Goal: Information Seeking & Learning: Learn about a topic

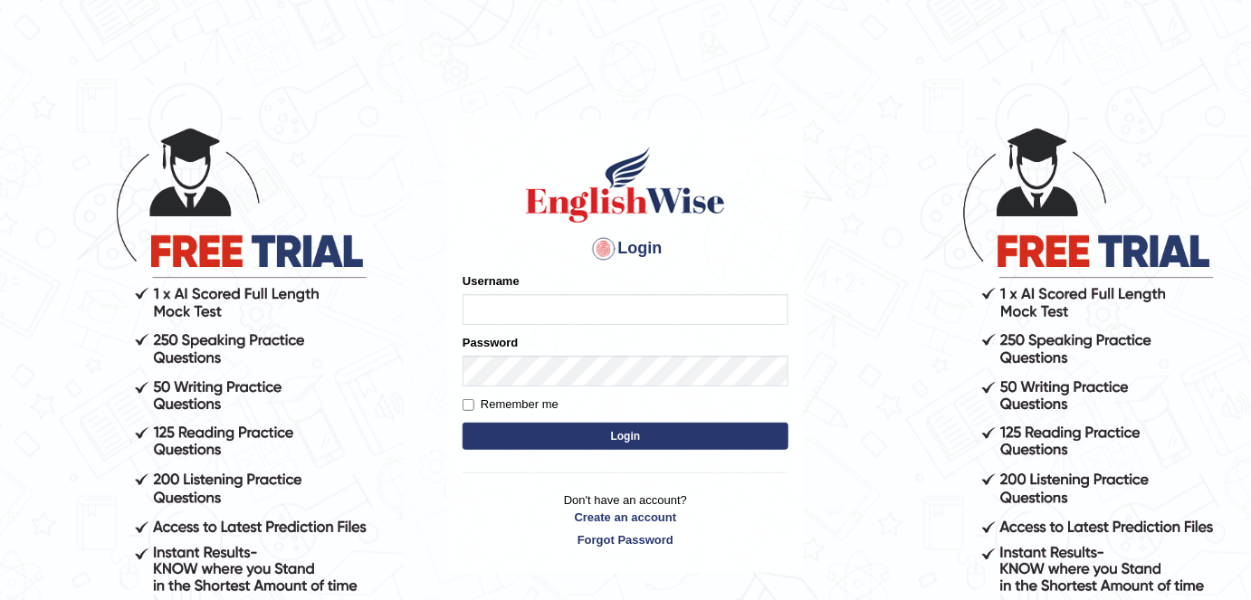
type input "alexa_"
click at [565, 439] on button "Login" at bounding box center [625, 436] width 326 height 27
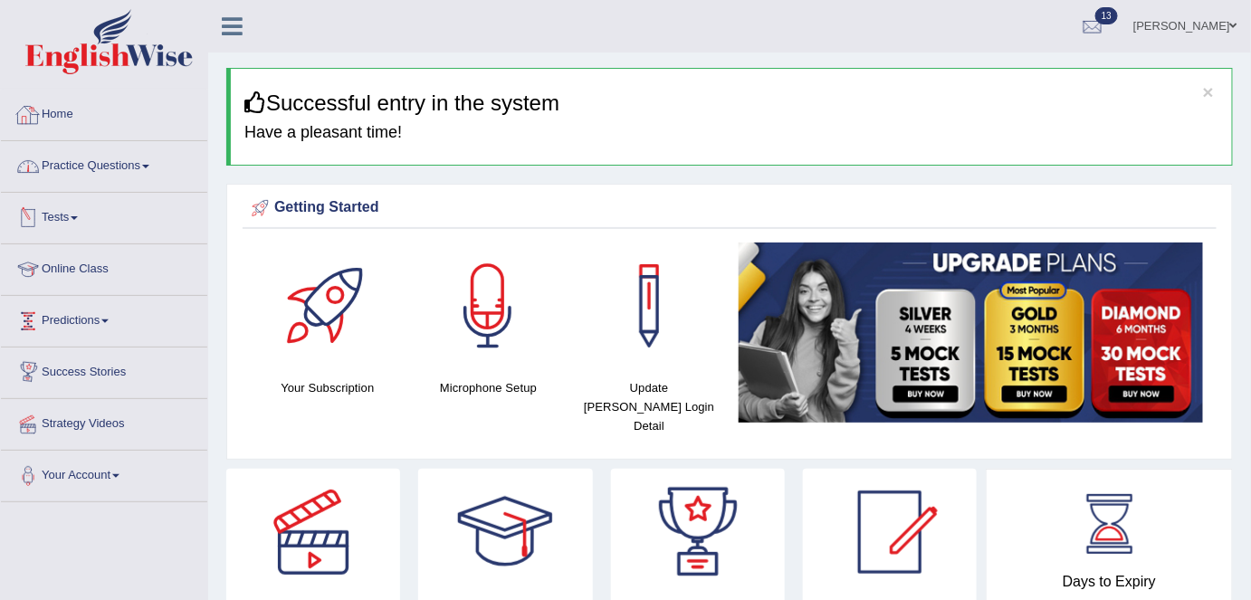
click at [107, 165] on link "Practice Questions" at bounding box center [104, 163] width 206 height 45
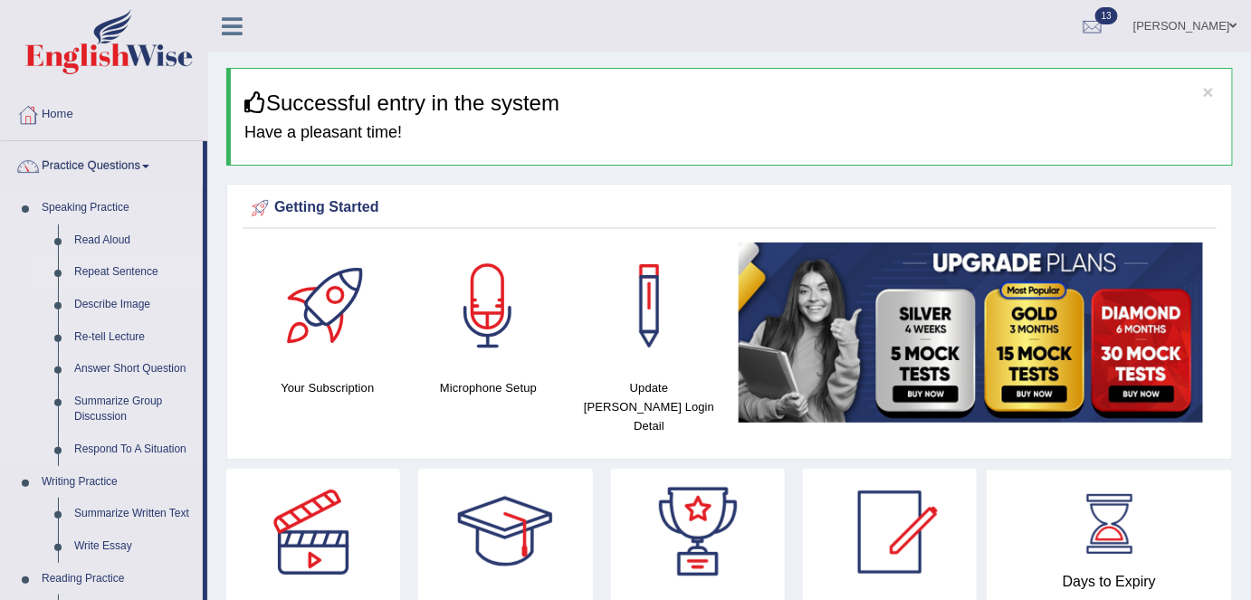
click at [142, 277] on link "Repeat Sentence" at bounding box center [134, 272] width 137 height 33
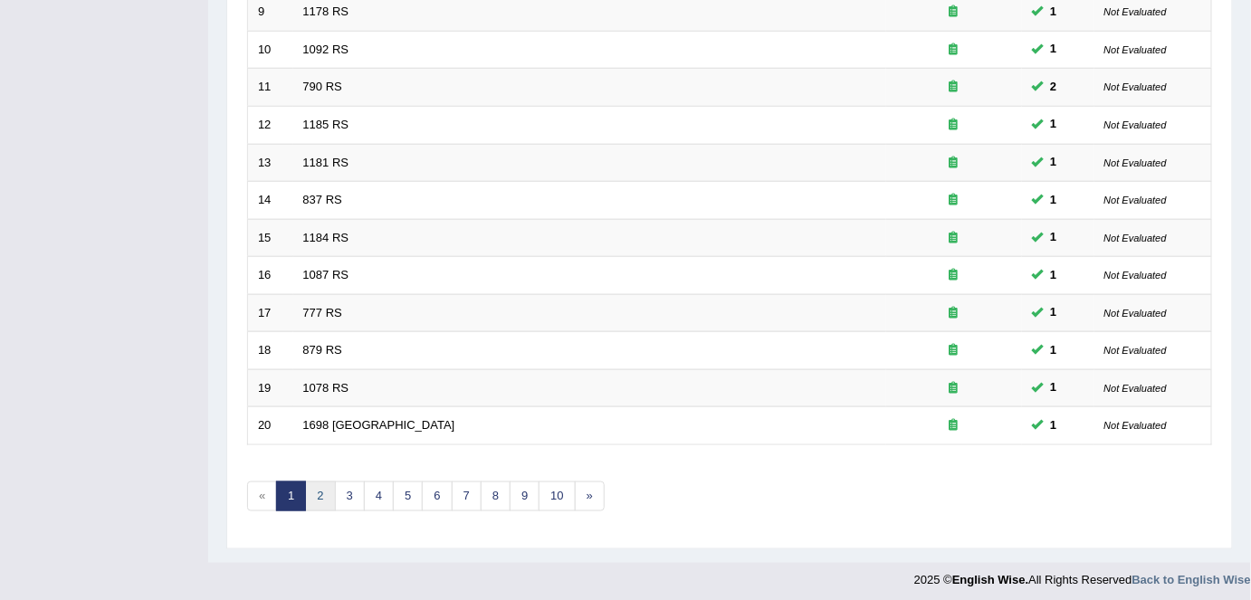
click at [325, 488] on link "2" at bounding box center [320, 496] width 30 height 30
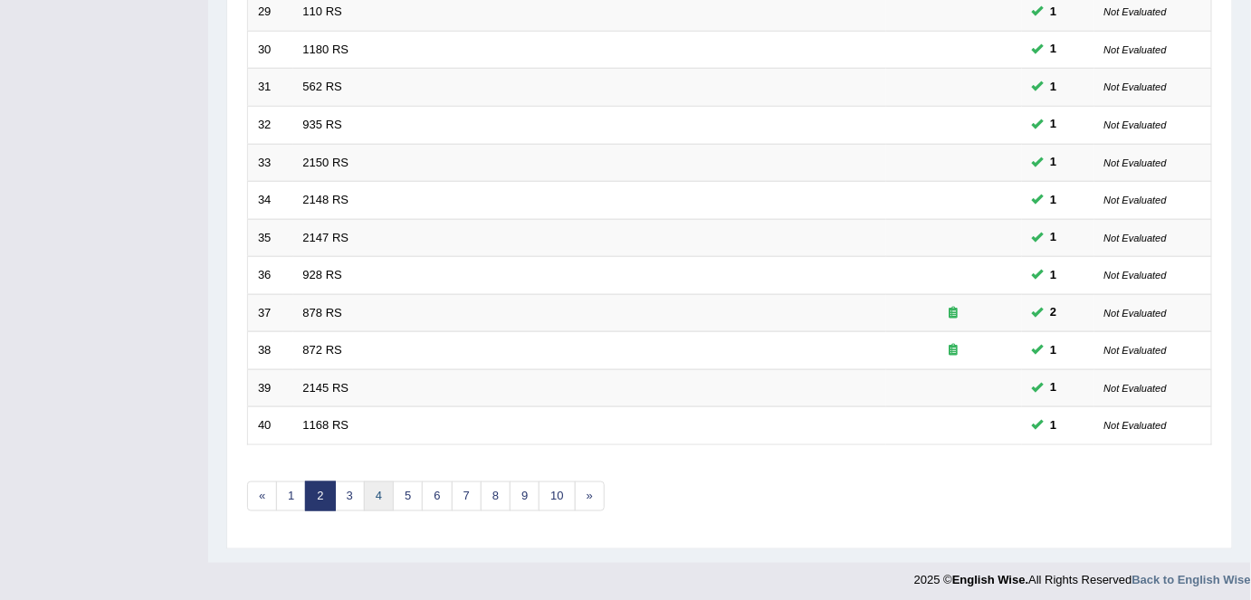
click at [374, 494] on link "4" at bounding box center [379, 496] width 30 height 30
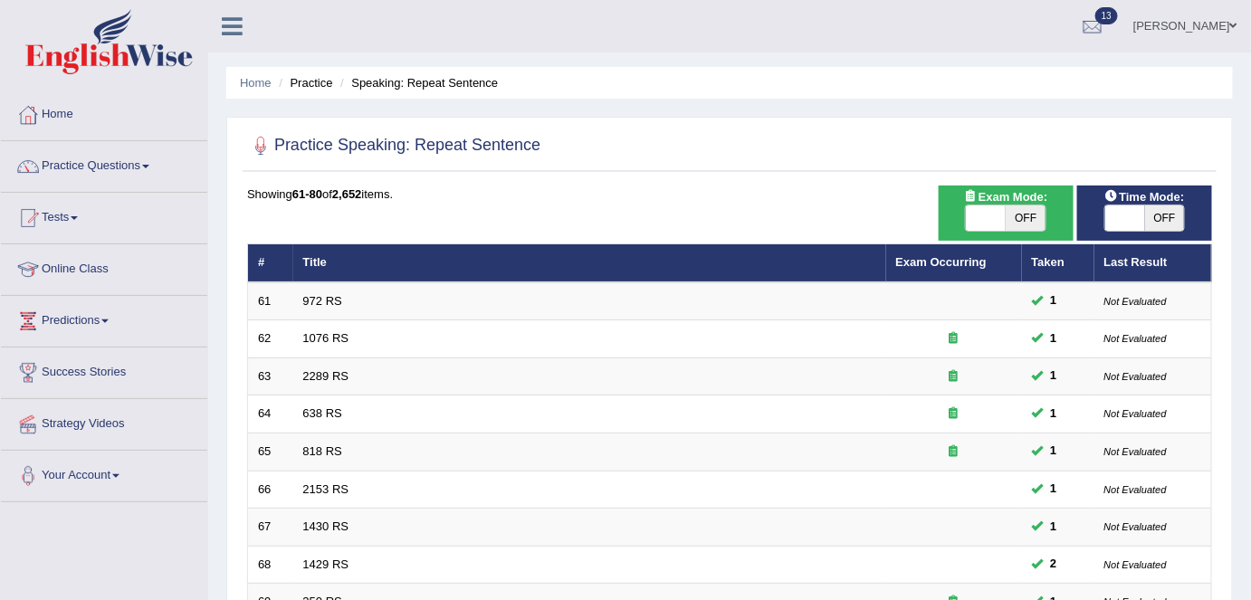
click at [1013, 216] on span "OFF" at bounding box center [1025, 217] width 40 height 25
checkbox input "true"
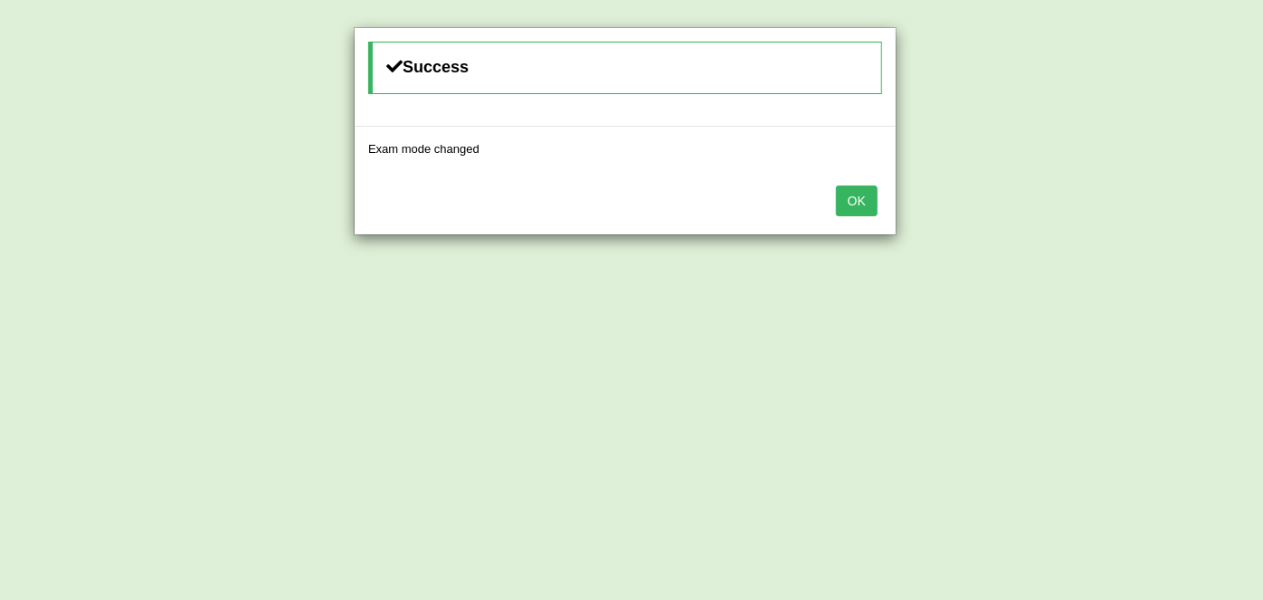
click at [871, 201] on button "OK" at bounding box center [857, 201] width 42 height 31
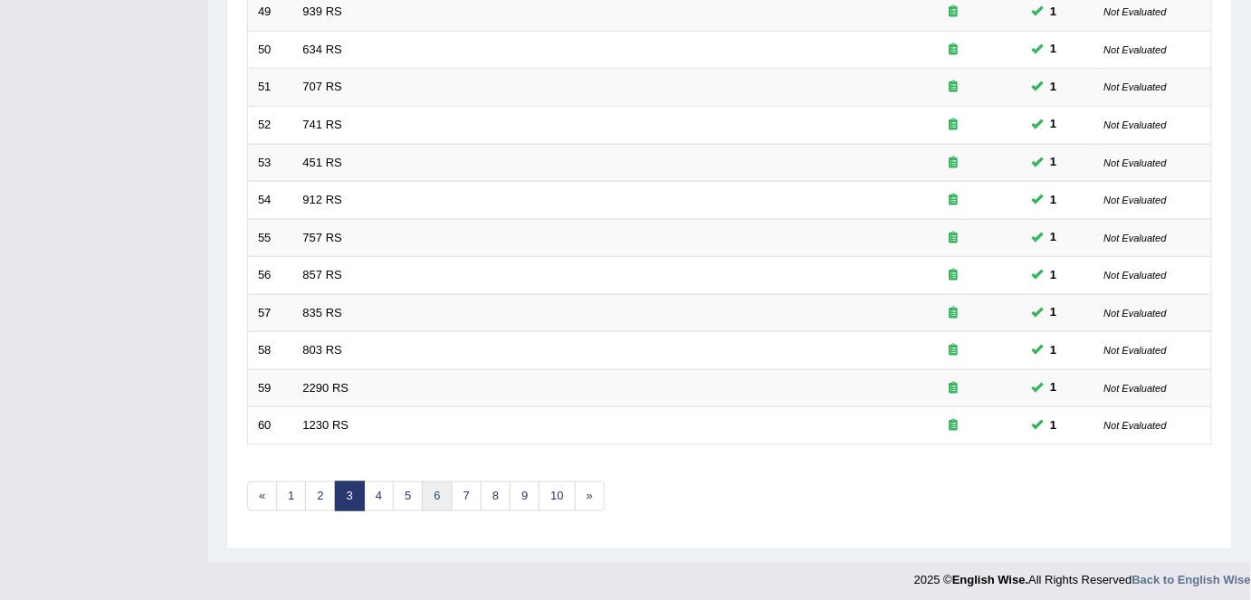
click at [439, 497] on link "6" at bounding box center [437, 496] width 30 height 30
click at [509, 491] on link "9" at bounding box center [524, 496] width 30 height 30
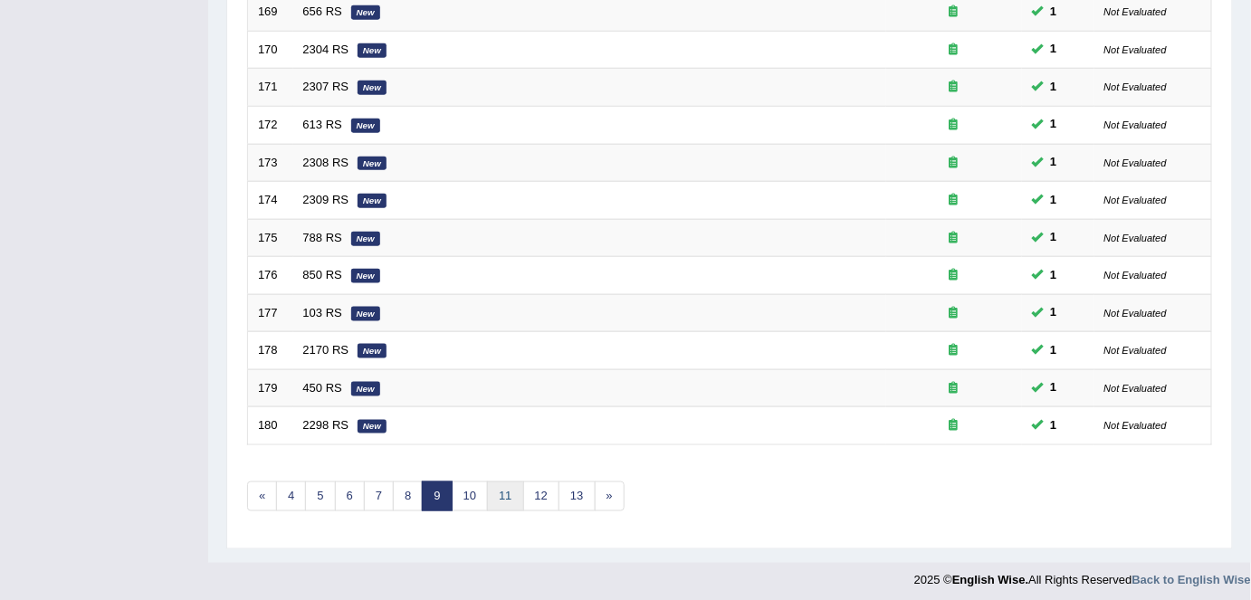
click at [506, 491] on link "11" at bounding box center [505, 496] width 36 height 30
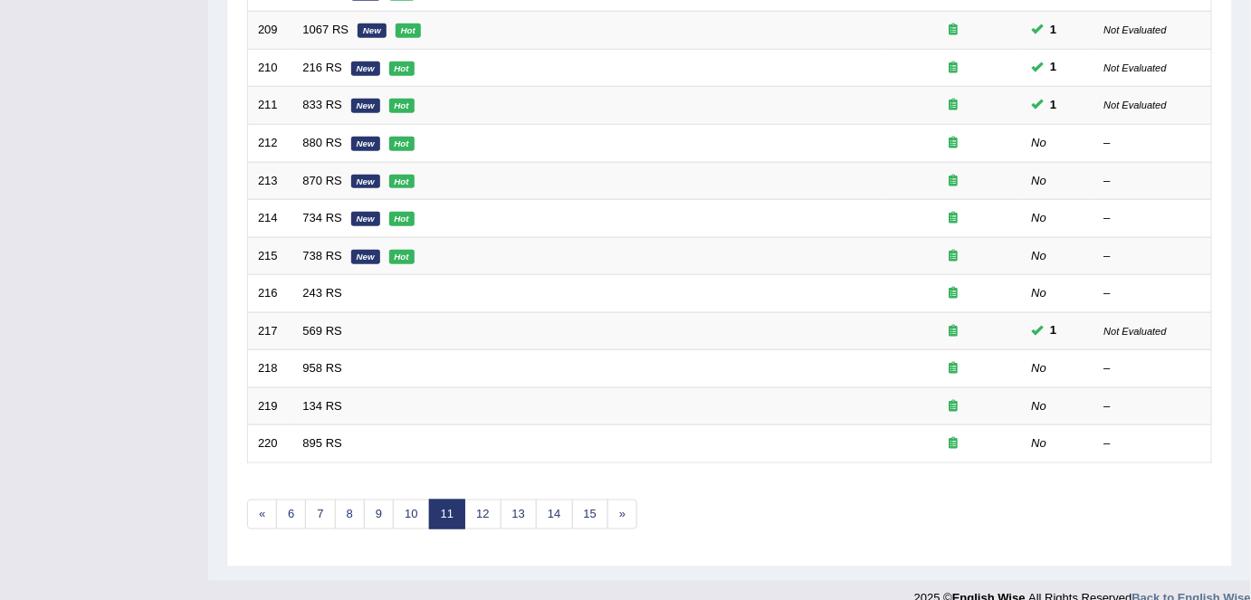
scroll to position [590, 0]
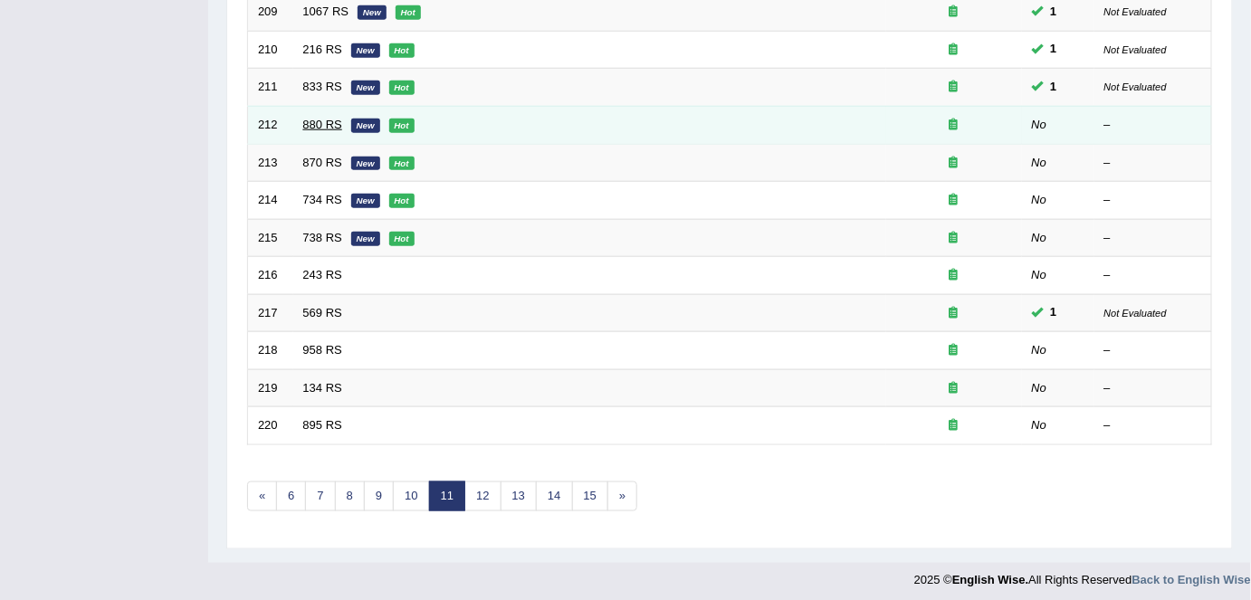
click at [320, 118] on link "880 RS" at bounding box center [322, 125] width 39 height 14
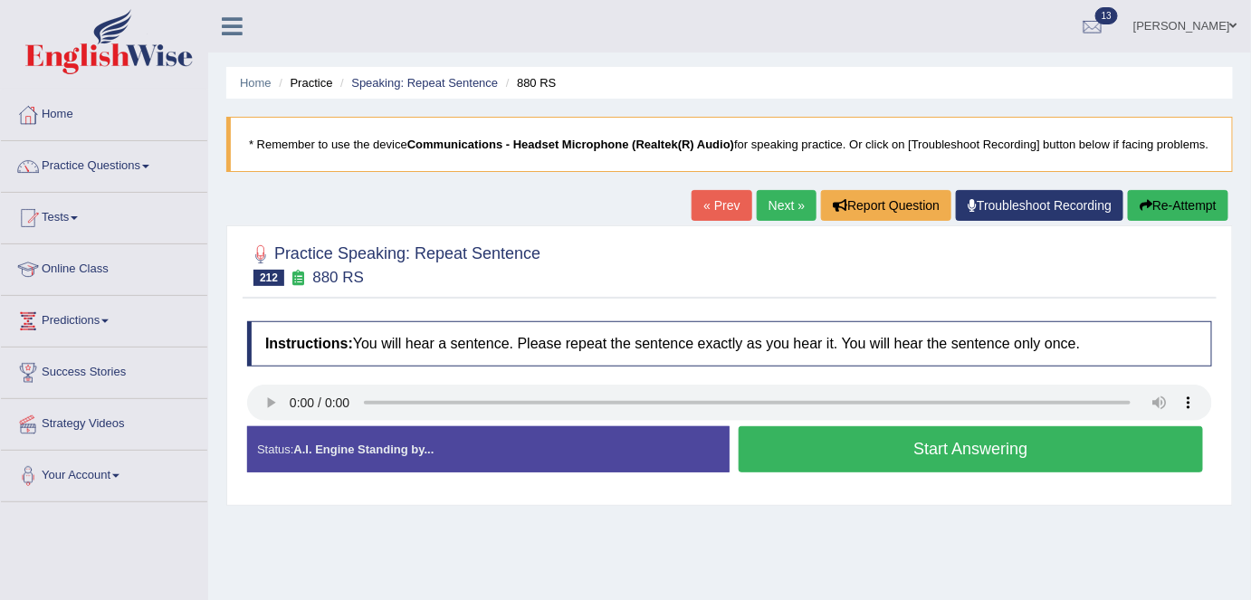
click at [863, 447] on button "Start Answering" at bounding box center [970, 449] width 464 height 46
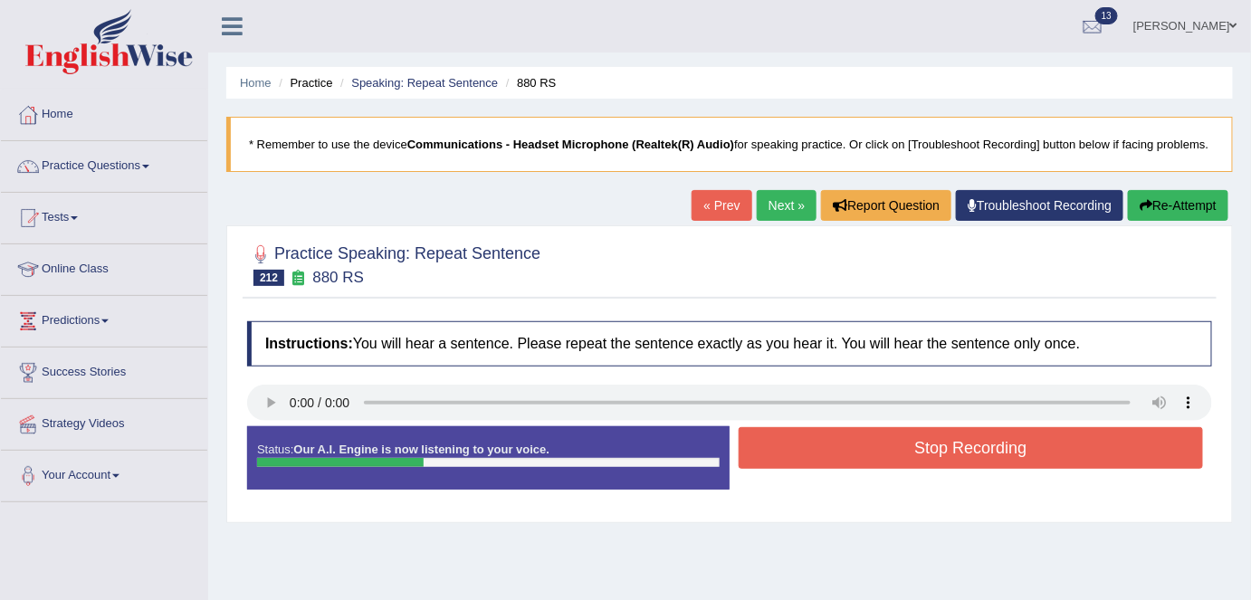
click at [863, 447] on button "Stop Recording" at bounding box center [970, 448] width 464 height 42
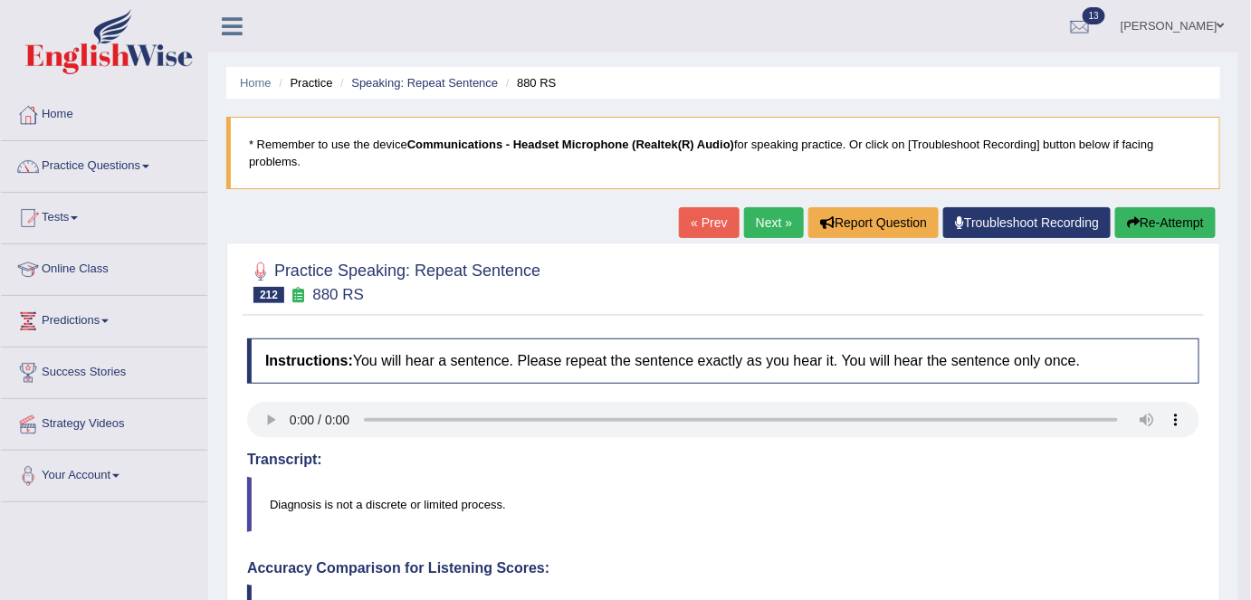
click at [769, 228] on link "Next »" at bounding box center [774, 222] width 60 height 31
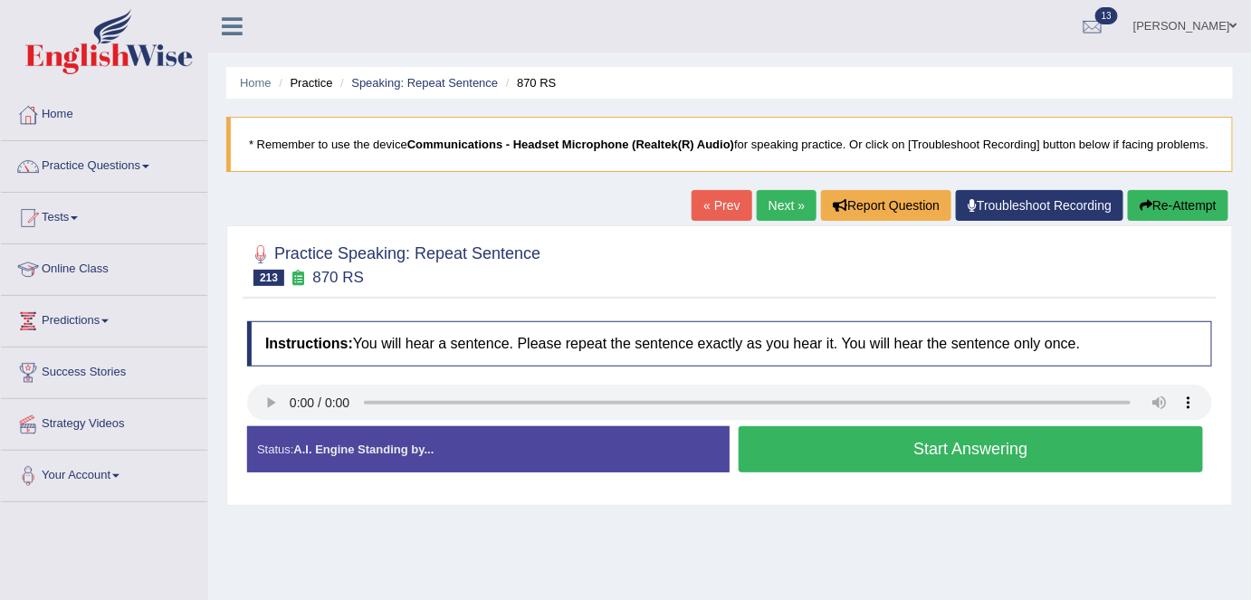
click at [793, 471] on button "Start Answering" at bounding box center [970, 449] width 464 height 46
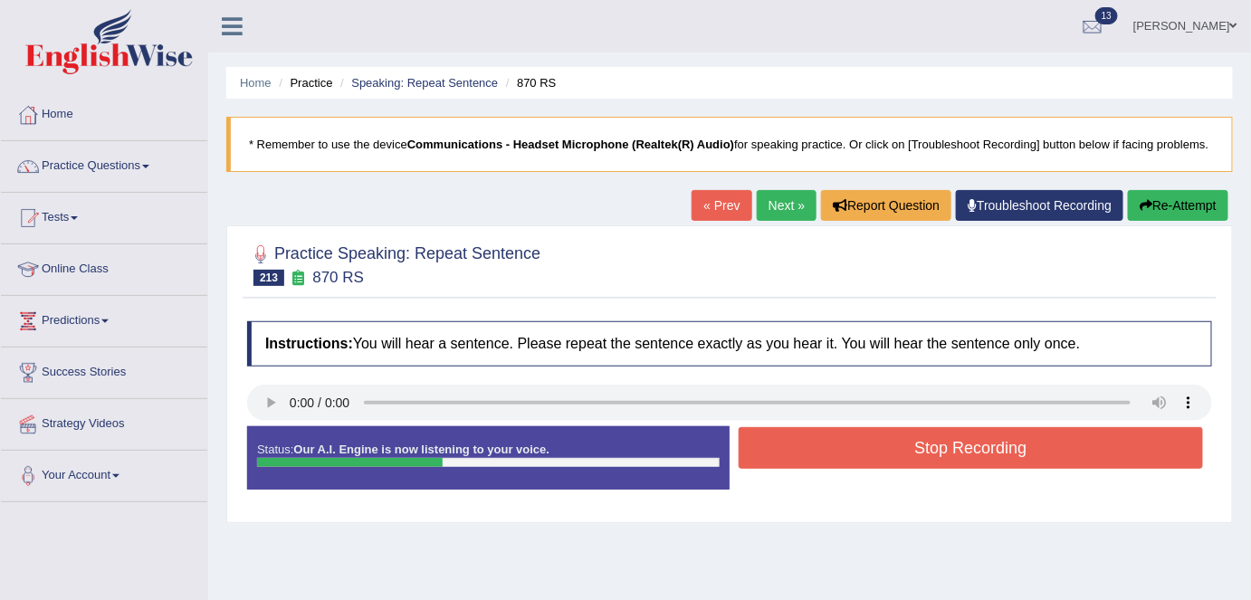
click at [781, 447] on button "Stop Recording" at bounding box center [970, 448] width 464 height 42
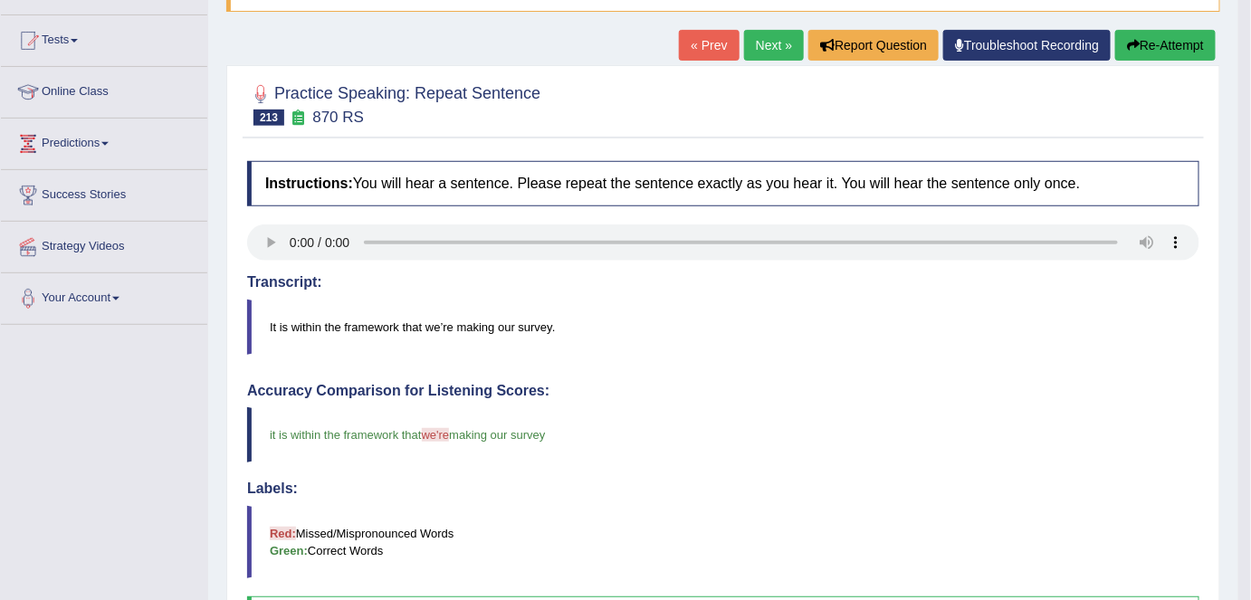
scroll to position [176, 0]
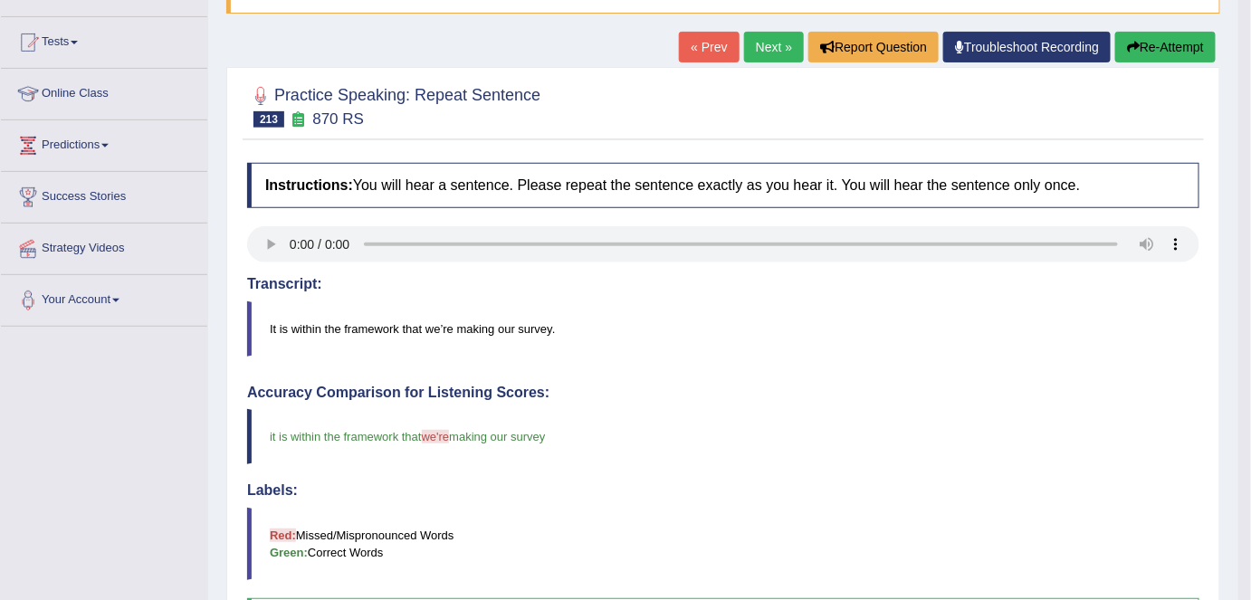
click at [757, 49] on link "Next »" at bounding box center [774, 47] width 60 height 31
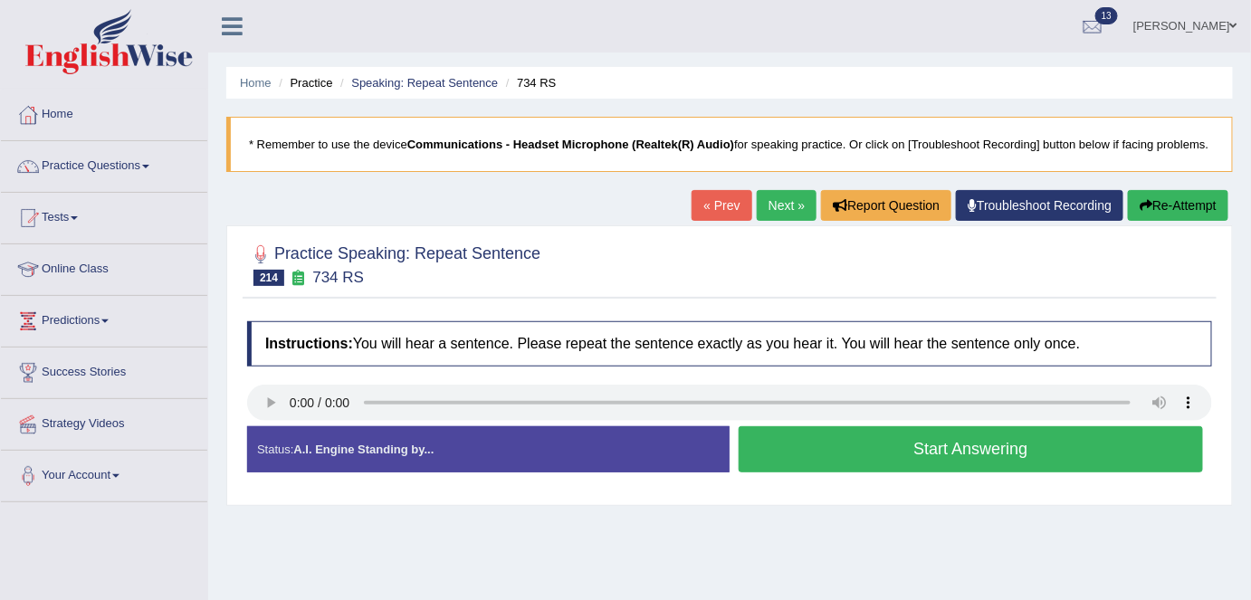
click at [842, 462] on button "Start Answering" at bounding box center [970, 449] width 464 height 46
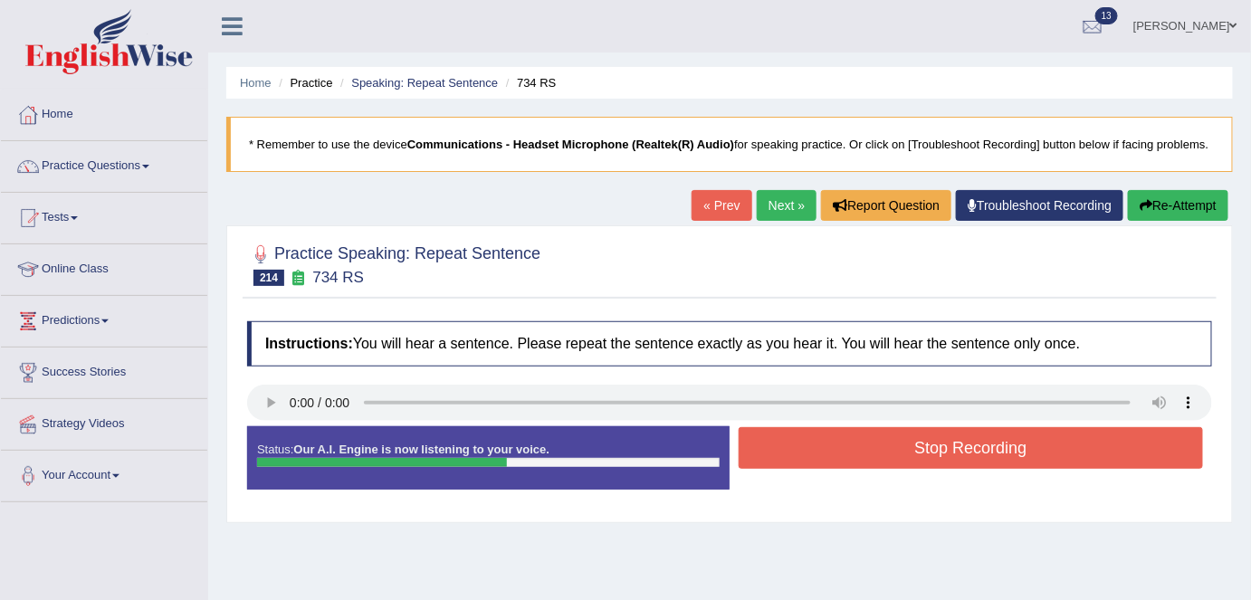
click at [842, 462] on button "Stop Recording" at bounding box center [970, 448] width 464 height 42
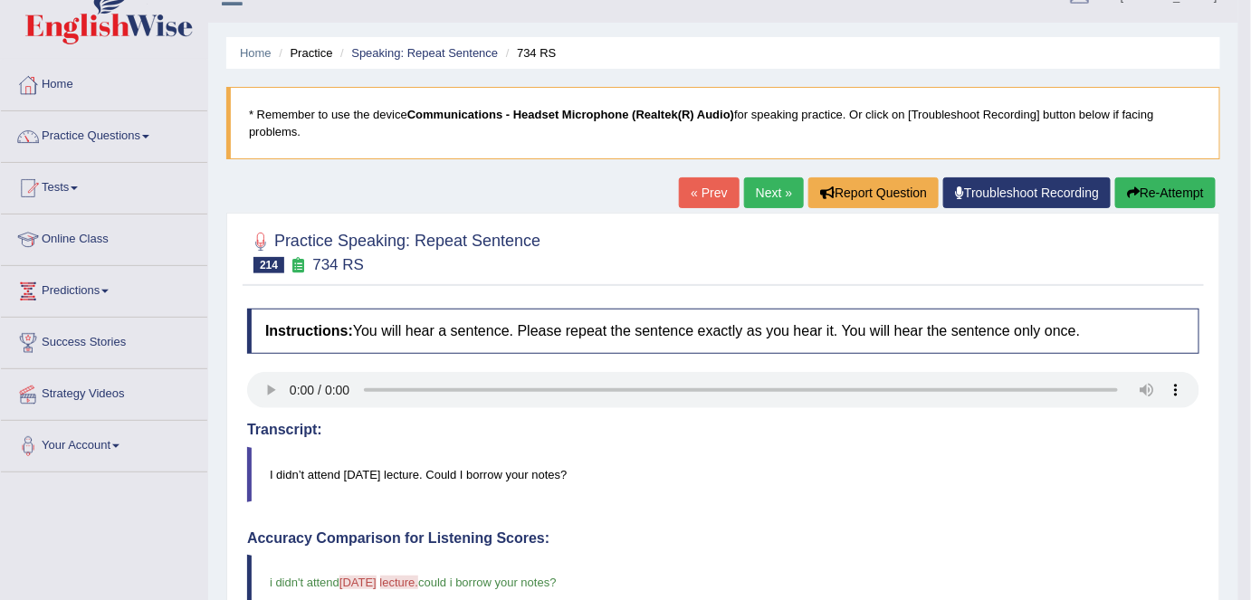
scroll to position [29, 0]
click at [769, 199] on link "Next »" at bounding box center [774, 193] width 60 height 31
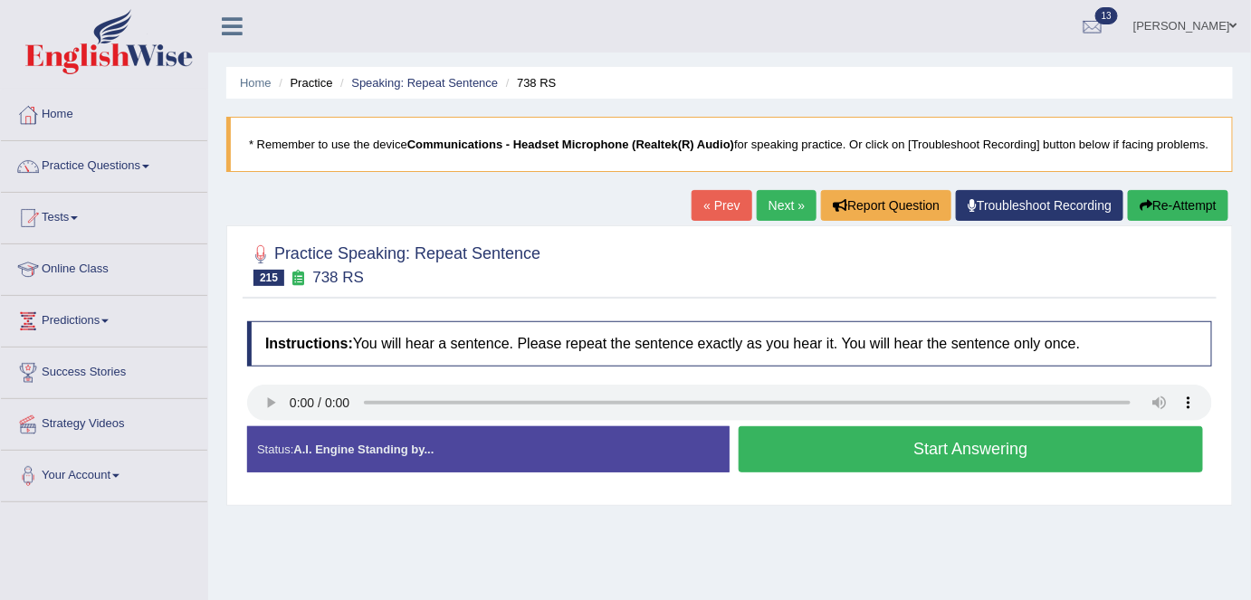
click at [805, 452] on button "Start Answering" at bounding box center [970, 449] width 464 height 46
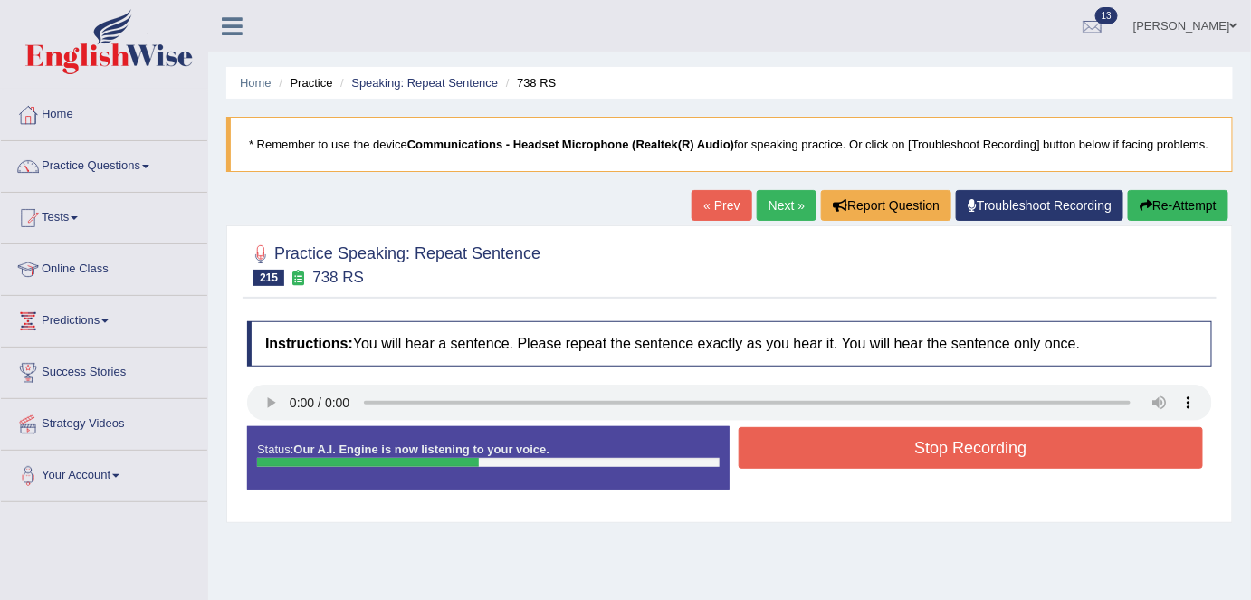
click at [805, 452] on button "Stop Recording" at bounding box center [970, 448] width 464 height 42
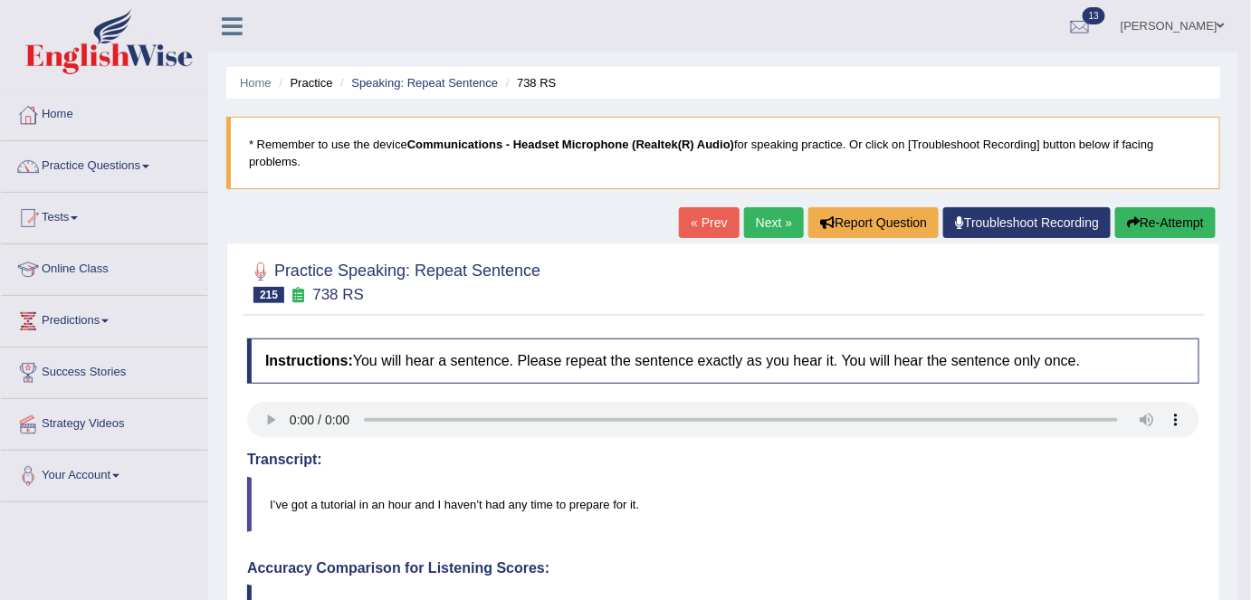
click at [767, 217] on link "Next »" at bounding box center [774, 222] width 60 height 31
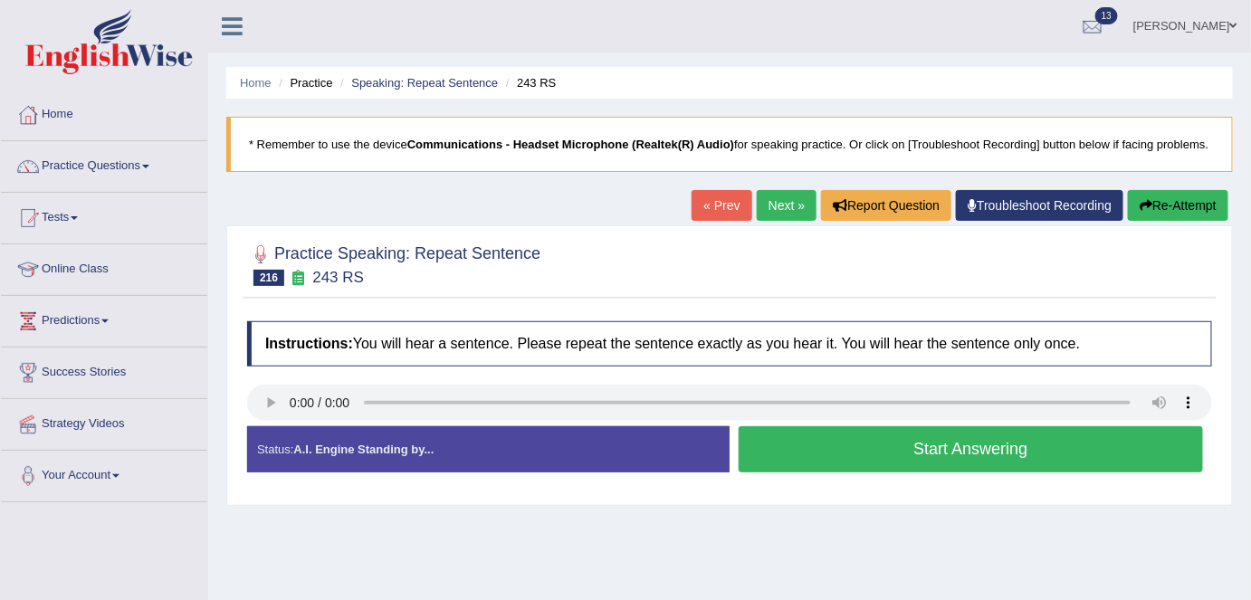
click at [830, 467] on button "Start Answering" at bounding box center [970, 449] width 464 height 46
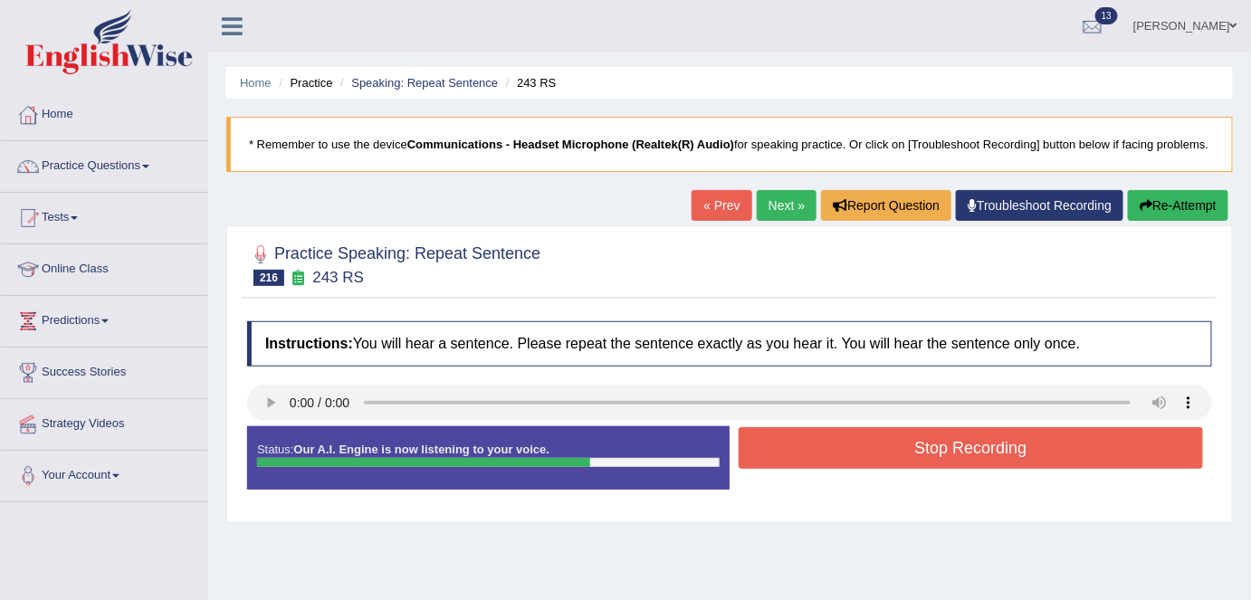
click at [821, 452] on button "Stop Recording" at bounding box center [970, 448] width 464 height 42
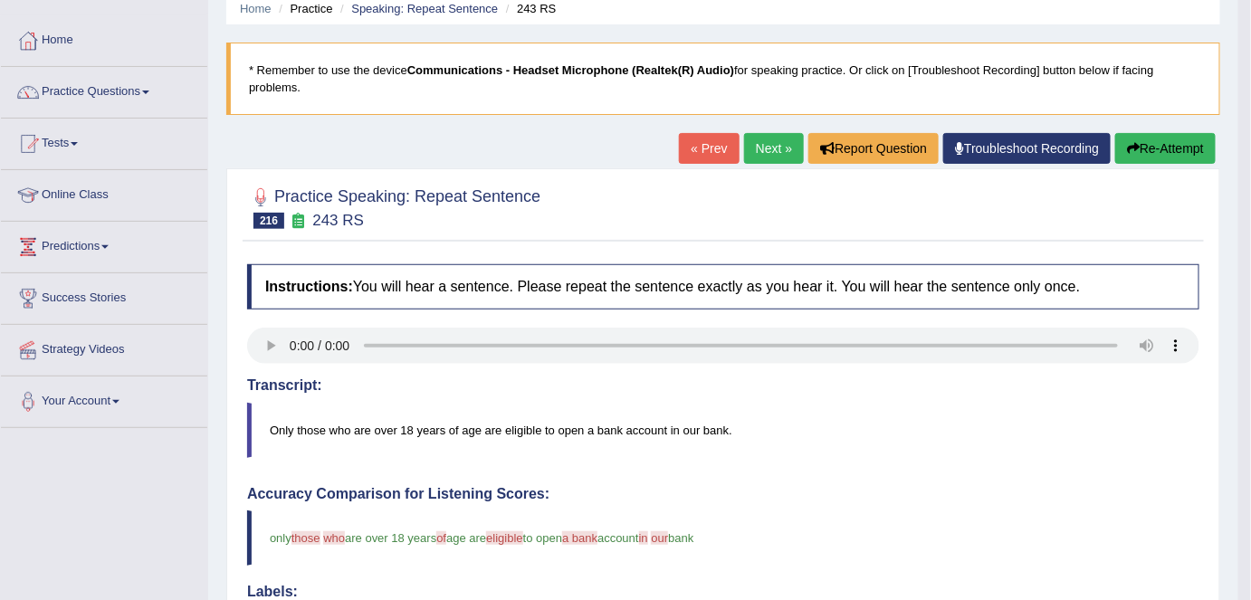
scroll to position [44, 0]
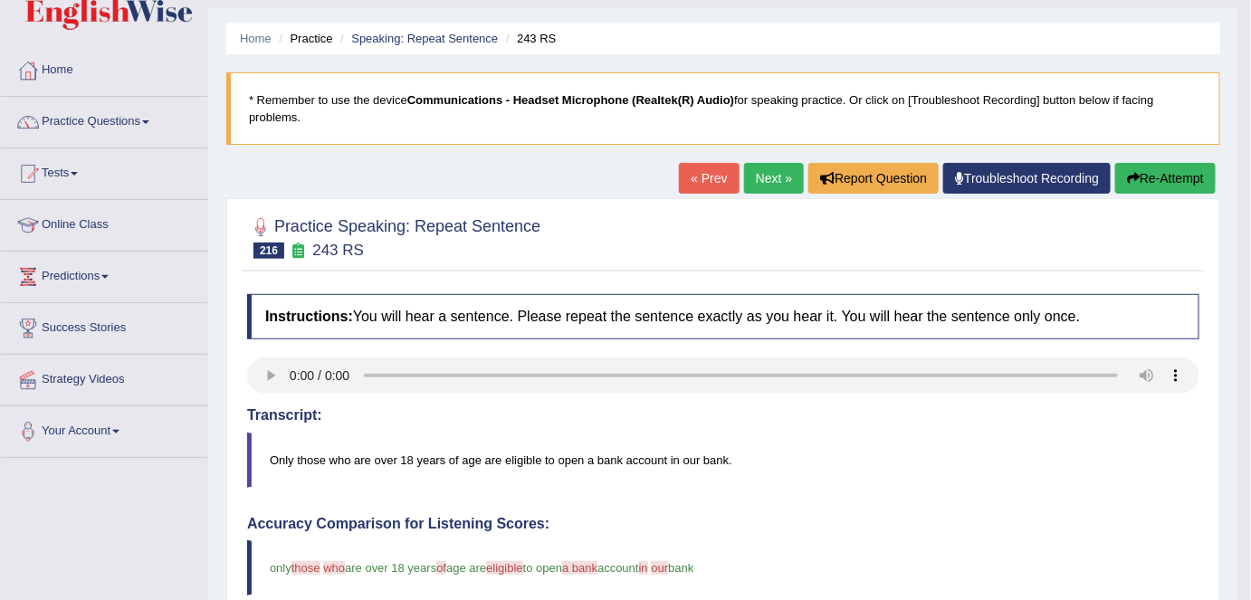
click at [758, 186] on link "Next »" at bounding box center [774, 178] width 60 height 31
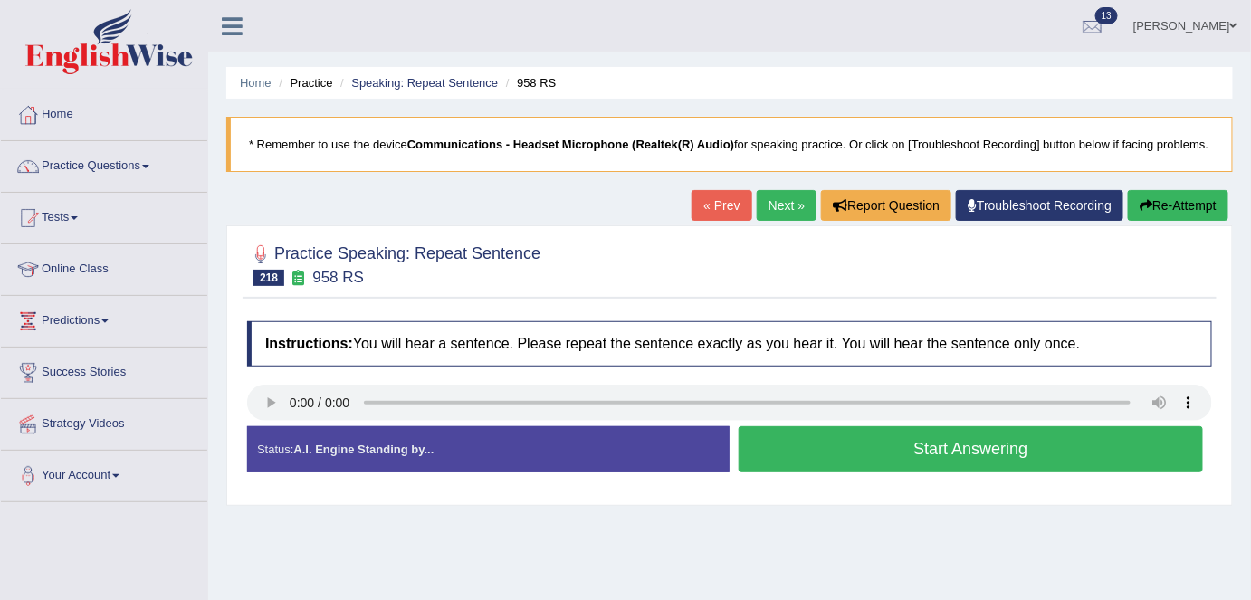
click at [841, 433] on button "Start Answering" at bounding box center [970, 449] width 464 height 46
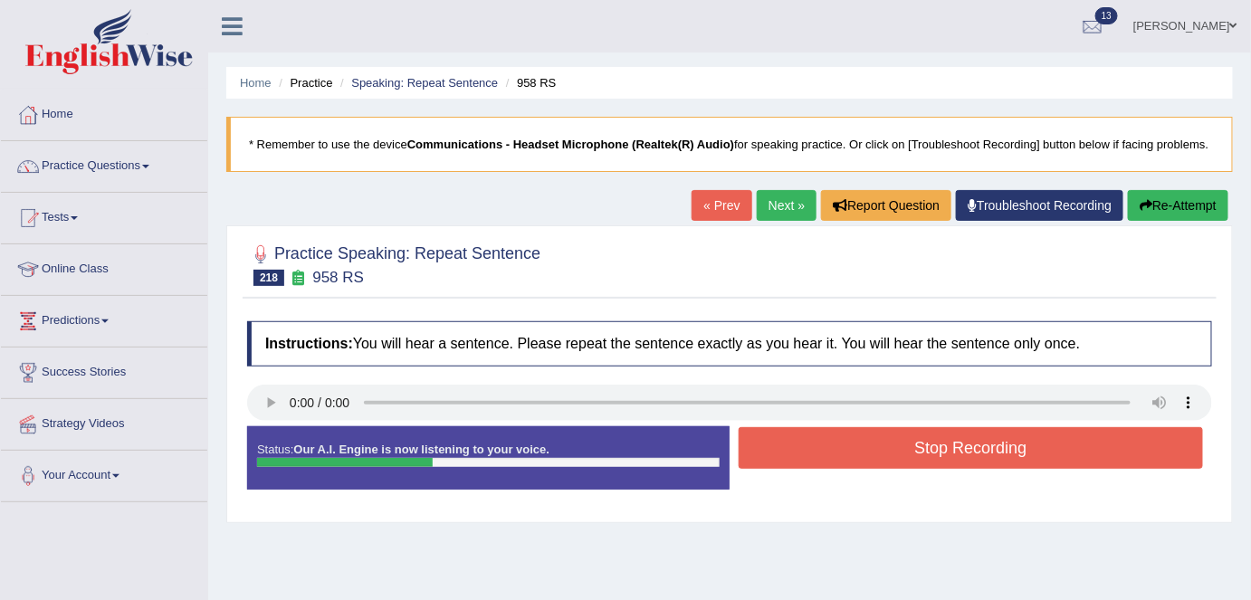
click at [841, 433] on button "Stop Recording" at bounding box center [970, 448] width 464 height 42
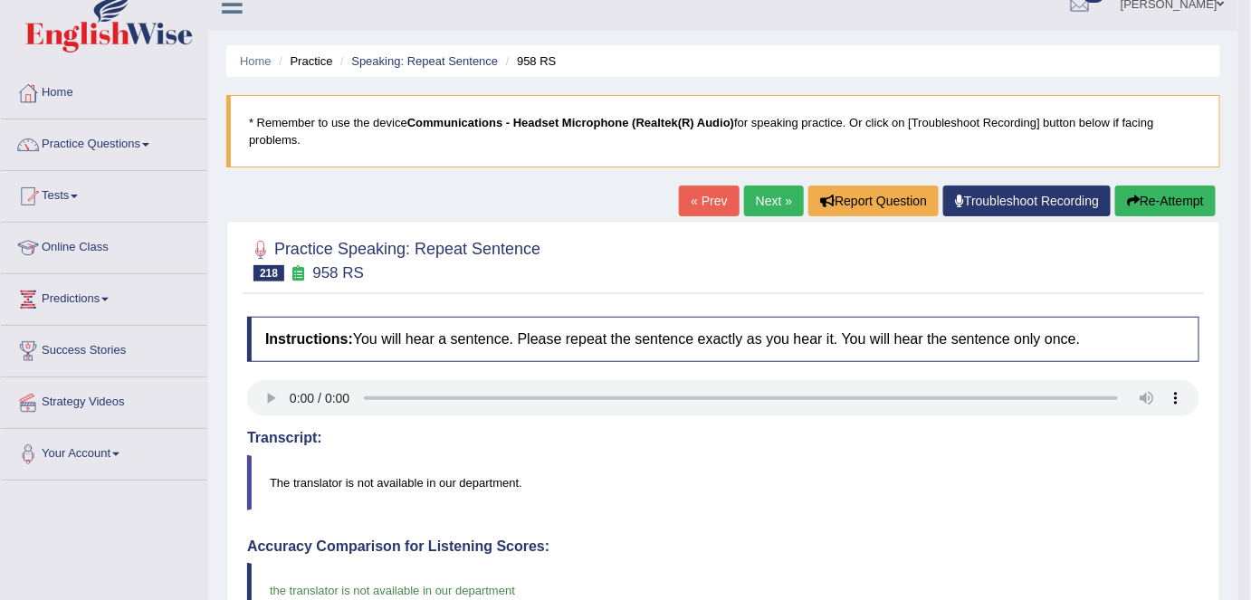
scroll to position [6, 0]
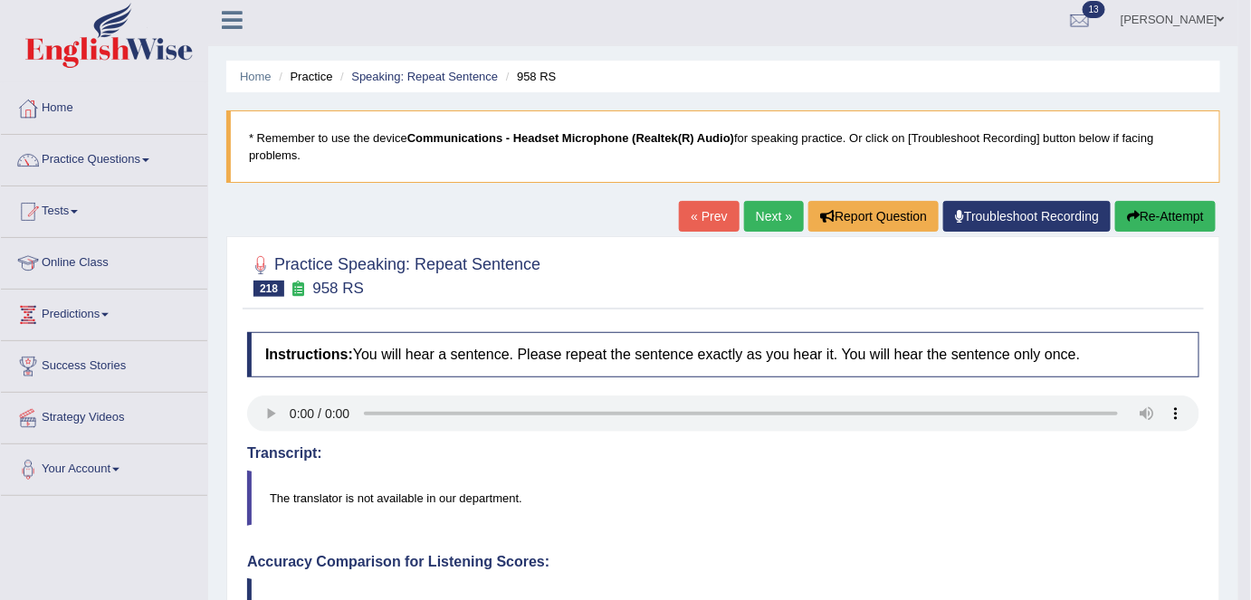
click at [764, 229] on link "Next »" at bounding box center [774, 216] width 60 height 31
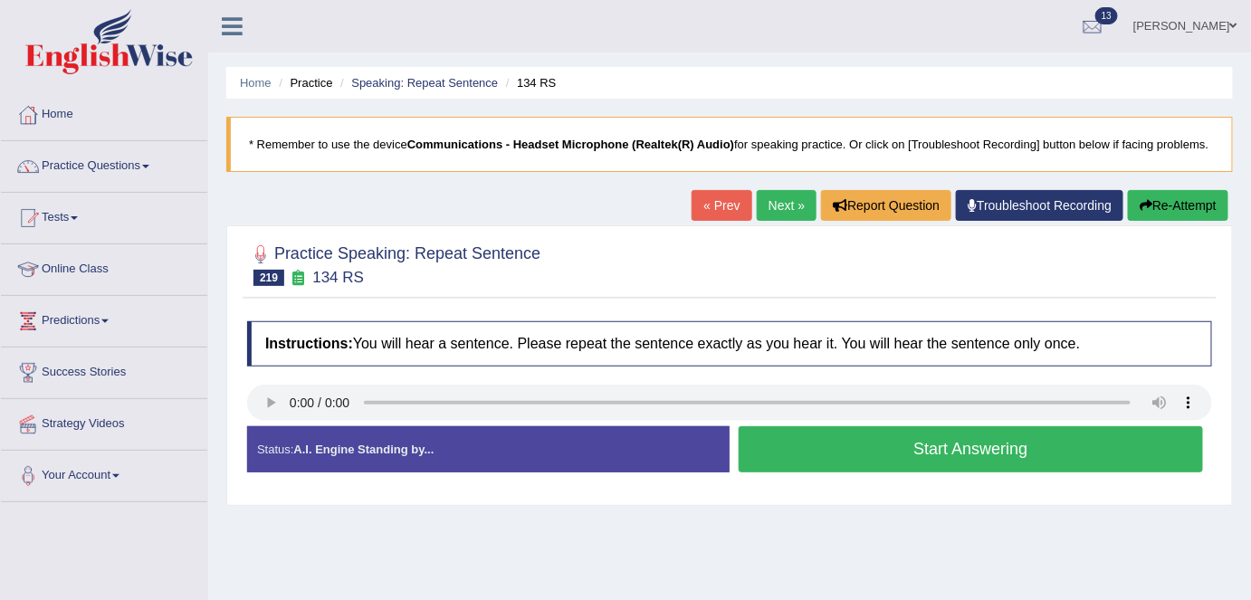
click at [829, 447] on button "Start Answering" at bounding box center [970, 449] width 464 height 46
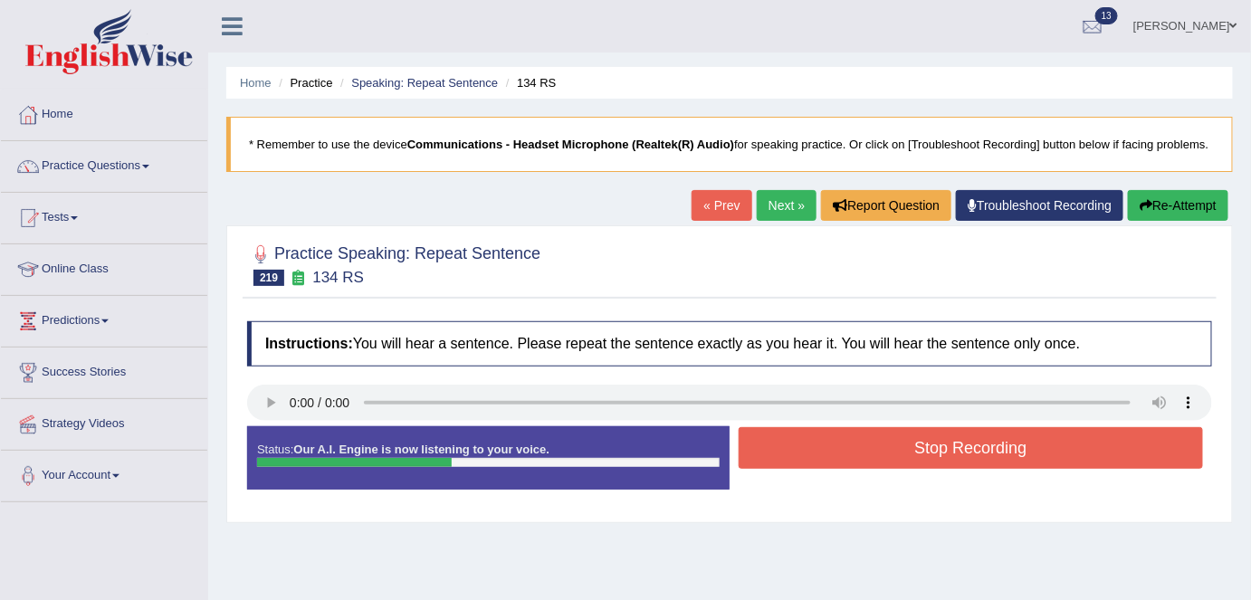
click at [829, 447] on button "Stop Recording" at bounding box center [970, 448] width 464 height 42
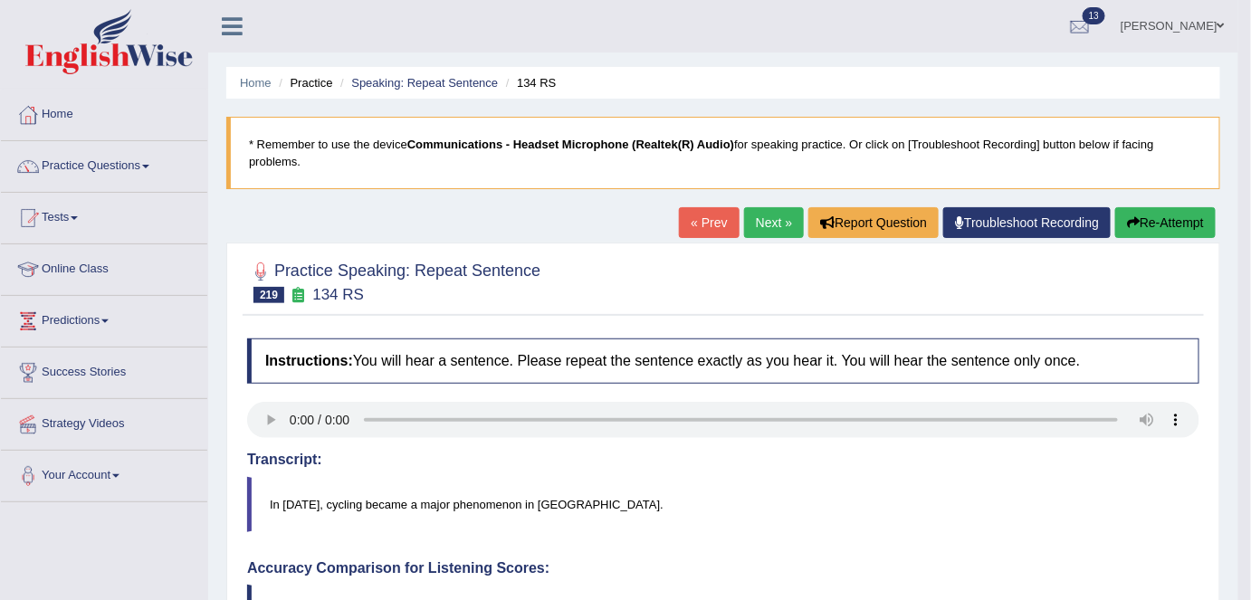
click at [760, 231] on link "Next »" at bounding box center [774, 222] width 60 height 31
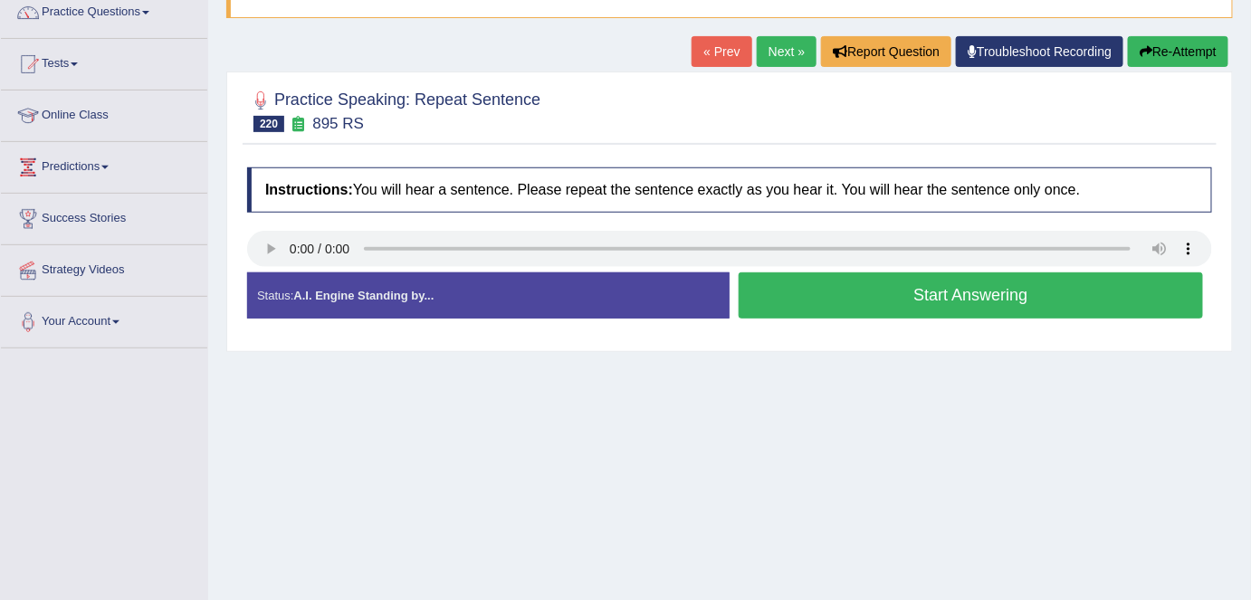
click at [799, 306] on button "Start Answering" at bounding box center [970, 295] width 464 height 46
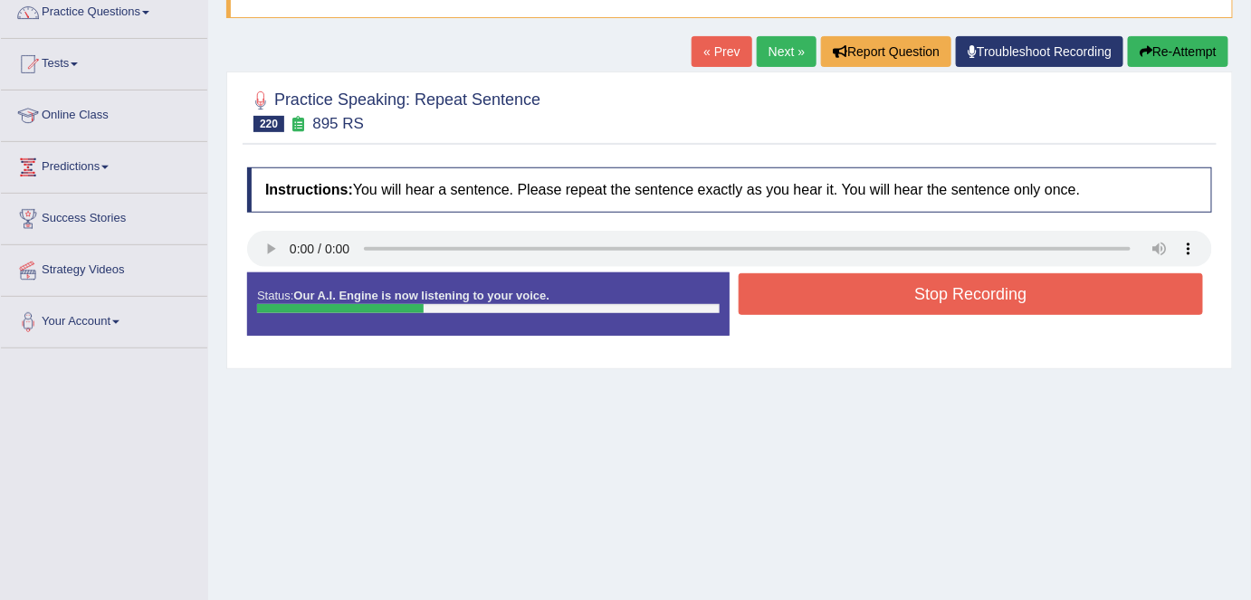
click at [804, 295] on button "Stop Recording" at bounding box center [970, 294] width 464 height 42
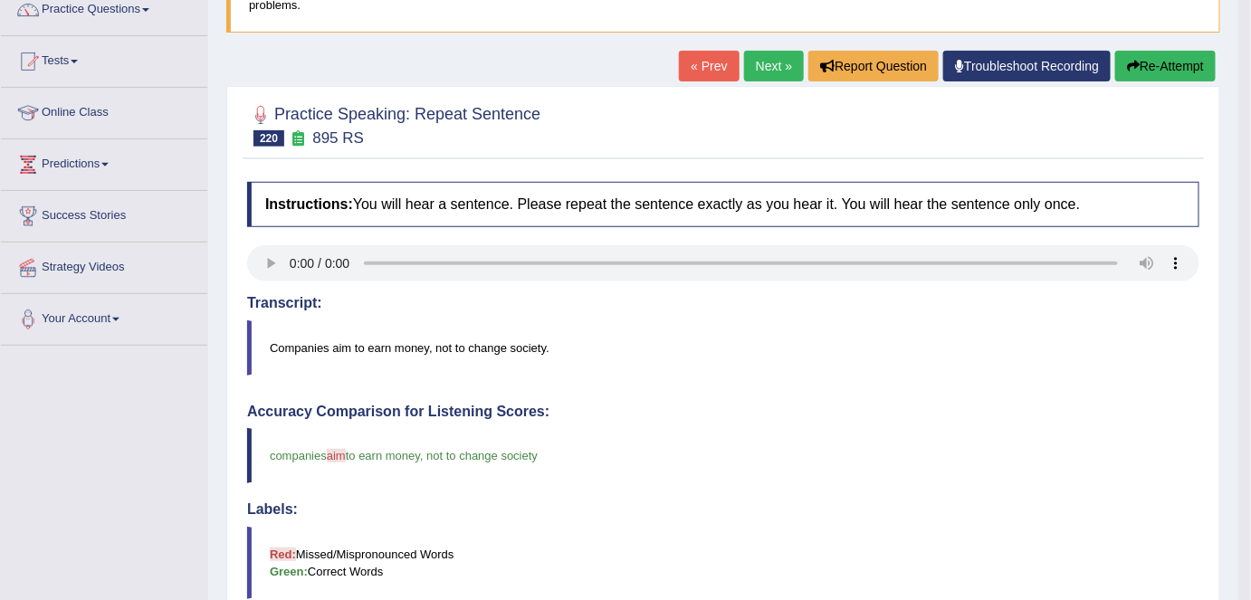
scroll to position [154, 0]
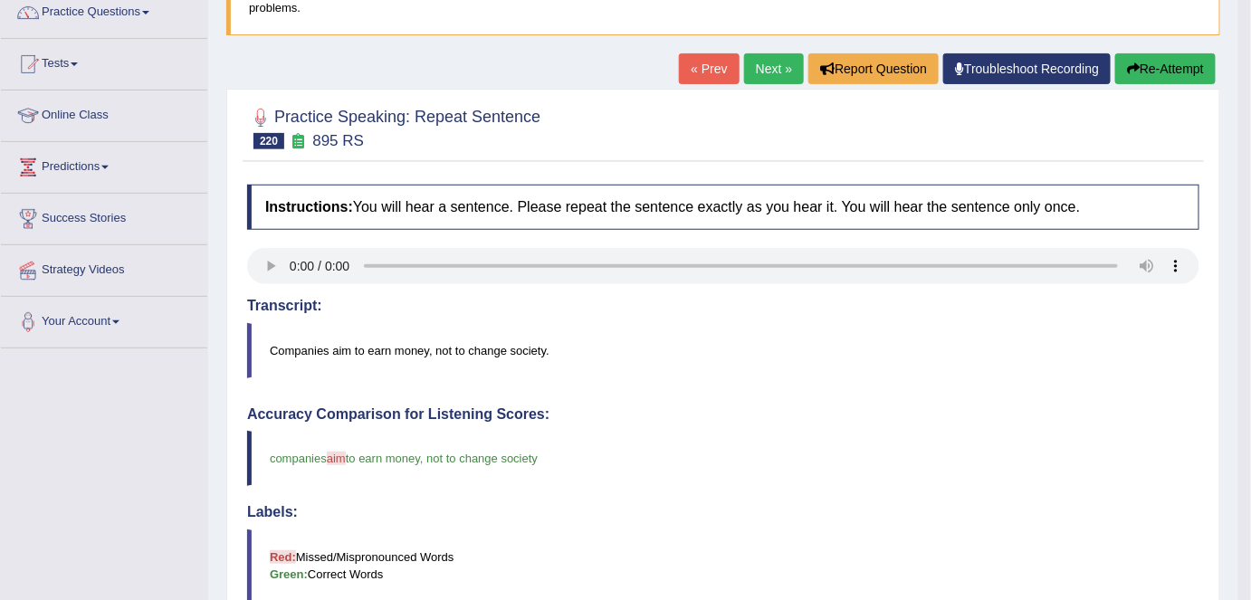
click at [763, 72] on link "Next »" at bounding box center [774, 68] width 60 height 31
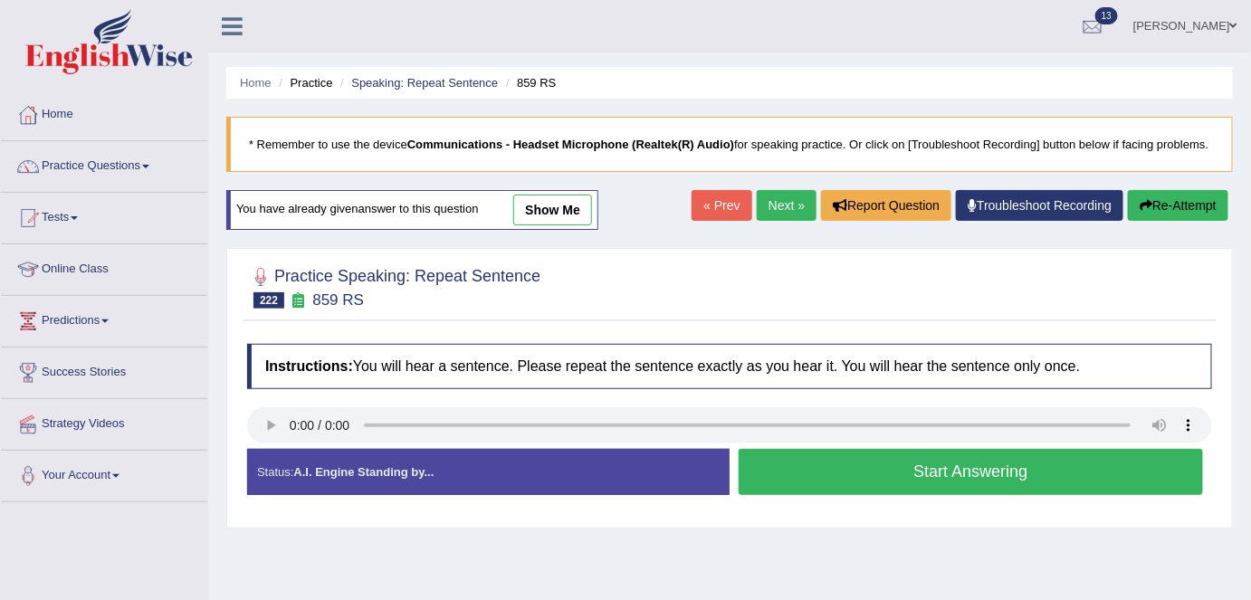
click at [711, 212] on link "« Prev" at bounding box center [721, 205] width 60 height 31
click at [776, 191] on link "Next »" at bounding box center [787, 205] width 60 height 31
click at [785, 200] on link "Next »" at bounding box center [787, 205] width 60 height 31
click at [562, 214] on link "show me" at bounding box center [552, 210] width 79 height 31
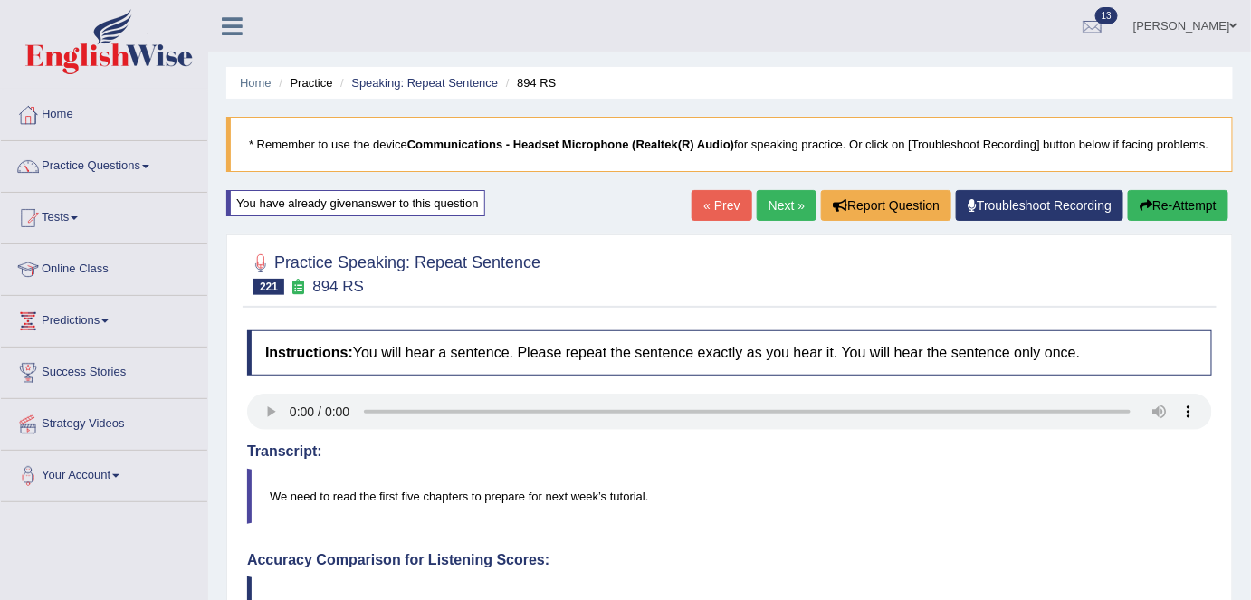
click at [766, 198] on link "Next »" at bounding box center [787, 205] width 60 height 31
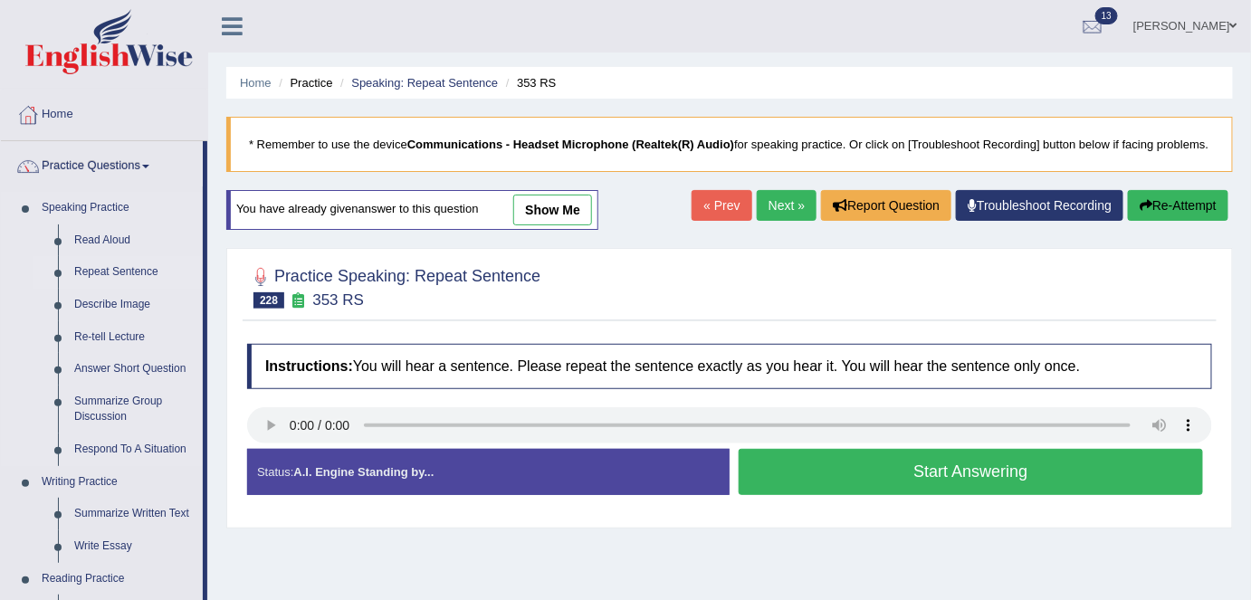
click at [88, 264] on link "Repeat Sentence" at bounding box center [134, 272] width 137 height 33
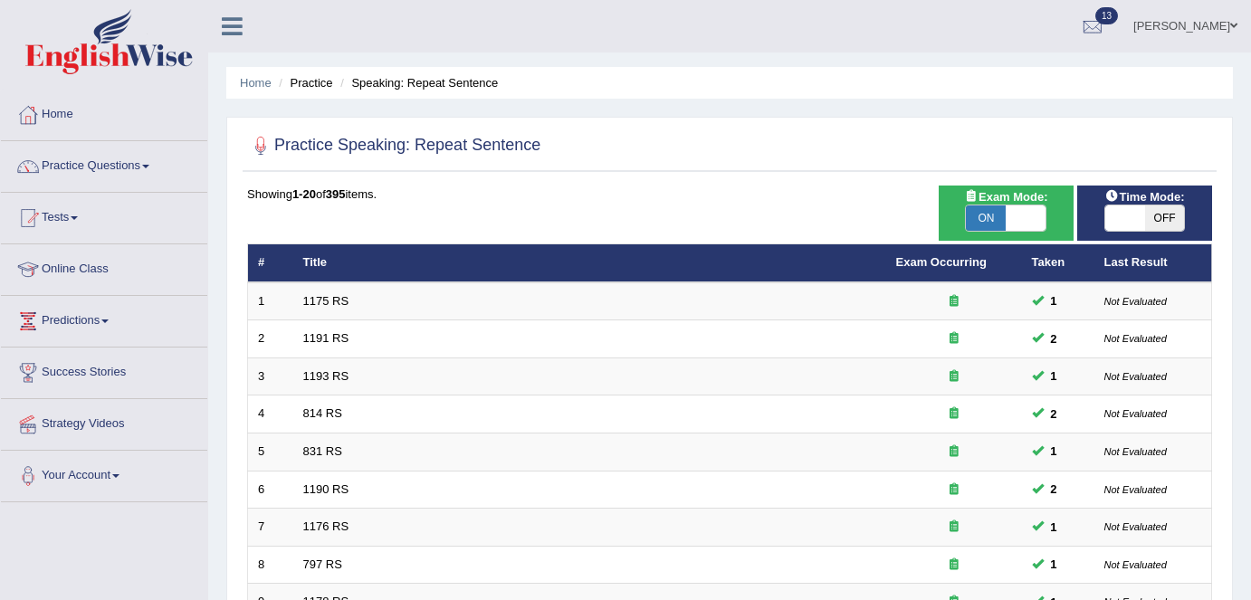
scroll to position [590, 0]
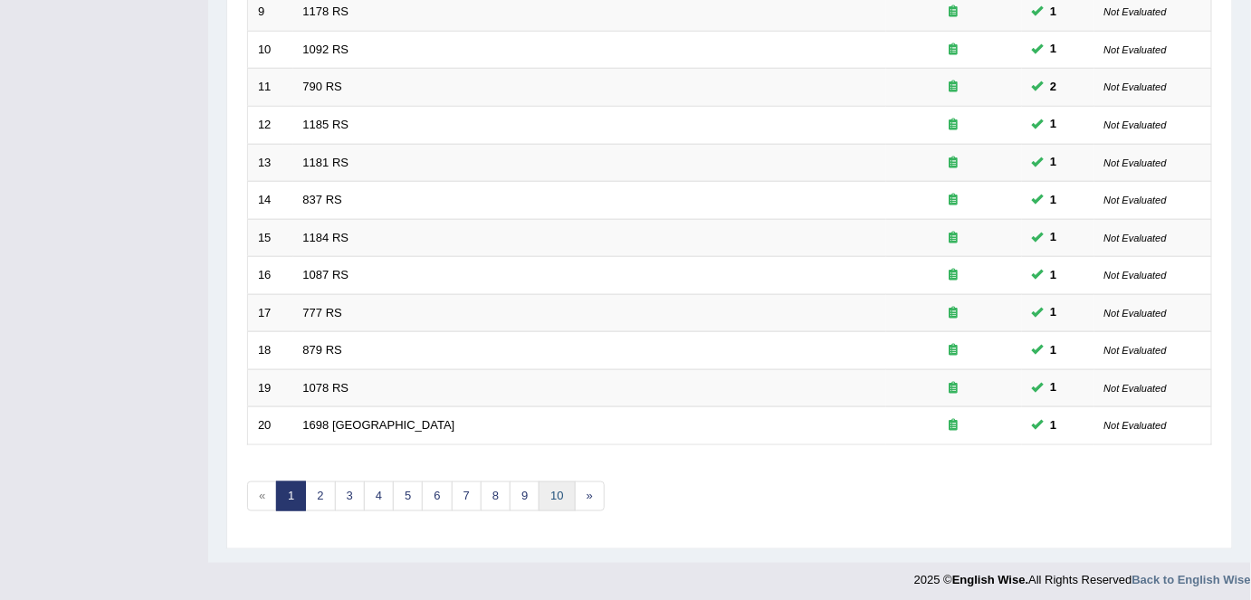
click at [547, 490] on link "10" at bounding box center [556, 496] width 36 height 30
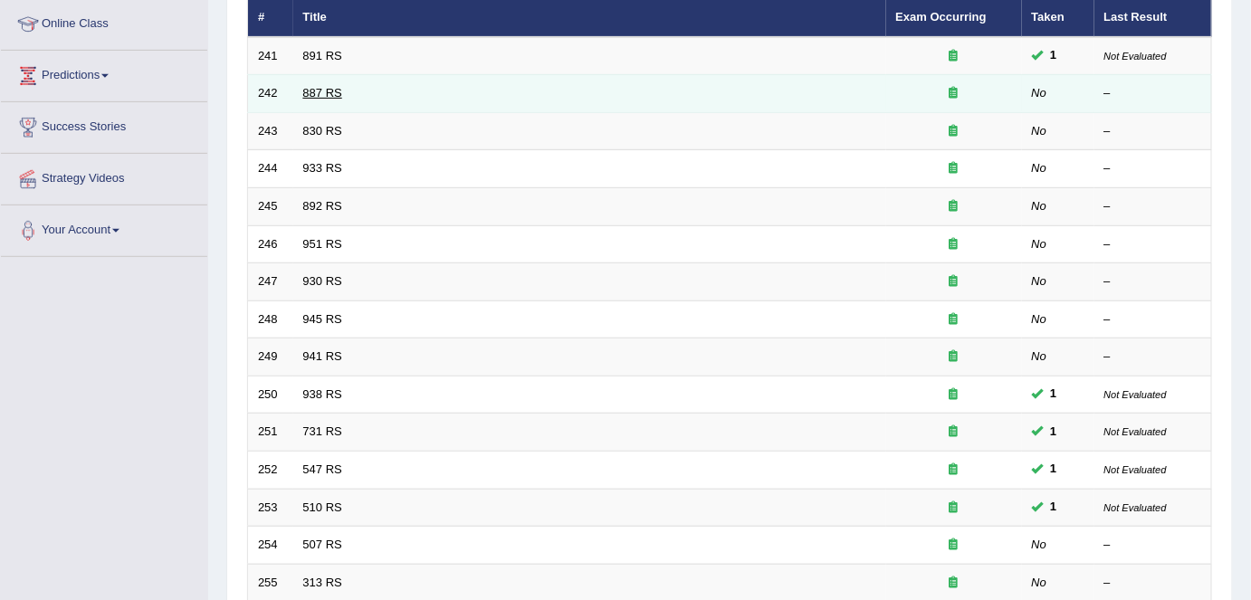
click at [311, 96] on link "887 RS" at bounding box center [322, 93] width 39 height 14
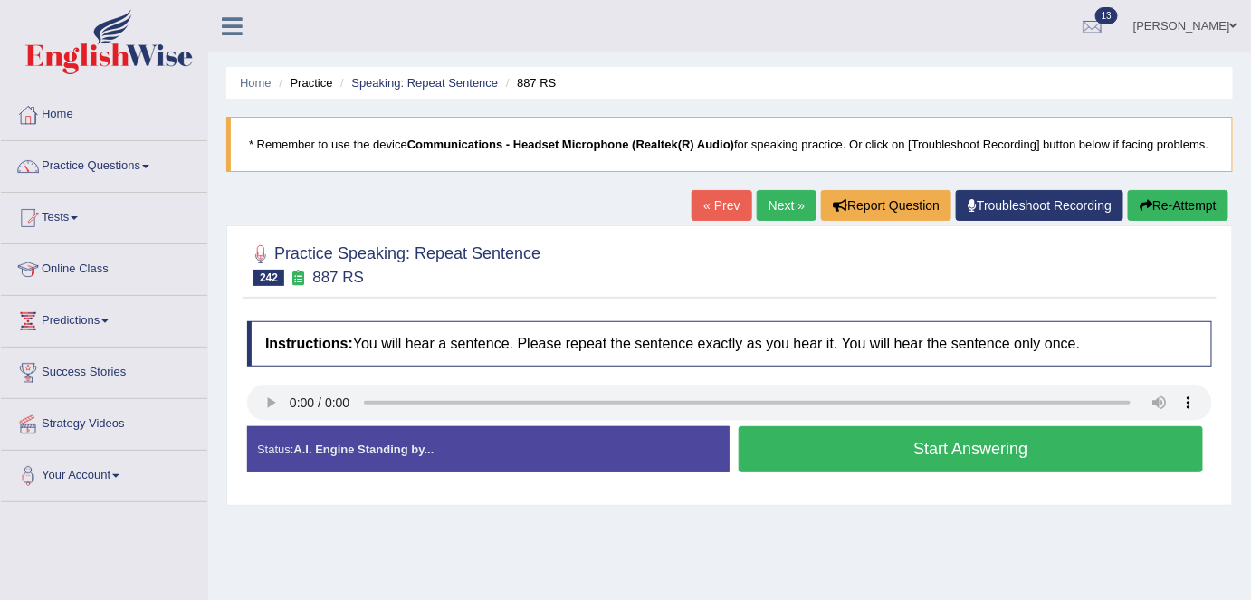
click at [950, 466] on button "Start Answering" at bounding box center [970, 449] width 464 height 46
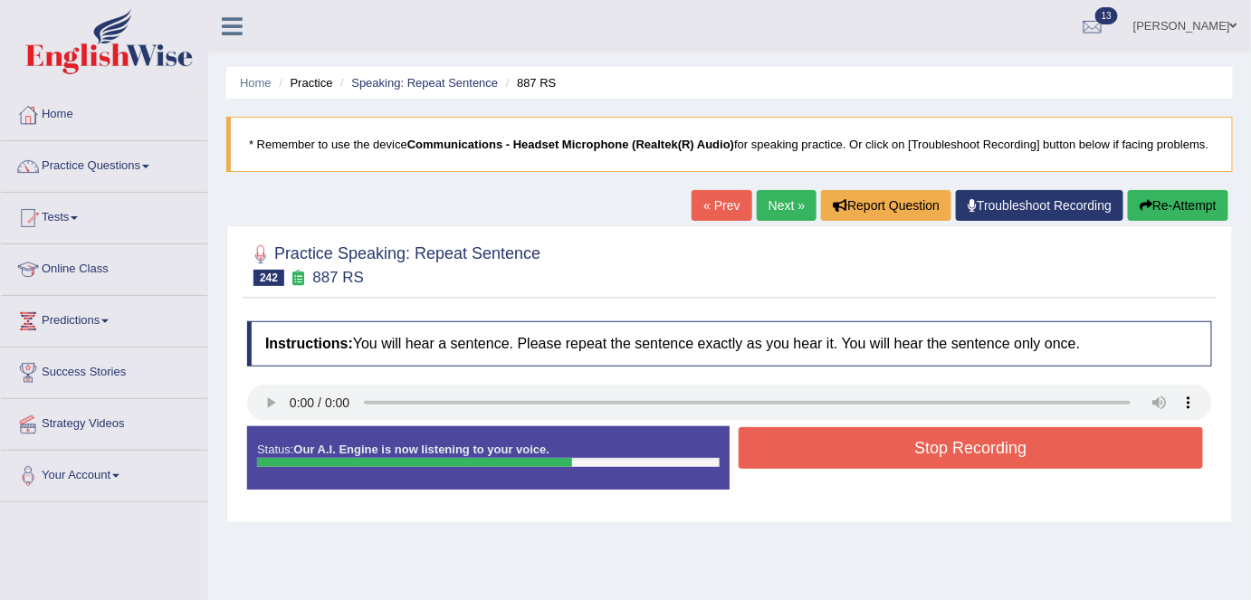
click at [917, 443] on button "Stop Recording" at bounding box center [970, 448] width 464 height 42
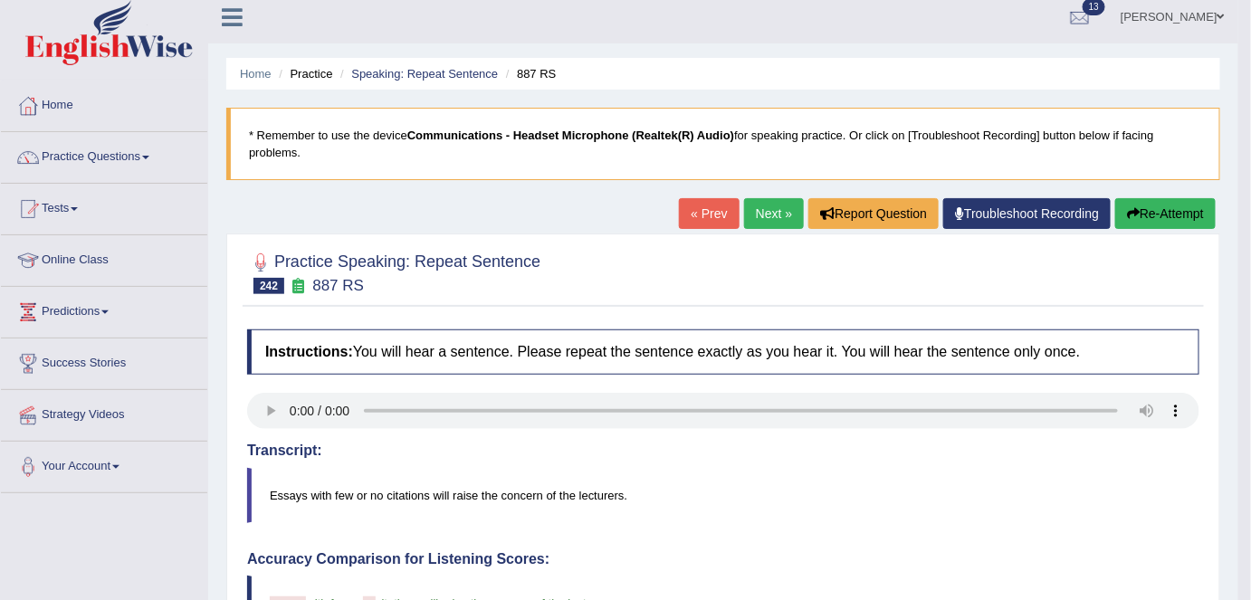
scroll to position [4, 0]
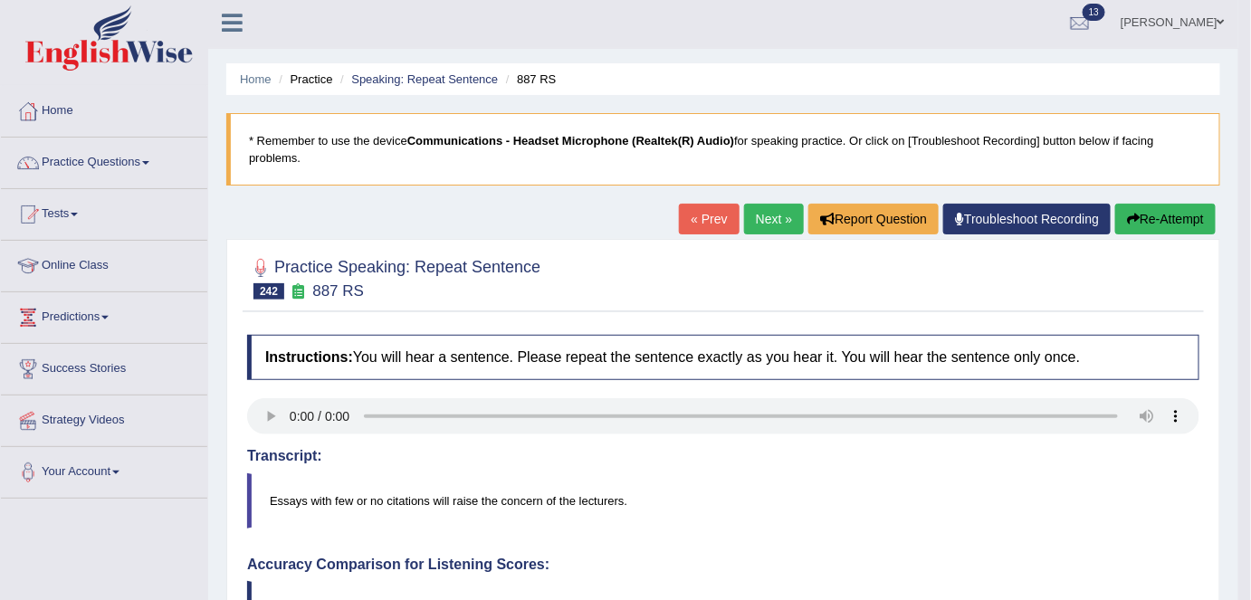
click at [757, 217] on link "Next »" at bounding box center [774, 219] width 60 height 31
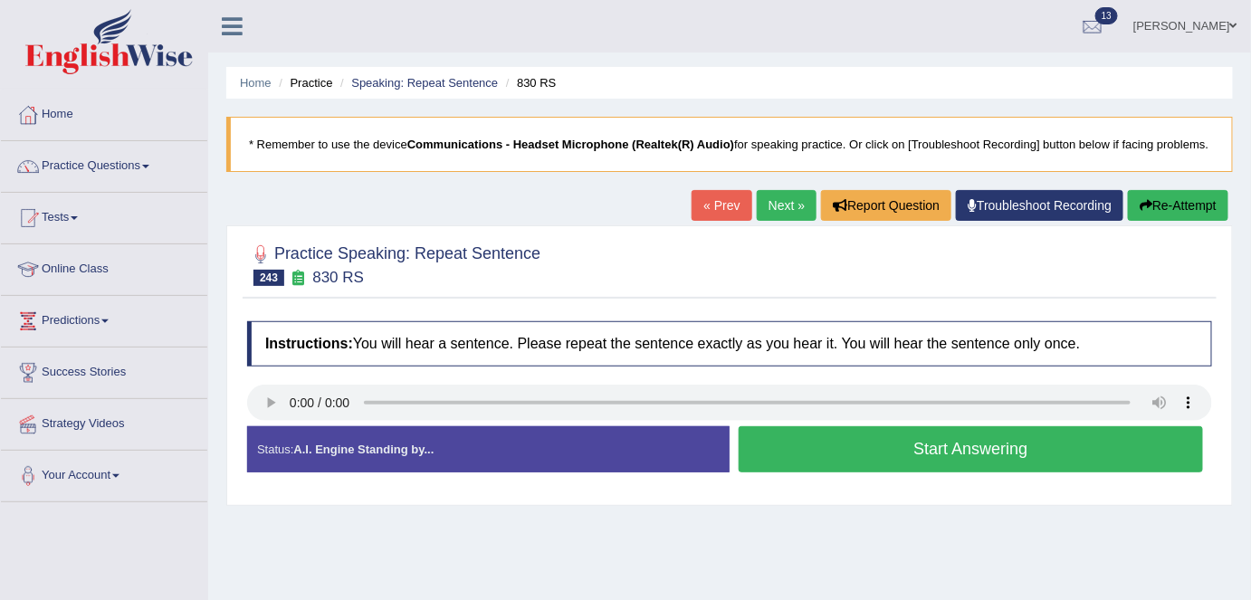
click at [847, 442] on button "Start Answering" at bounding box center [970, 449] width 464 height 46
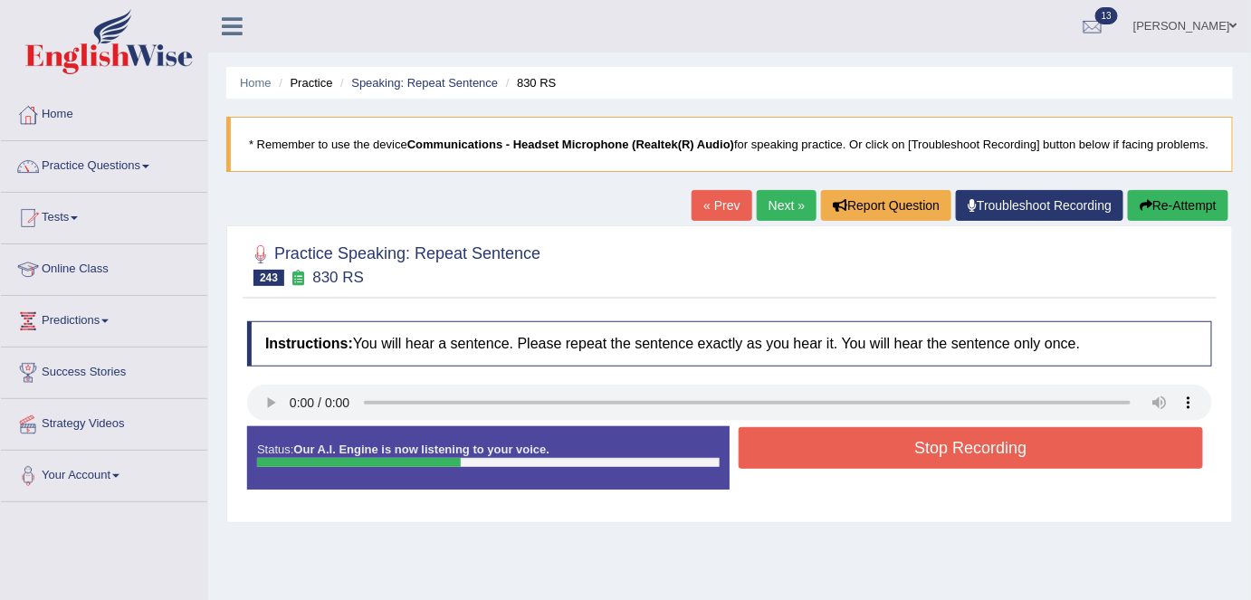
click at [847, 442] on button "Stop Recording" at bounding box center [970, 448] width 464 height 42
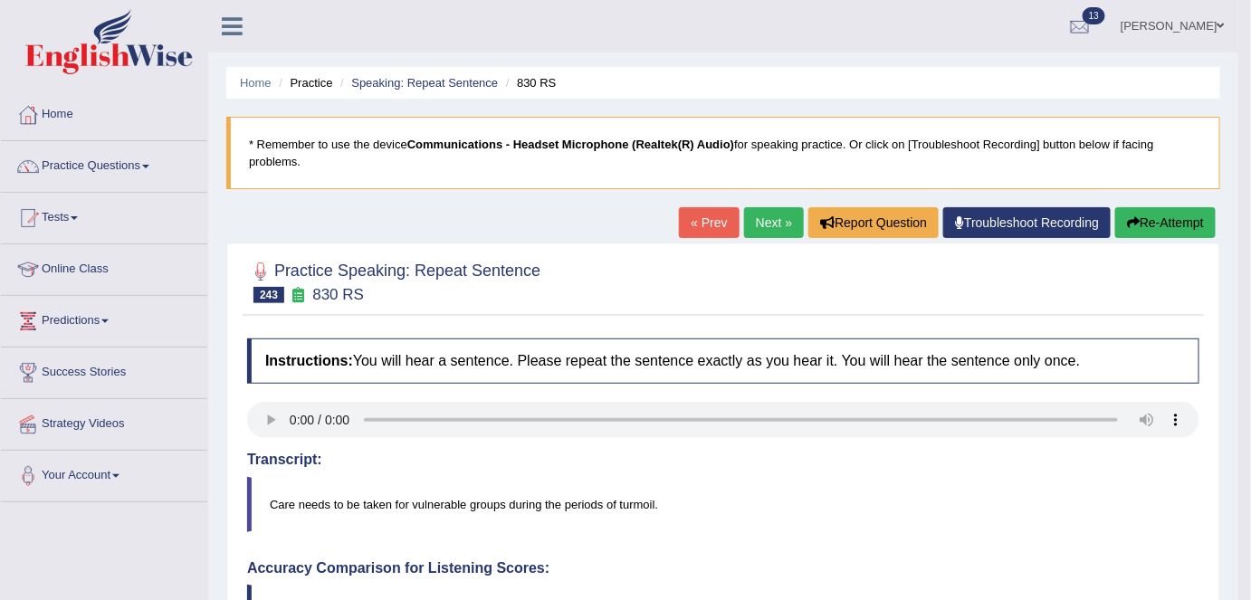
click at [1169, 217] on button "Re-Attempt" at bounding box center [1165, 222] width 100 height 31
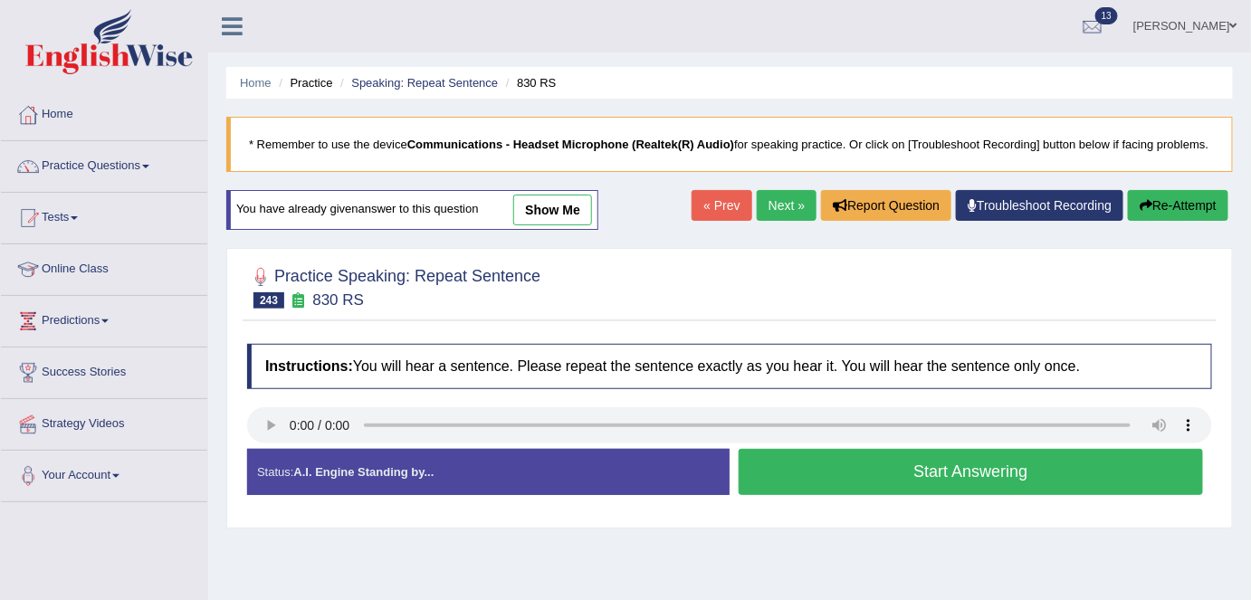
click at [852, 451] on button "Start Answering" at bounding box center [970, 472] width 464 height 46
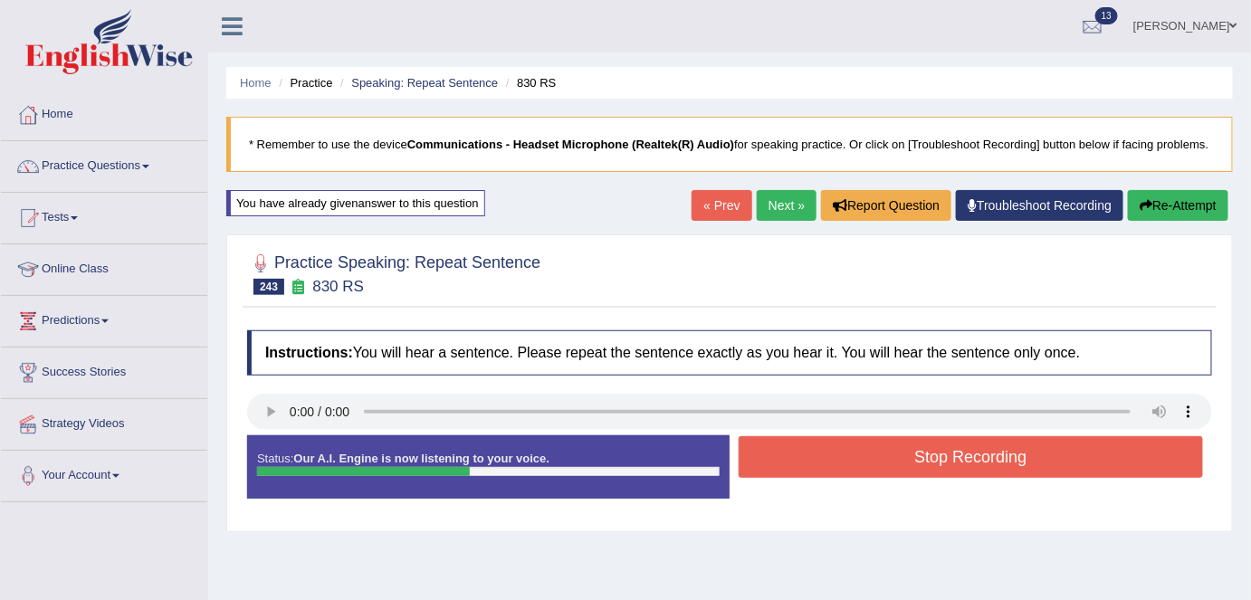
click at [852, 451] on button "Stop Recording" at bounding box center [970, 457] width 464 height 42
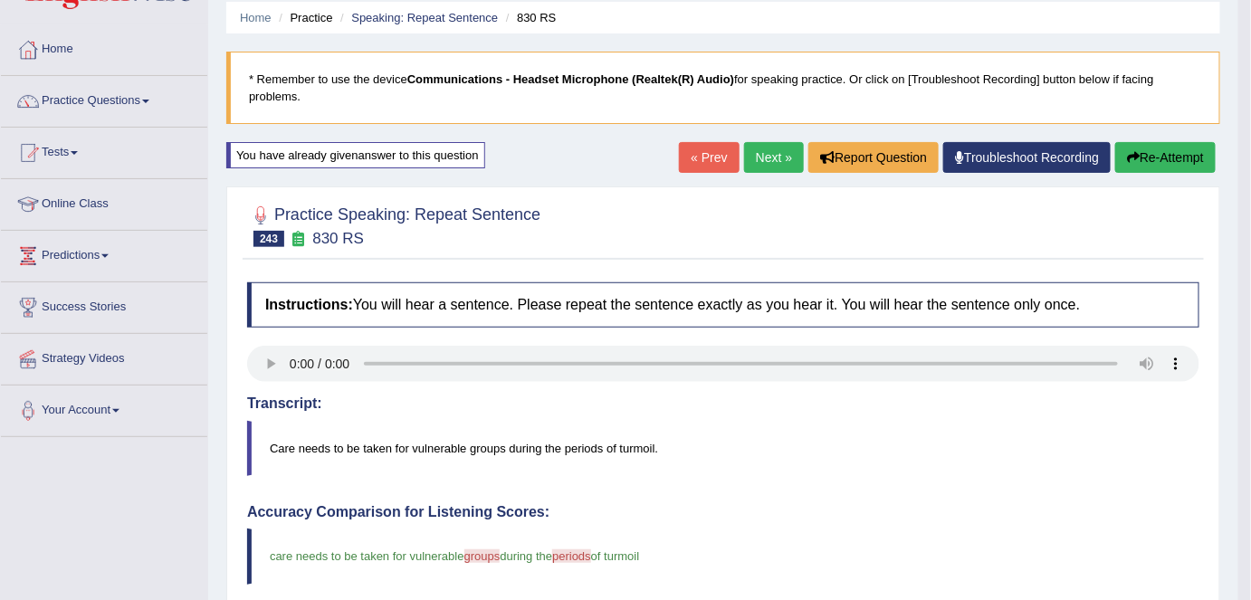
scroll to position [45, 0]
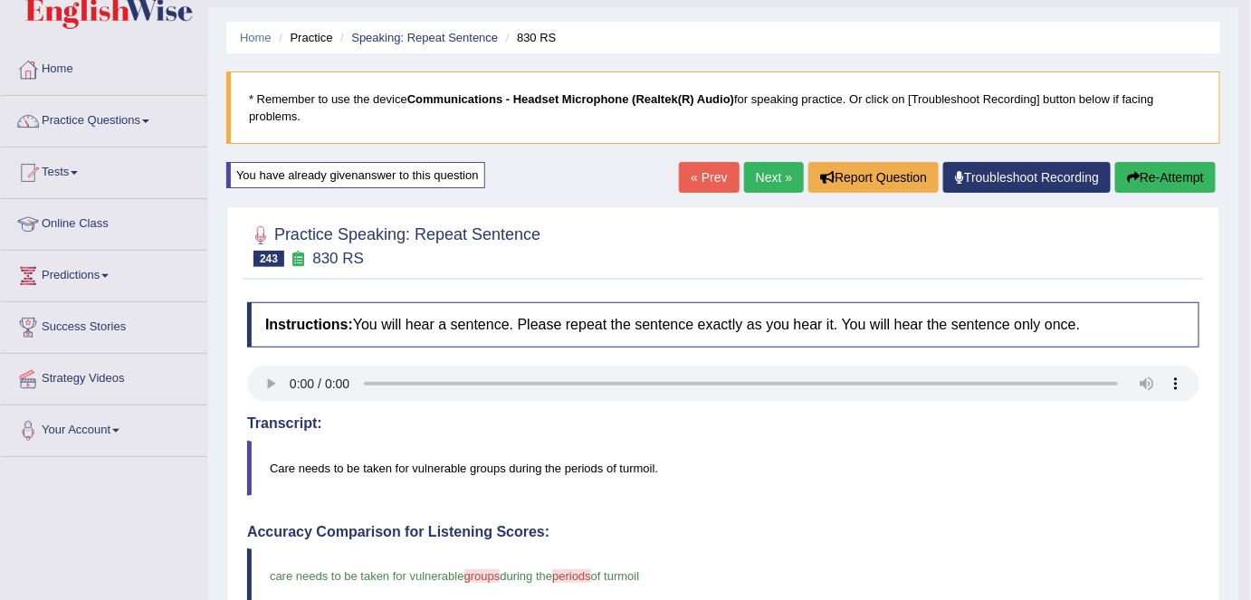
click at [766, 183] on link "Next »" at bounding box center [774, 177] width 60 height 31
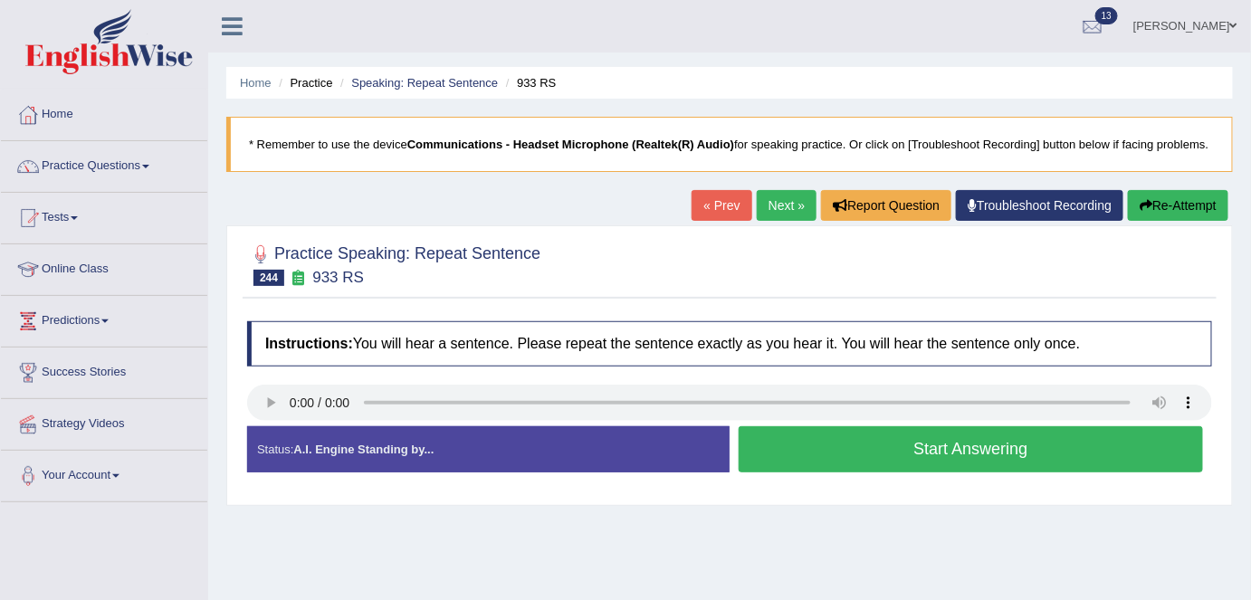
click at [832, 445] on button "Start Answering" at bounding box center [970, 449] width 464 height 46
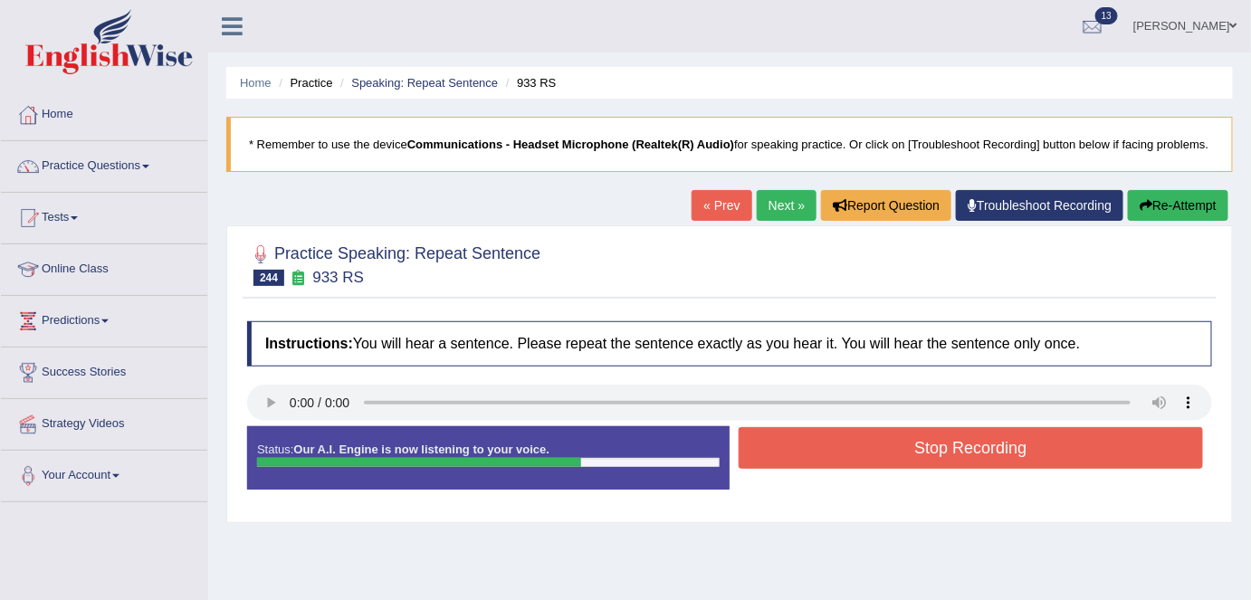
click at [832, 445] on button "Stop Recording" at bounding box center [970, 448] width 464 height 42
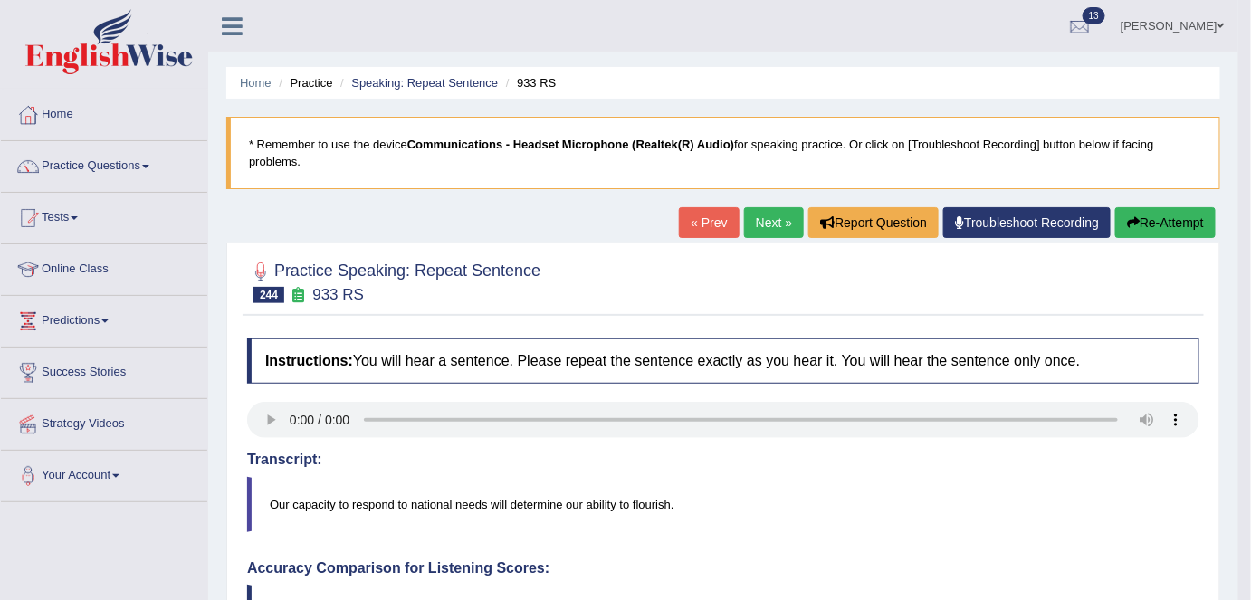
click at [767, 226] on link "Next »" at bounding box center [774, 222] width 60 height 31
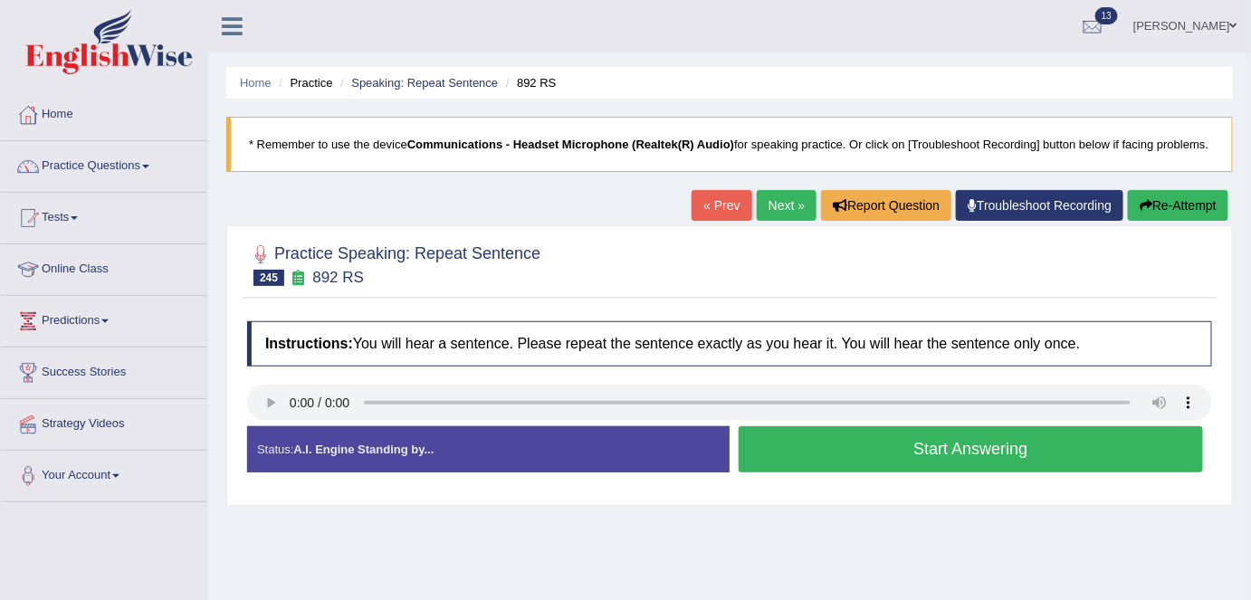
click at [808, 449] on button "Start Answering" at bounding box center [970, 449] width 464 height 46
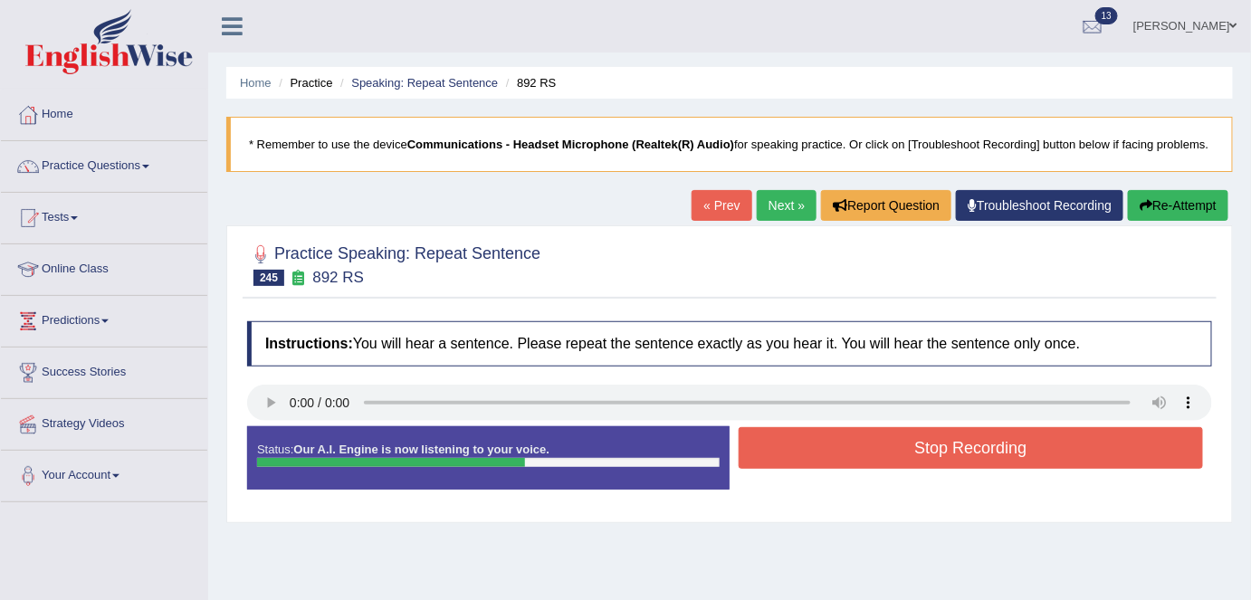
click at [808, 449] on button "Stop Recording" at bounding box center [970, 448] width 464 height 42
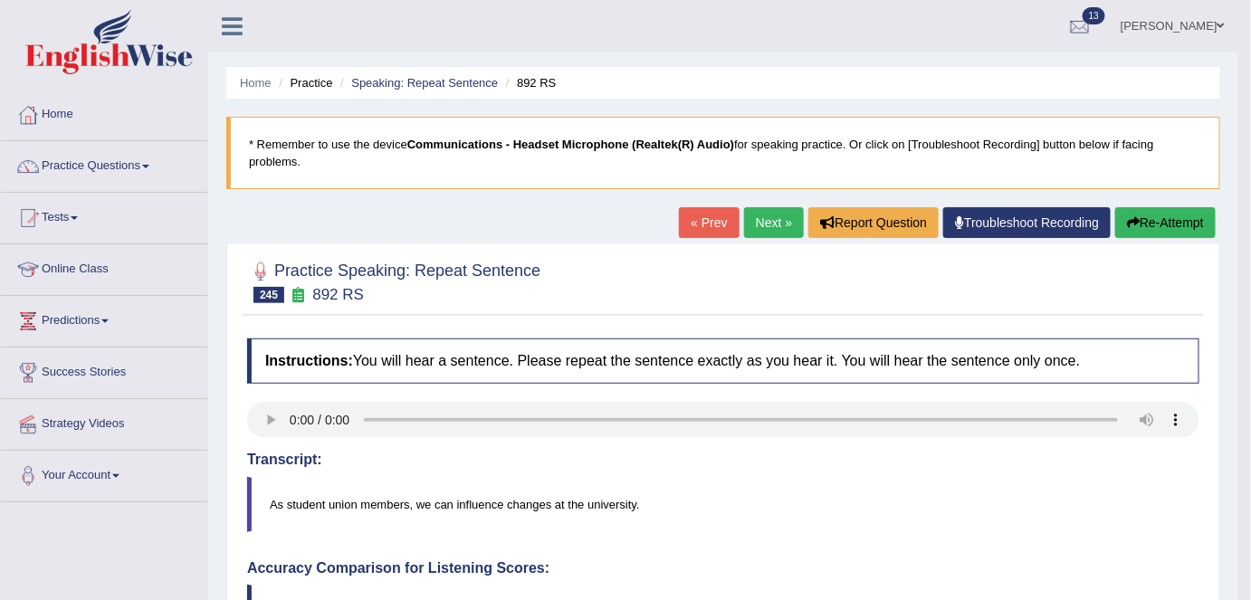
click at [763, 205] on div "Home Practice Speaking: Repeat Sentence 892 RS * Remember to use the device Com…" at bounding box center [723, 597] width 1030 height 1195
click at [763, 222] on link "Next »" at bounding box center [774, 222] width 60 height 31
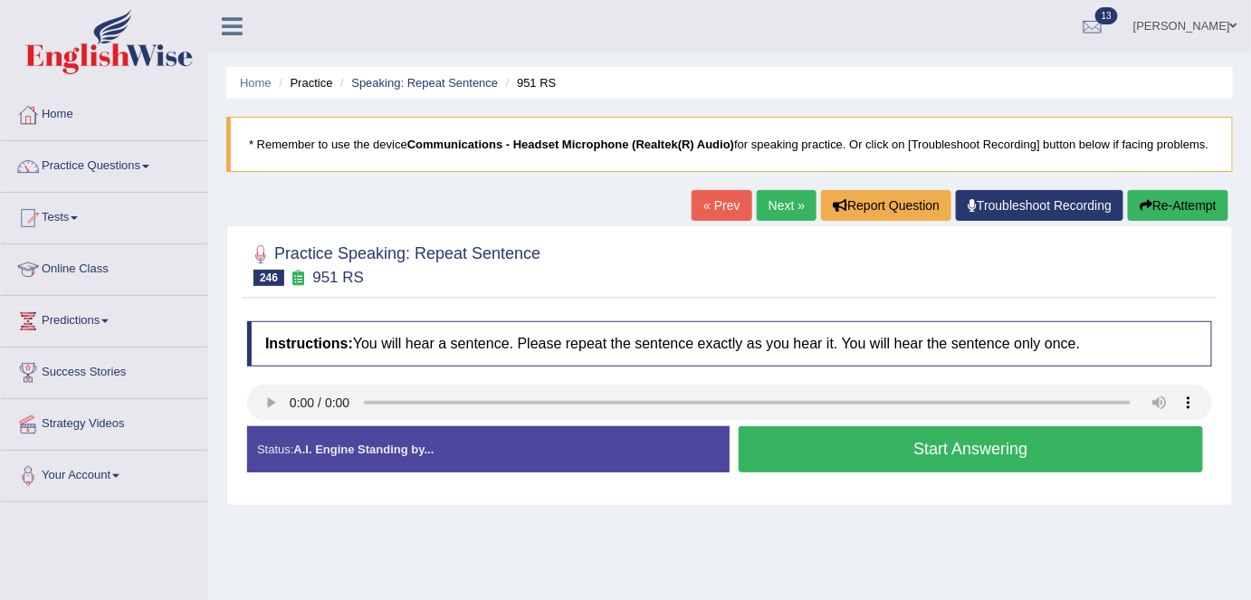
click at [918, 450] on button "Start Answering" at bounding box center [970, 449] width 464 height 46
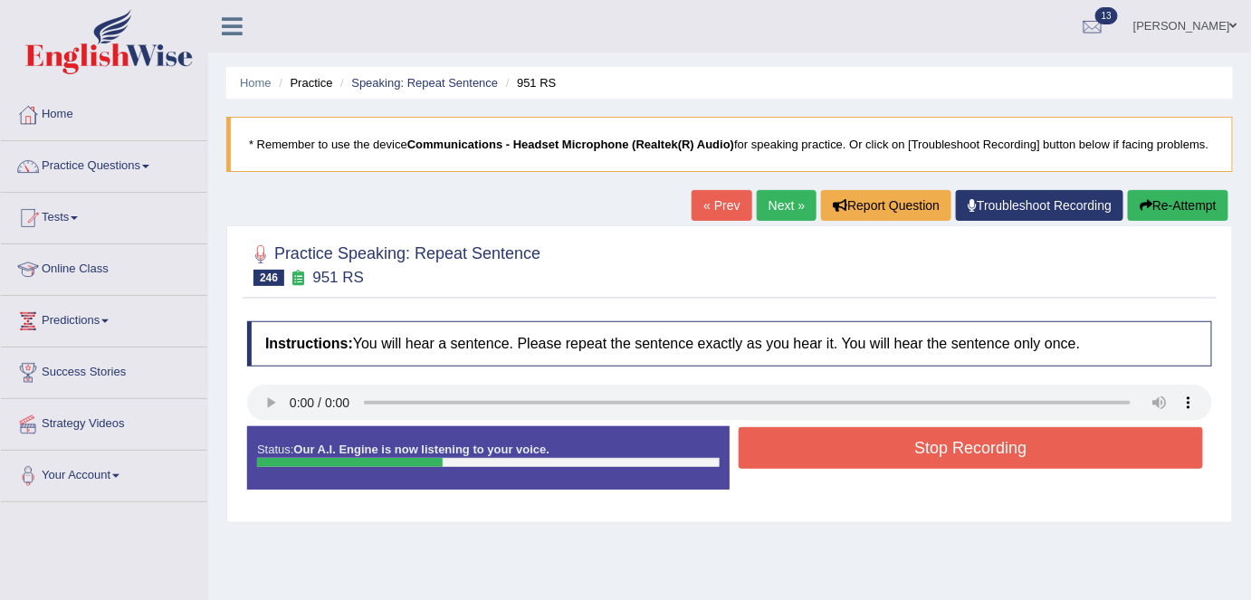
click at [918, 450] on button "Stop Recording" at bounding box center [970, 448] width 464 height 42
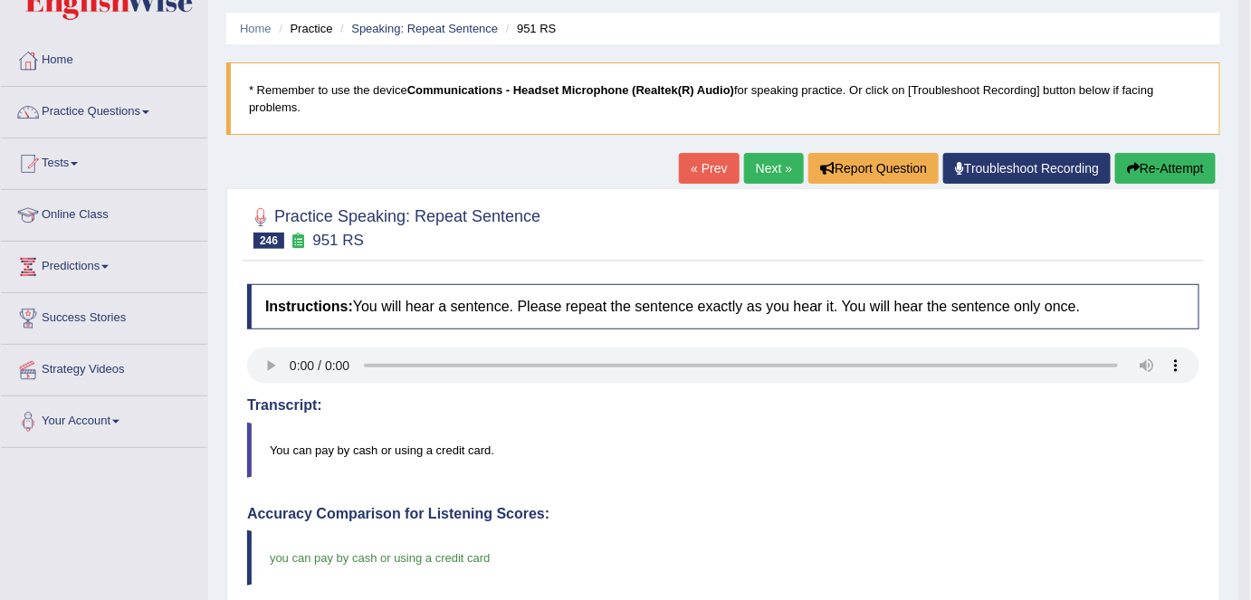
scroll to position [55, 0]
click at [748, 172] on link "Next »" at bounding box center [774, 167] width 60 height 31
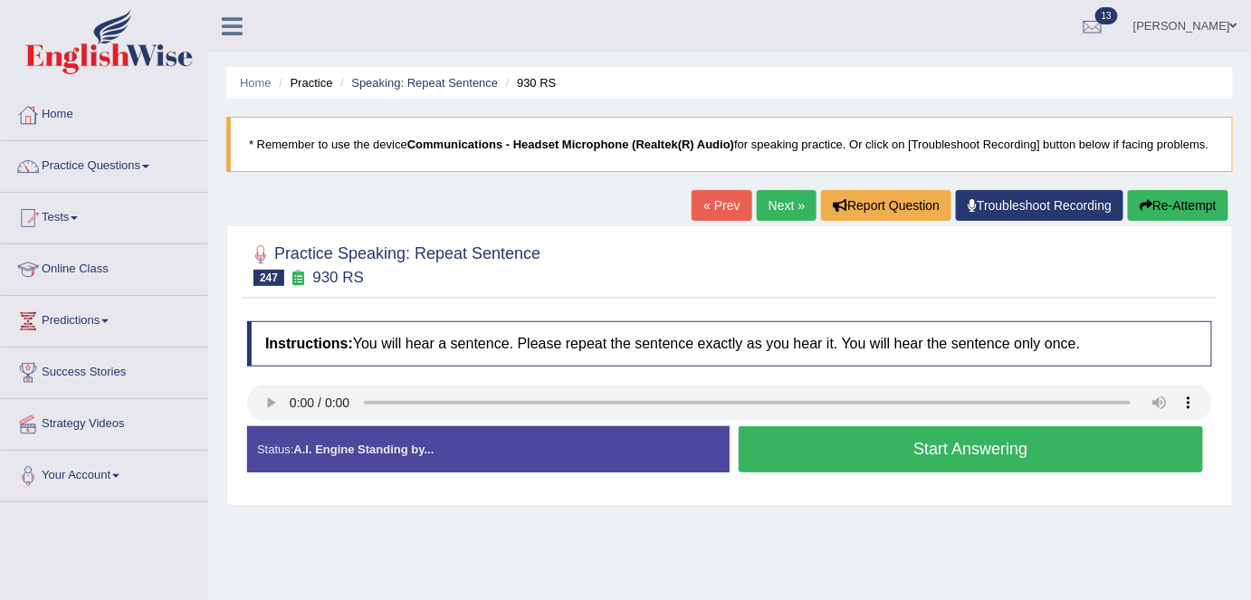
click at [858, 433] on button "Start Answering" at bounding box center [970, 449] width 464 height 46
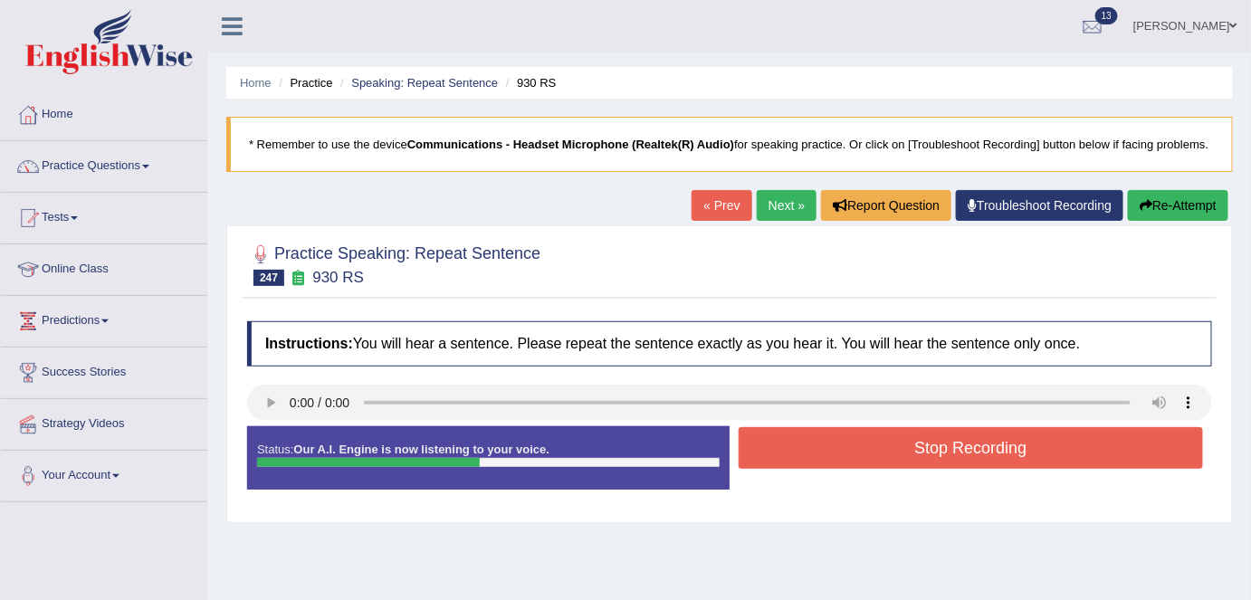
click at [858, 433] on button "Stop Recording" at bounding box center [970, 448] width 464 height 42
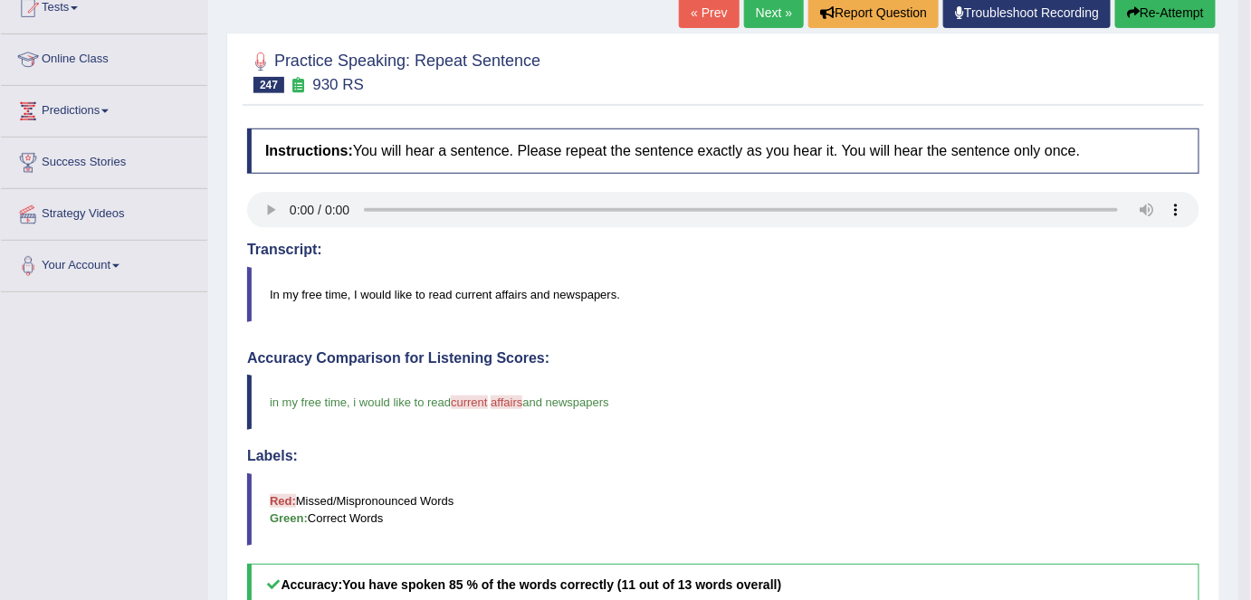
scroll to position [209, 0]
click at [762, 16] on link "Next »" at bounding box center [774, 13] width 60 height 31
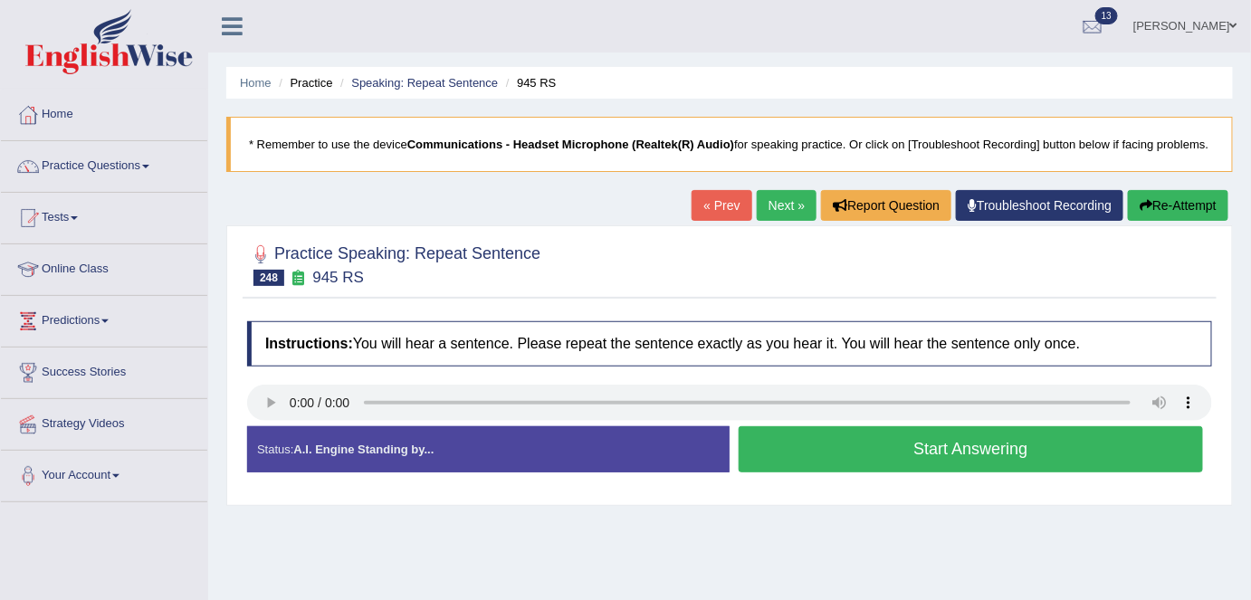
click at [909, 455] on button "Start Answering" at bounding box center [970, 449] width 464 height 46
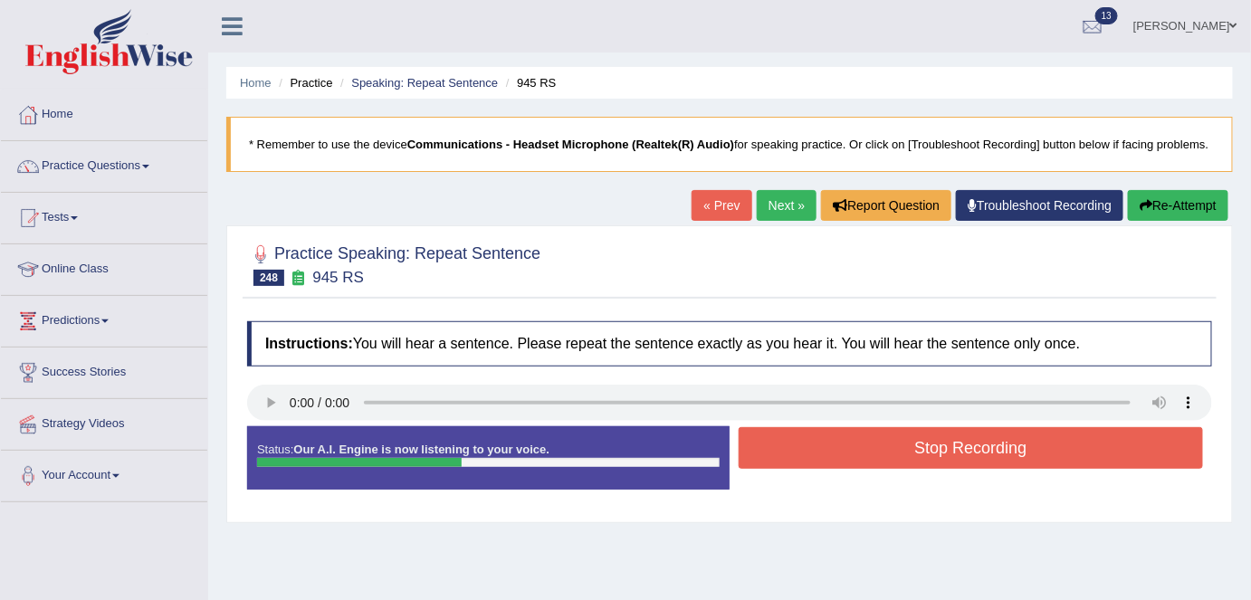
click at [909, 455] on button "Stop Recording" at bounding box center [970, 448] width 464 height 42
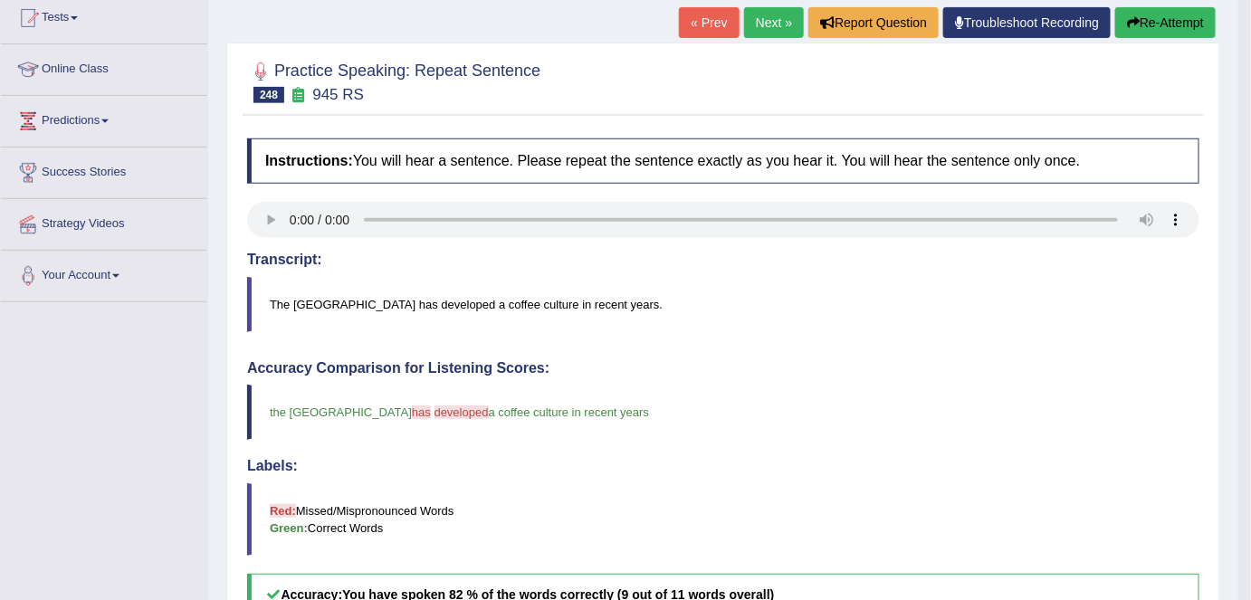
scroll to position [199, 0]
click at [744, 12] on link "Next »" at bounding box center [774, 23] width 60 height 31
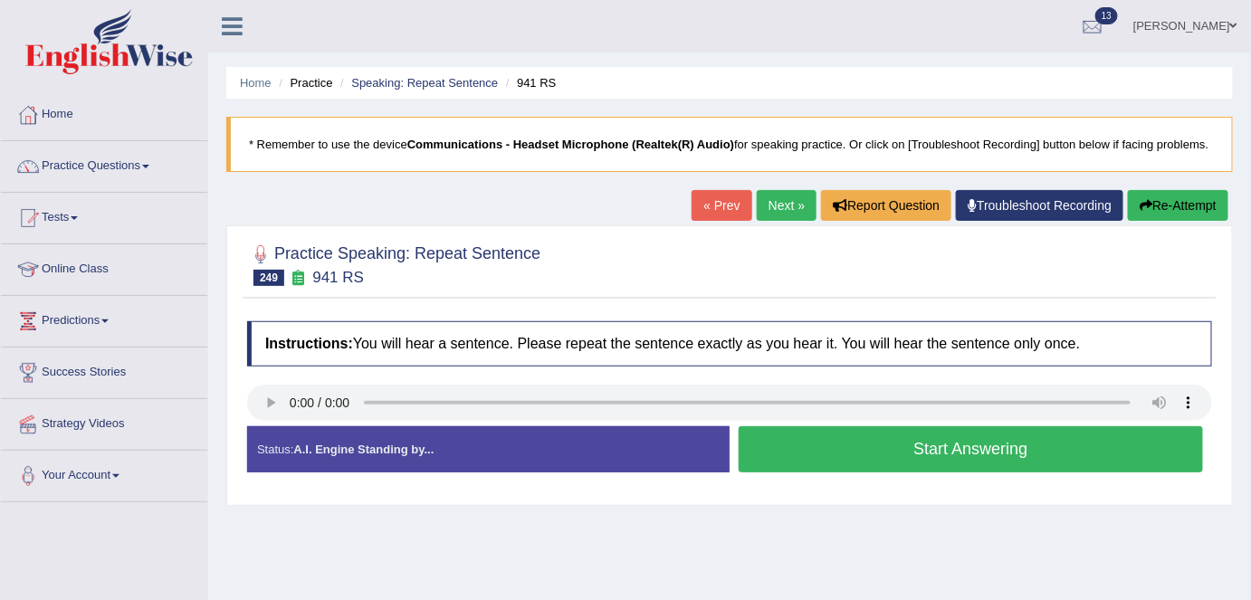
click at [836, 454] on button "Start Answering" at bounding box center [970, 449] width 464 height 46
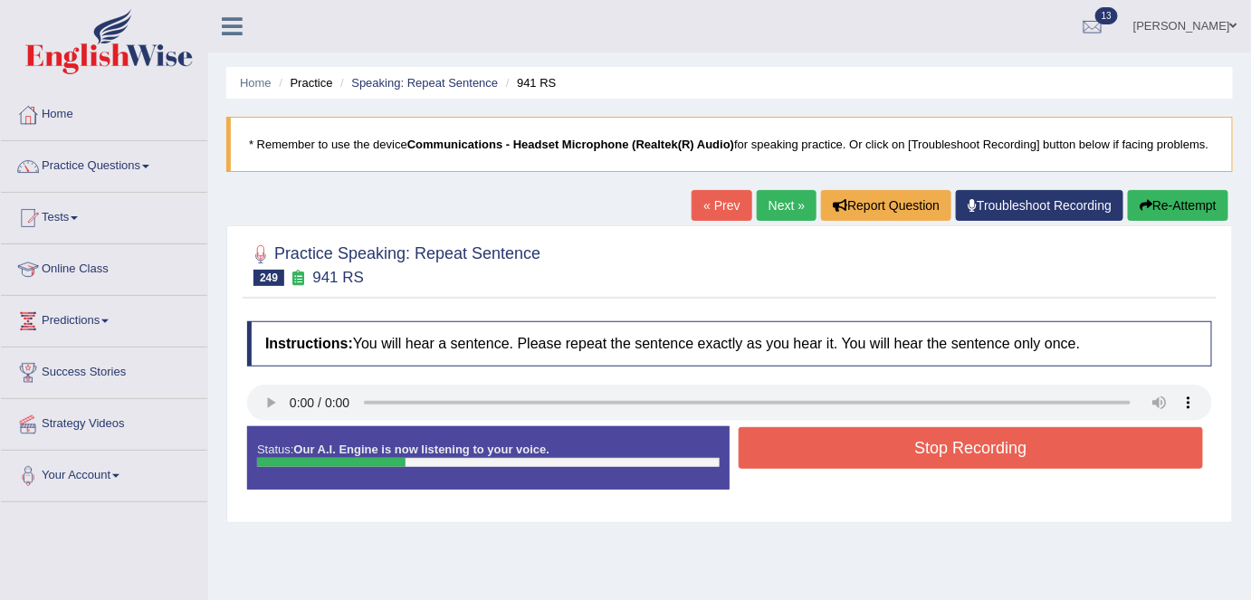
click at [836, 454] on button "Stop Recording" at bounding box center [970, 448] width 464 height 42
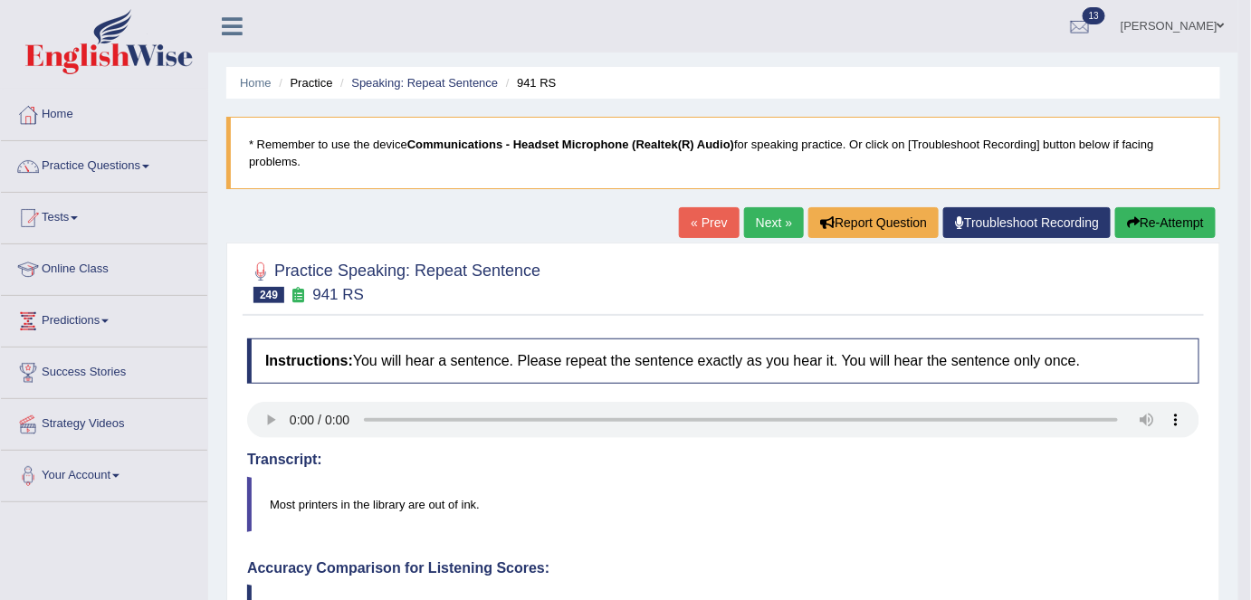
click at [764, 224] on link "Next »" at bounding box center [774, 222] width 60 height 31
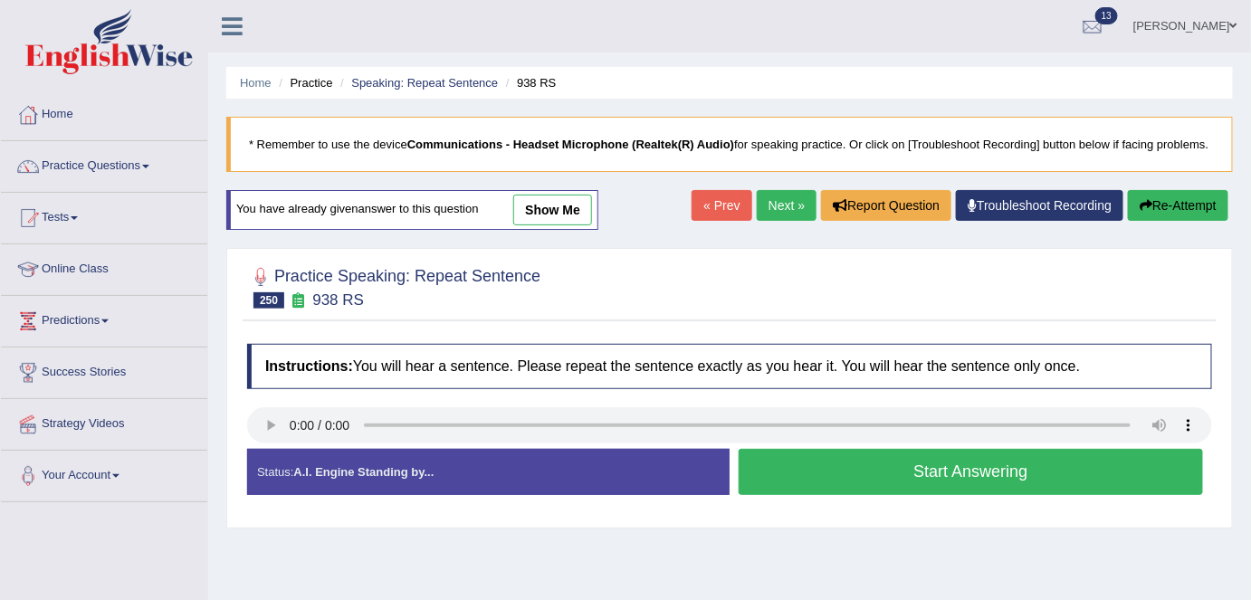
click at [777, 212] on link "Next »" at bounding box center [787, 205] width 60 height 31
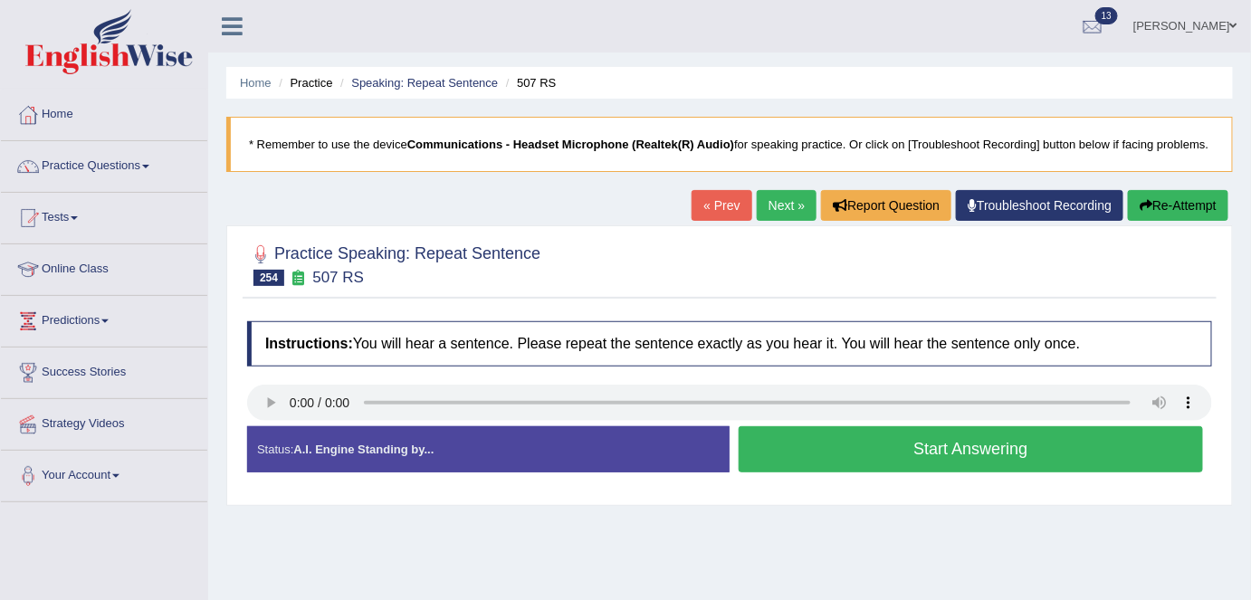
click at [799, 448] on button "Start Answering" at bounding box center [970, 449] width 464 height 46
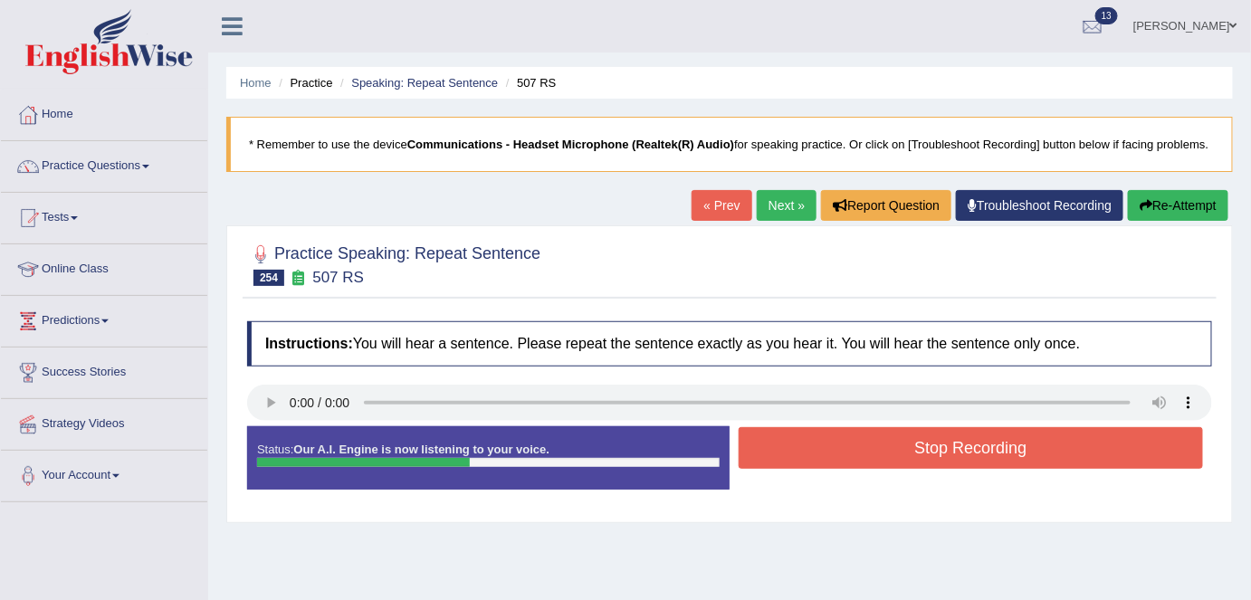
click at [799, 448] on button "Stop Recording" at bounding box center [970, 448] width 464 height 42
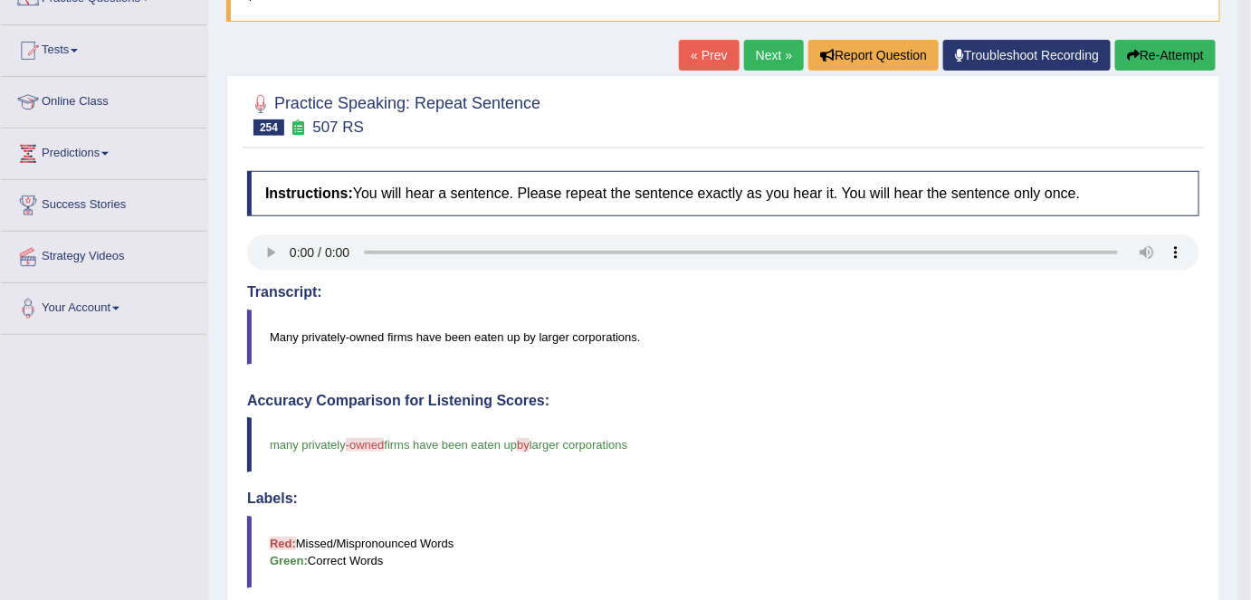
scroll to position [167, 0]
click at [756, 65] on link "Next »" at bounding box center [774, 56] width 60 height 31
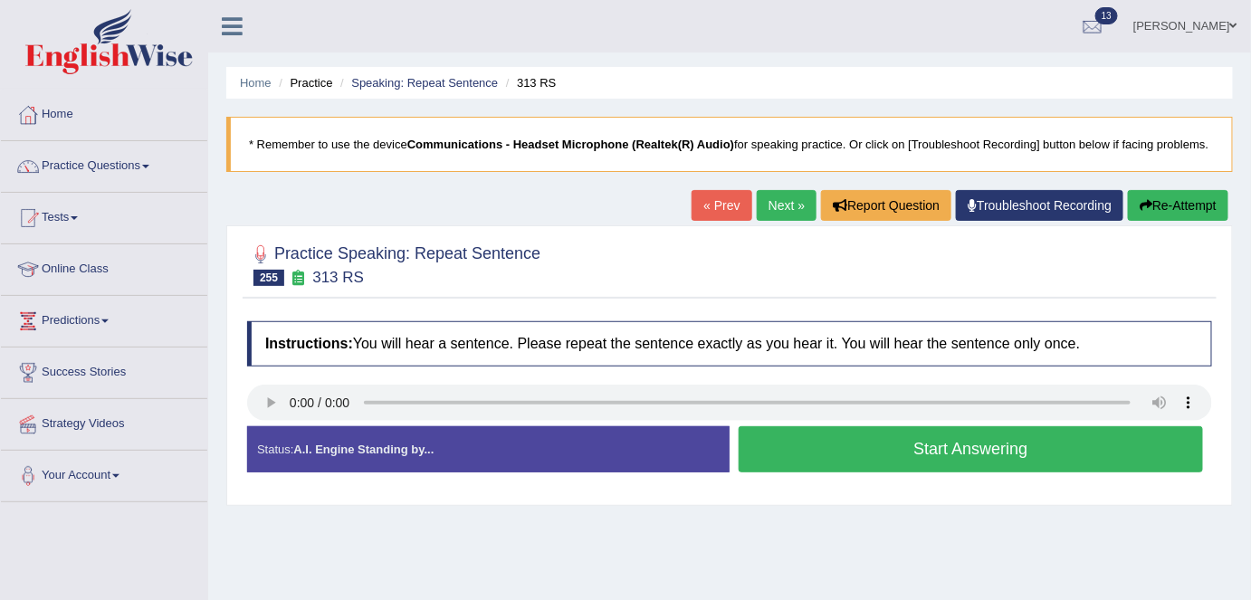
click at [1011, 468] on button "Start Answering" at bounding box center [970, 449] width 464 height 46
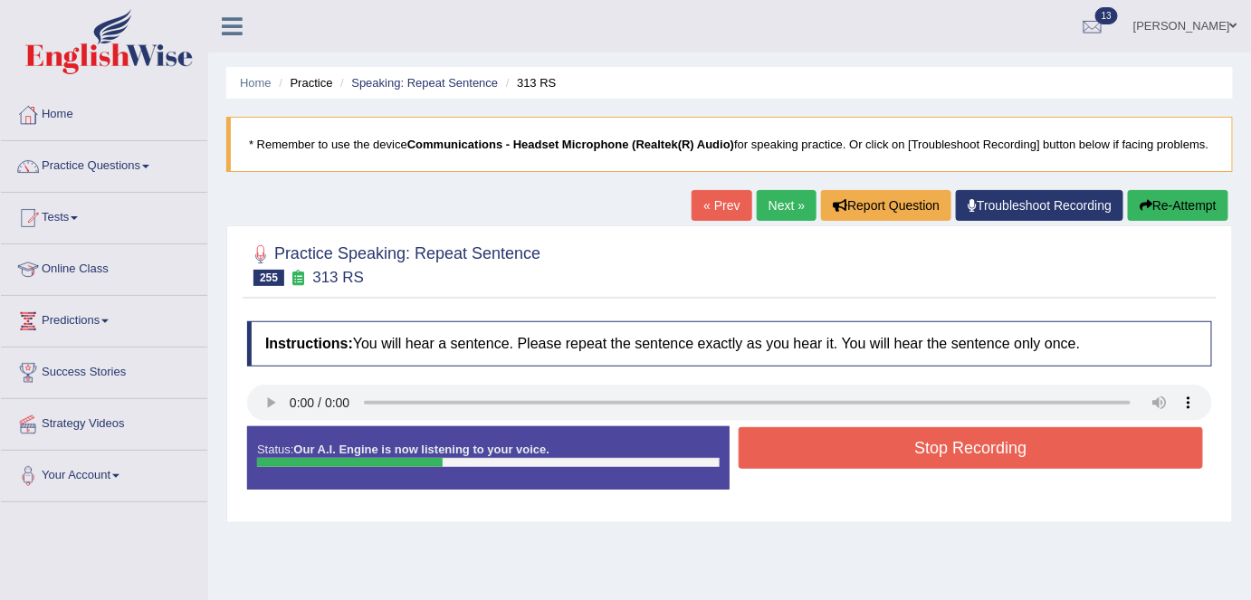
click at [864, 457] on button "Stop Recording" at bounding box center [970, 448] width 464 height 42
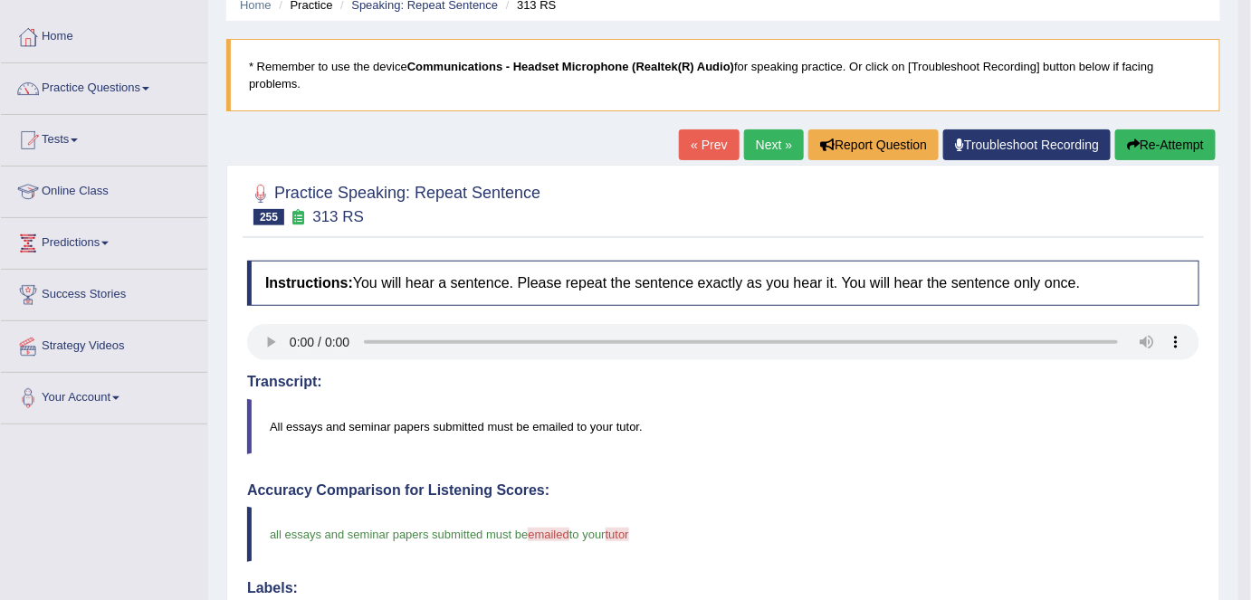
scroll to position [59, 0]
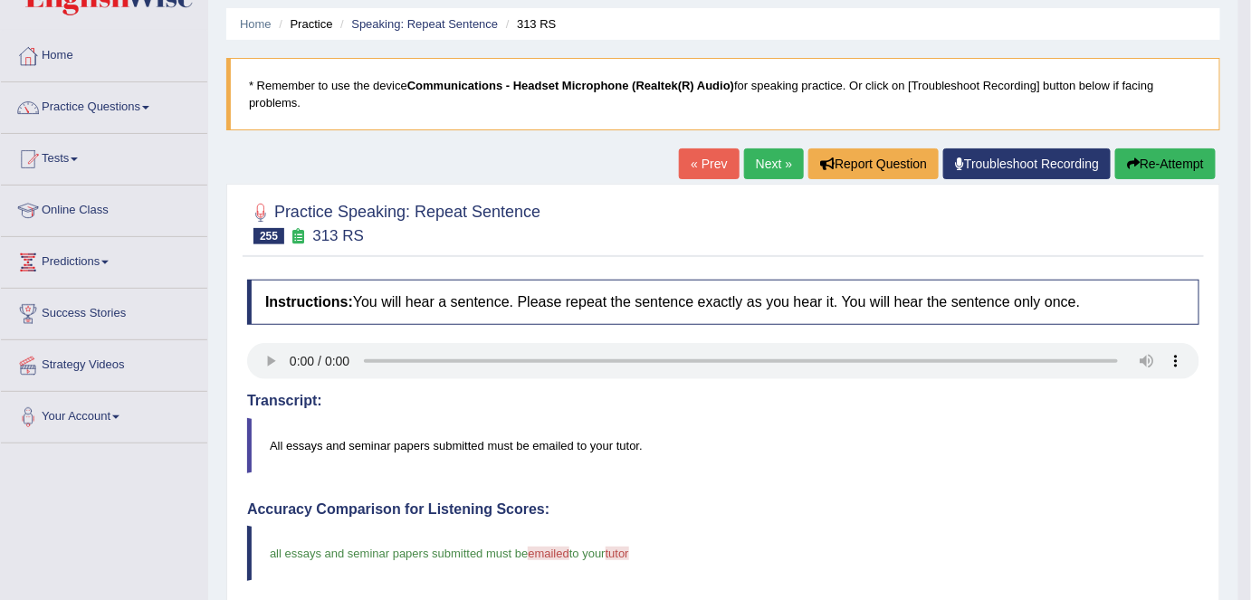
click at [750, 157] on link "Next »" at bounding box center [774, 163] width 60 height 31
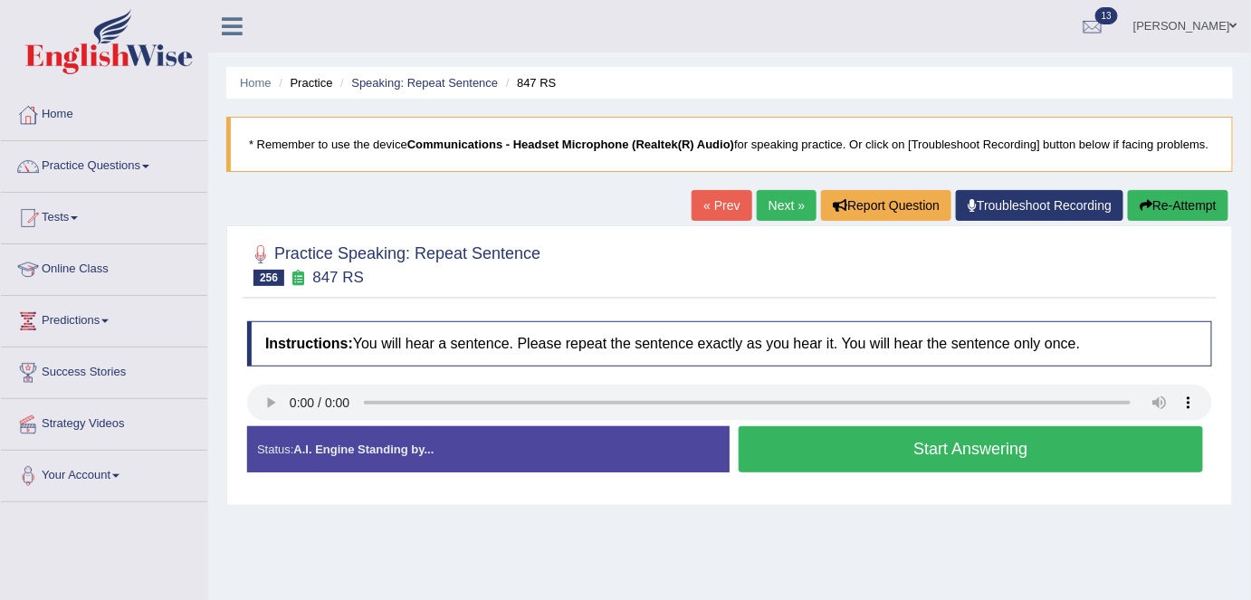
click at [904, 440] on button "Start Answering" at bounding box center [970, 449] width 464 height 46
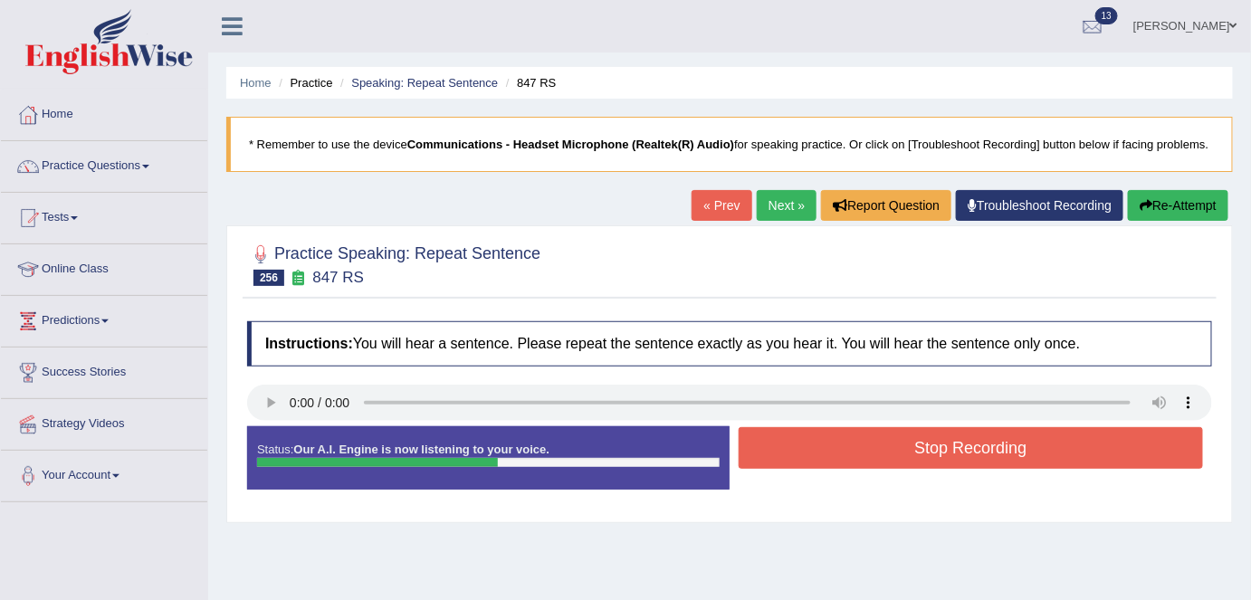
click at [904, 440] on button "Stop Recording" at bounding box center [970, 448] width 464 height 42
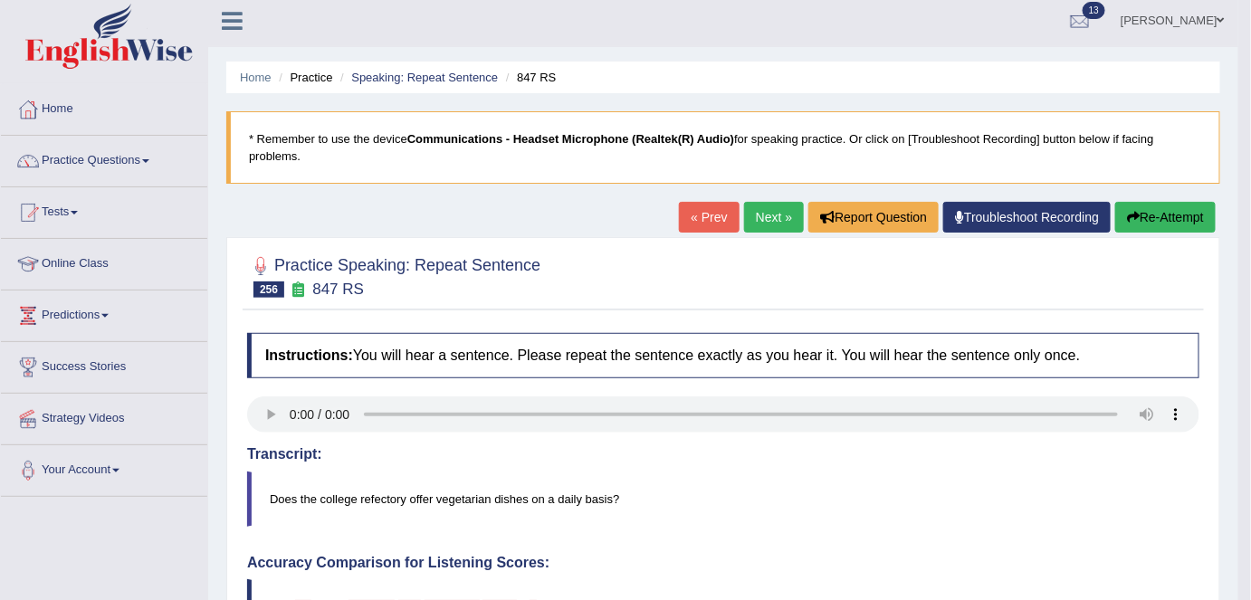
scroll to position [5, 0]
click at [766, 212] on link "Next »" at bounding box center [774, 218] width 60 height 31
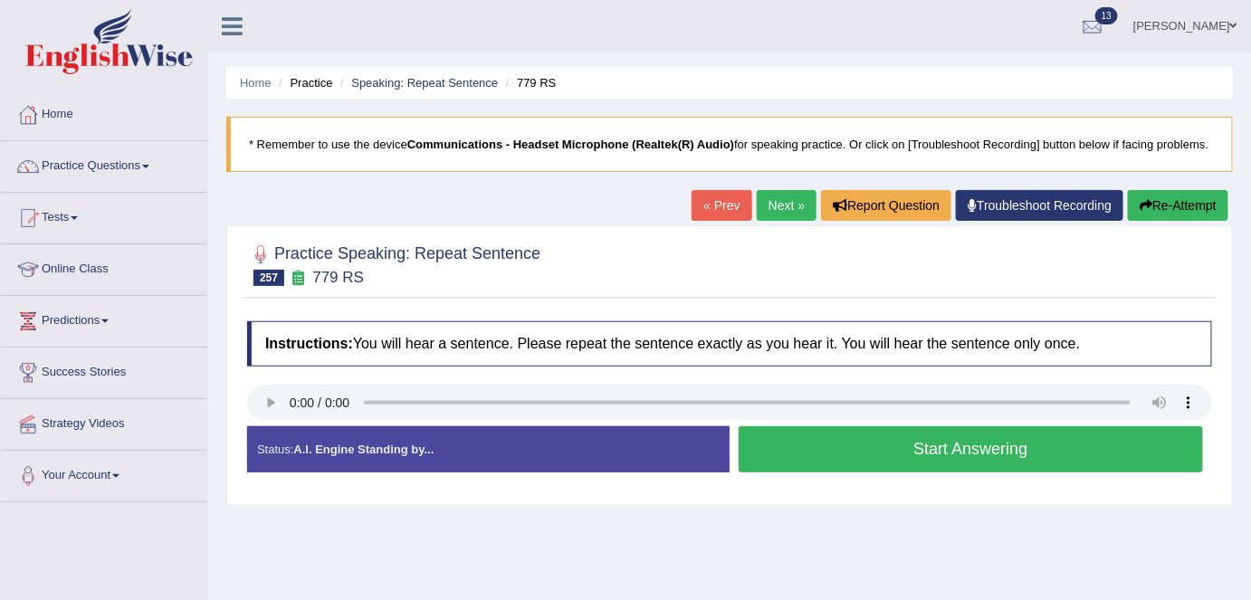
click at [931, 457] on button "Start Answering" at bounding box center [970, 449] width 464 height 46
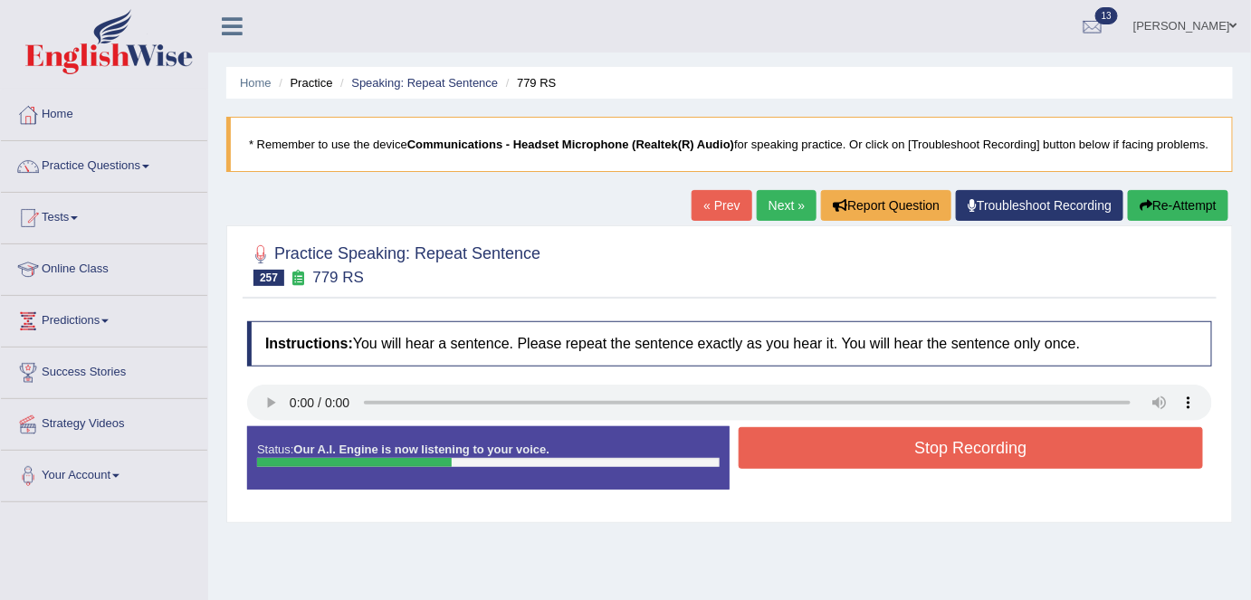
click at [931, 457] on button "Stop Recording" at bounding box center [970, 448] width 464 height 42
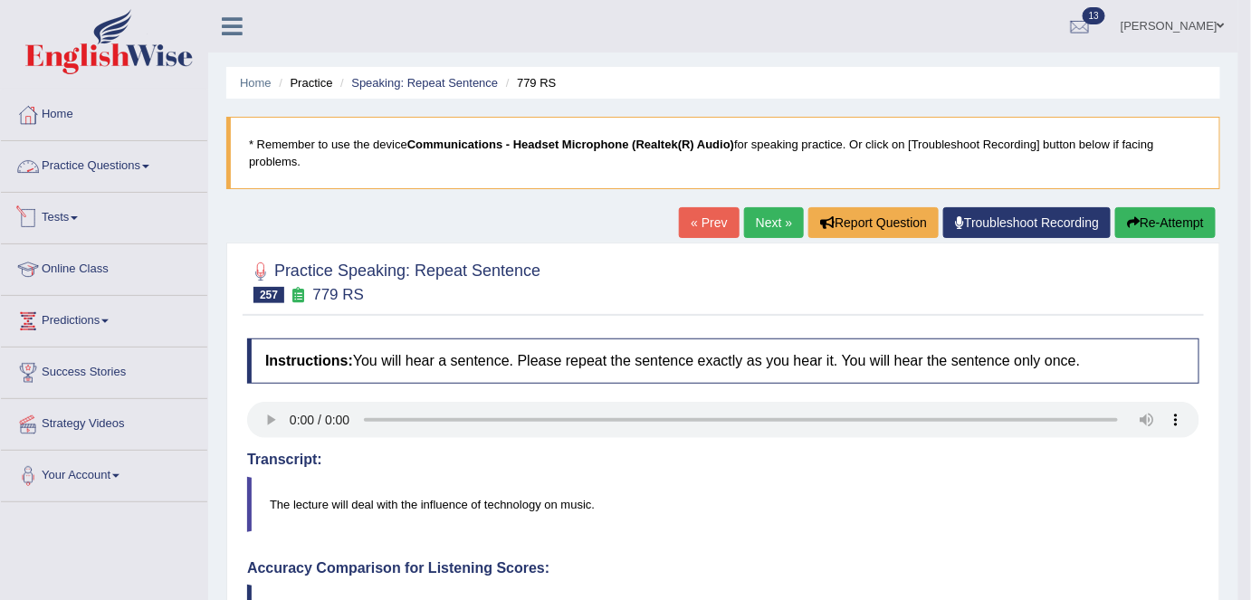
click at [74, 172] on link "Practice Questions" at bounding box center [104, 163] width 206 height 45
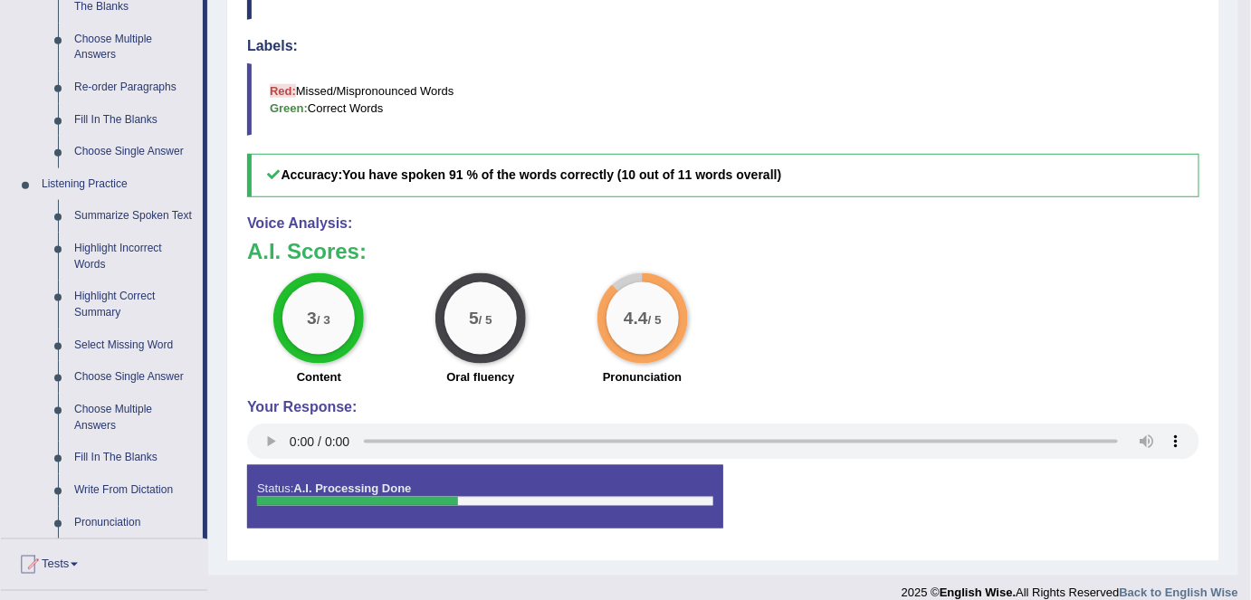
scroll to position [621, 0]
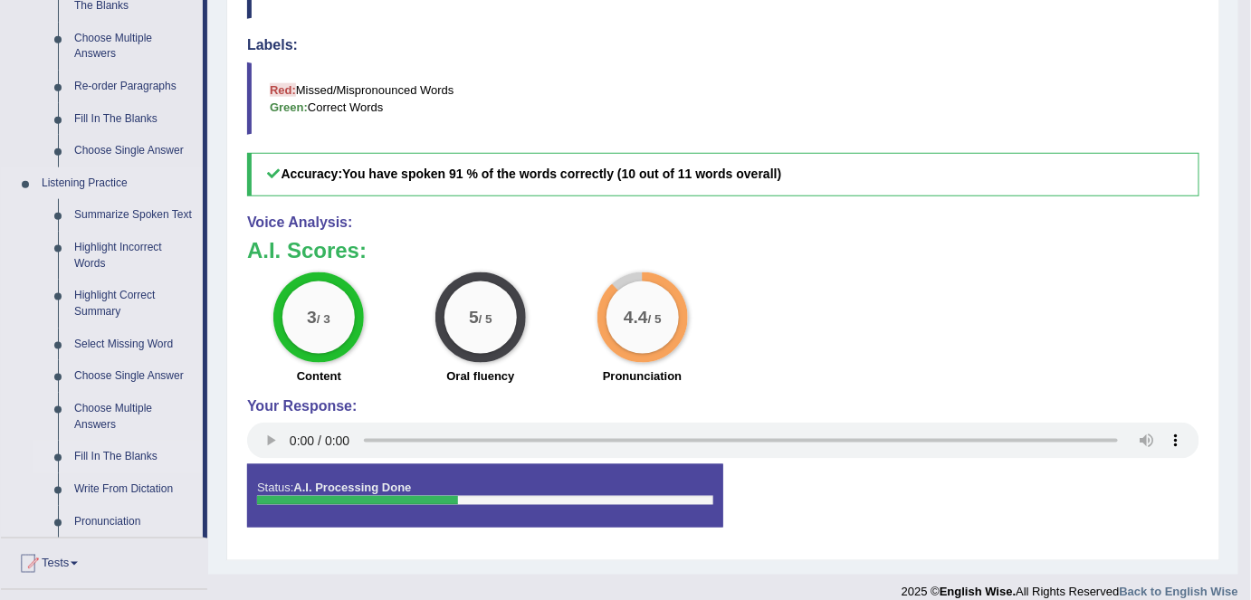
click at [148, 455] on link "Fill In The Blanks" at bounding box center [134, 457] width 137 height 33
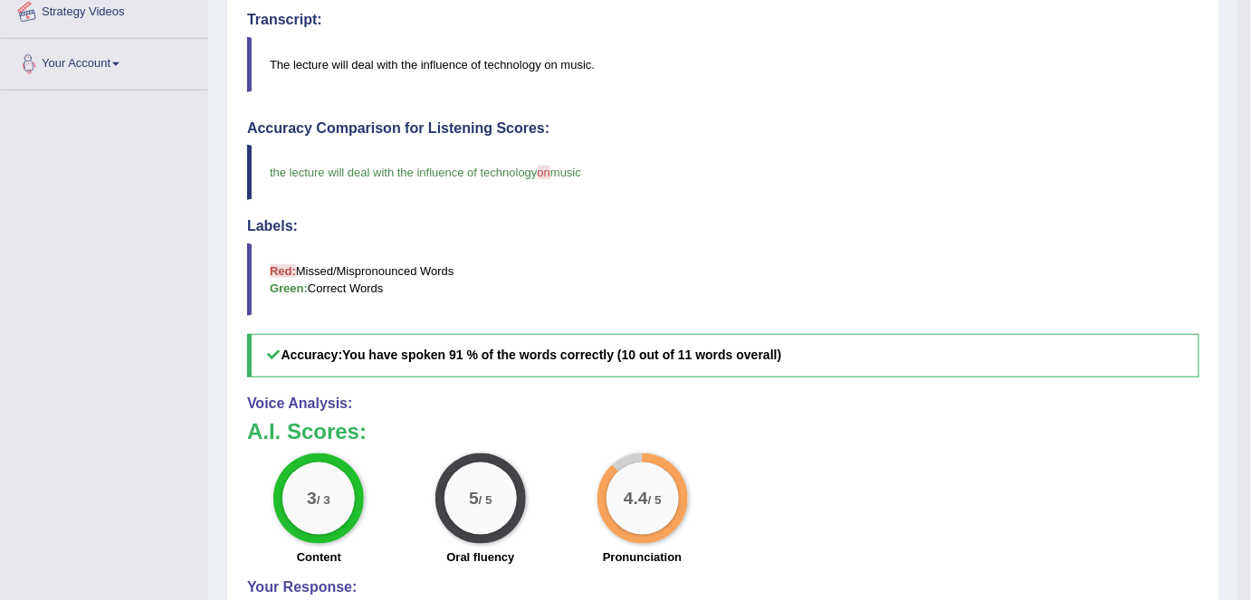
scroll to position [637, 0]
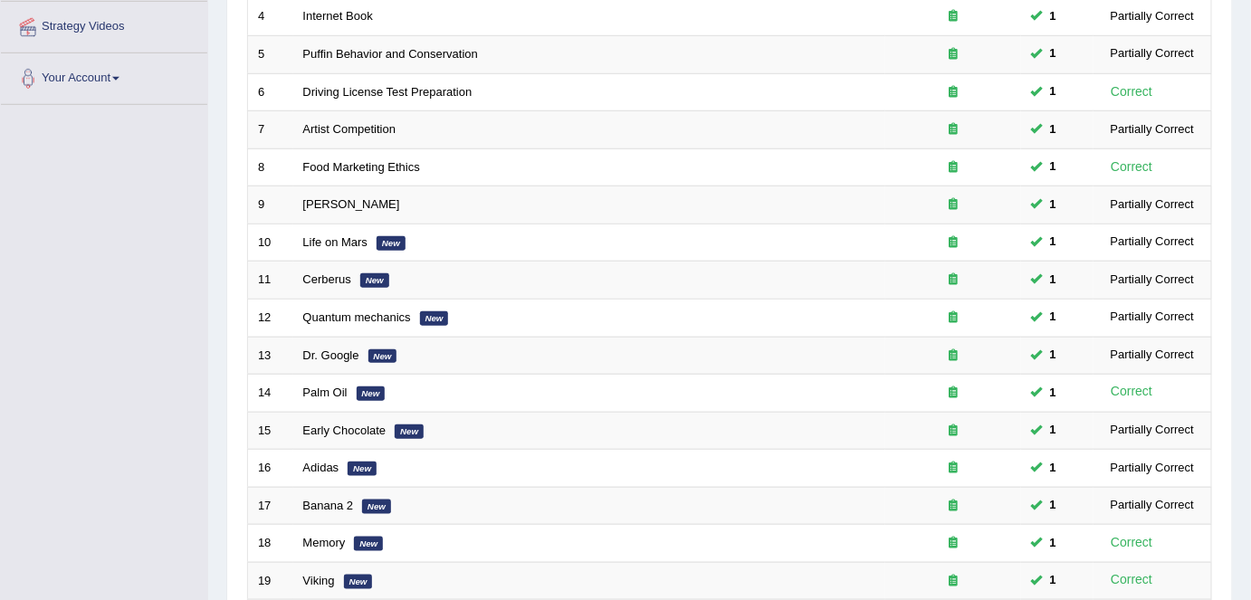
scroll to position [590, 0]
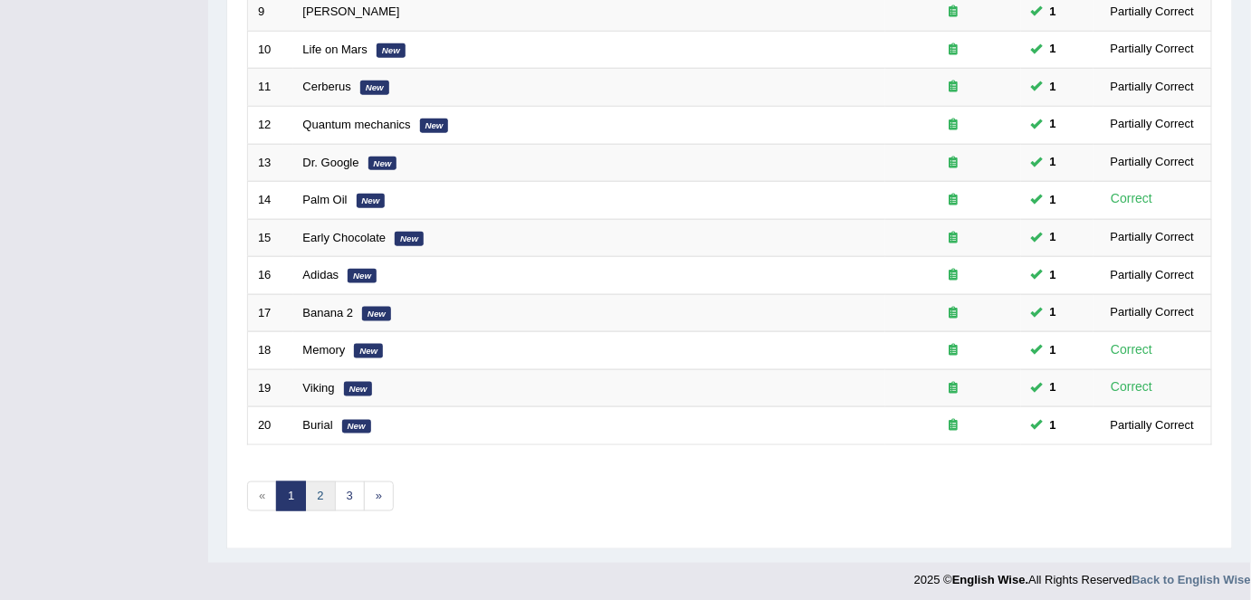
click at [316, 489] on link "2" at bounding box center [320, 496] width 30 height 30
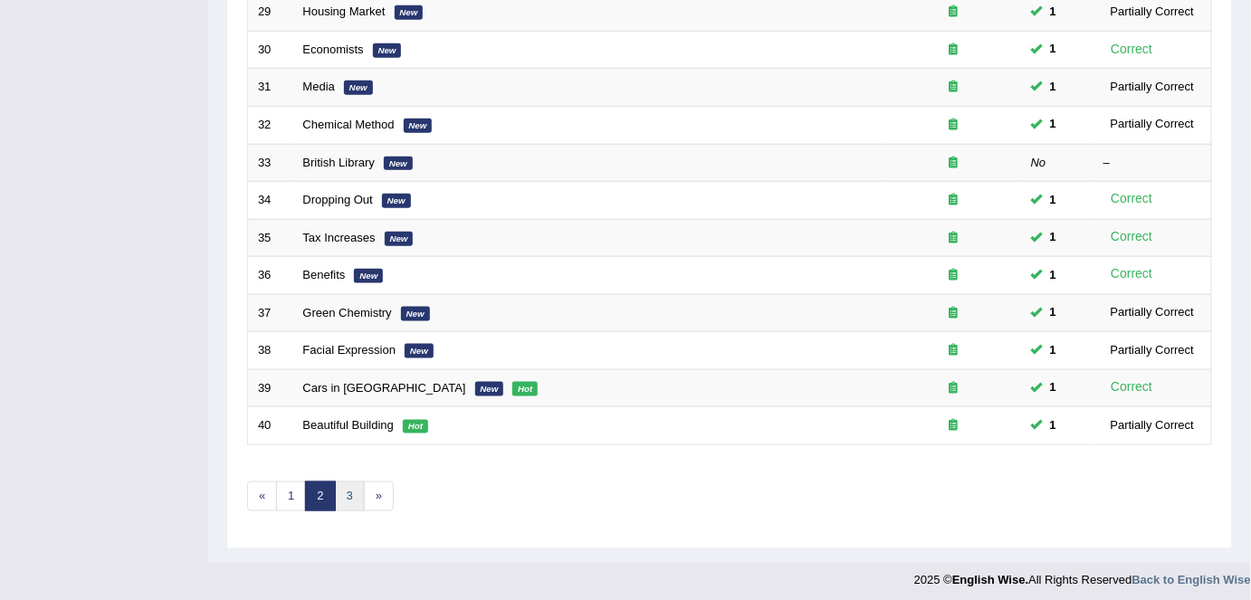
click at [345, 486] on link "3" at bounding box center [350, 496] width 30 height 30
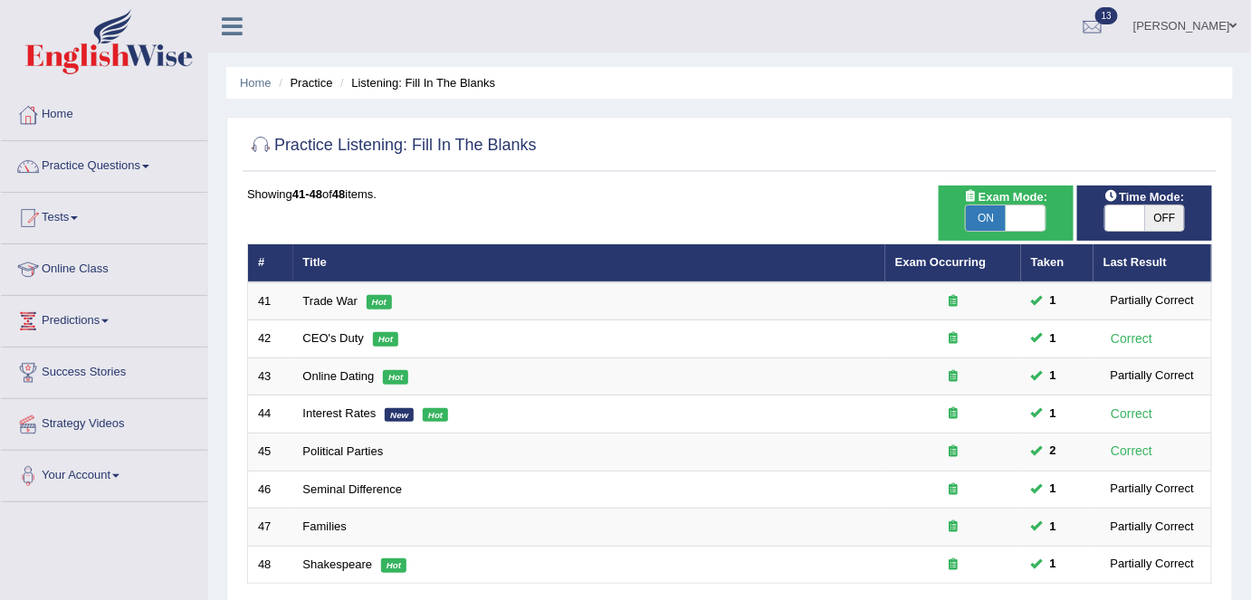
click at [983, 214] on span "ON" at bounding box center [986, 217] width 40 height 25
checkbox input "false"
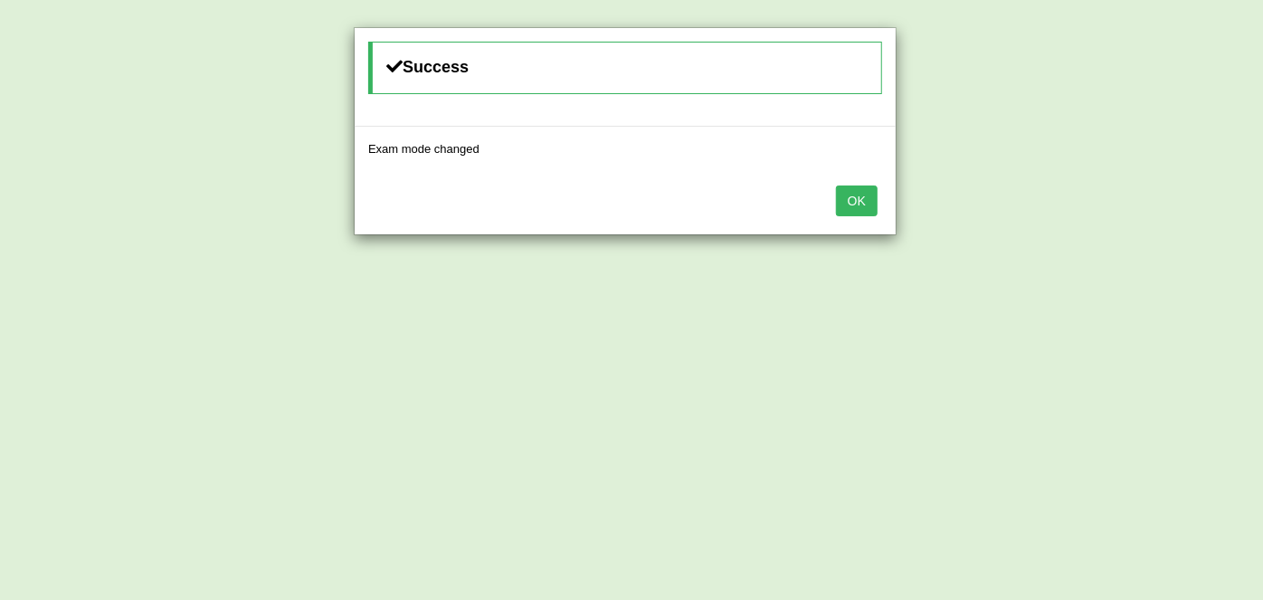
click at [850, 203] on button "OK" at bounding box center [857, 201] width 42 height 31
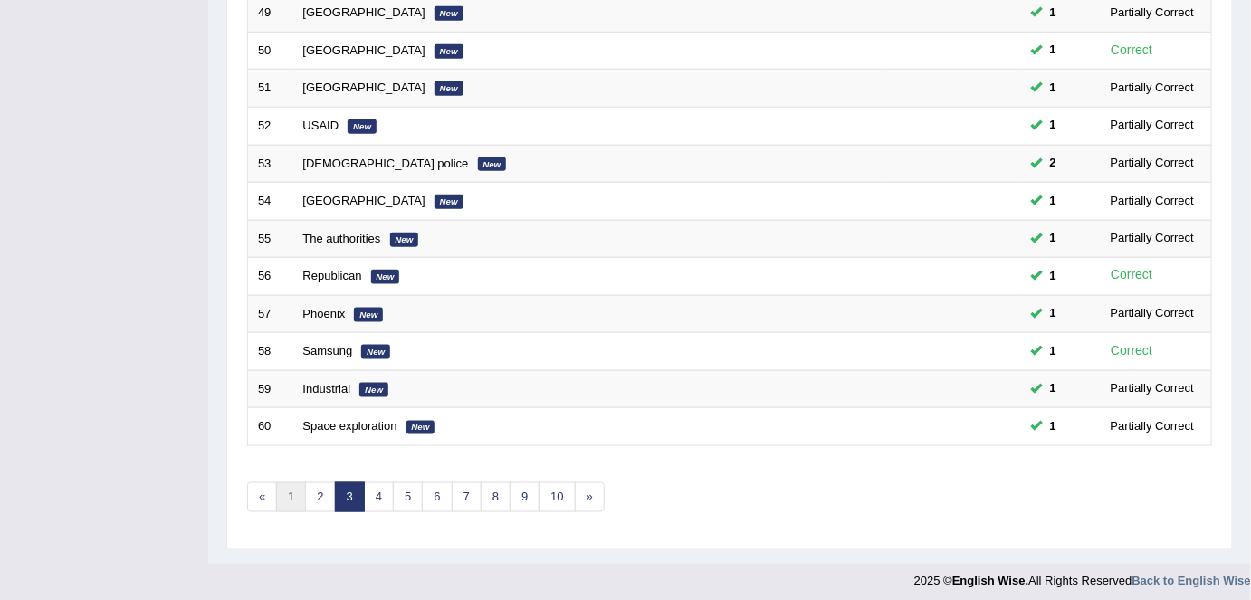
click at [302, 488] on link "1" at bounding box center [291, 497] width 30 height 30
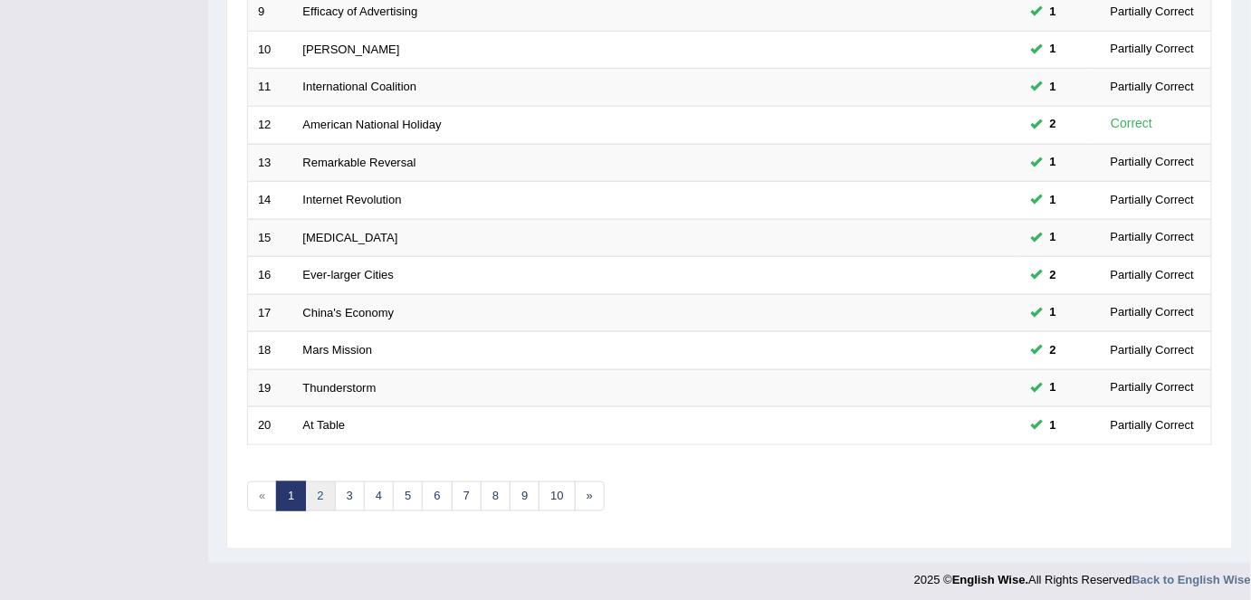
click at [316, 491] on link "2" at bounding box center [320, 496] width 30 height 30
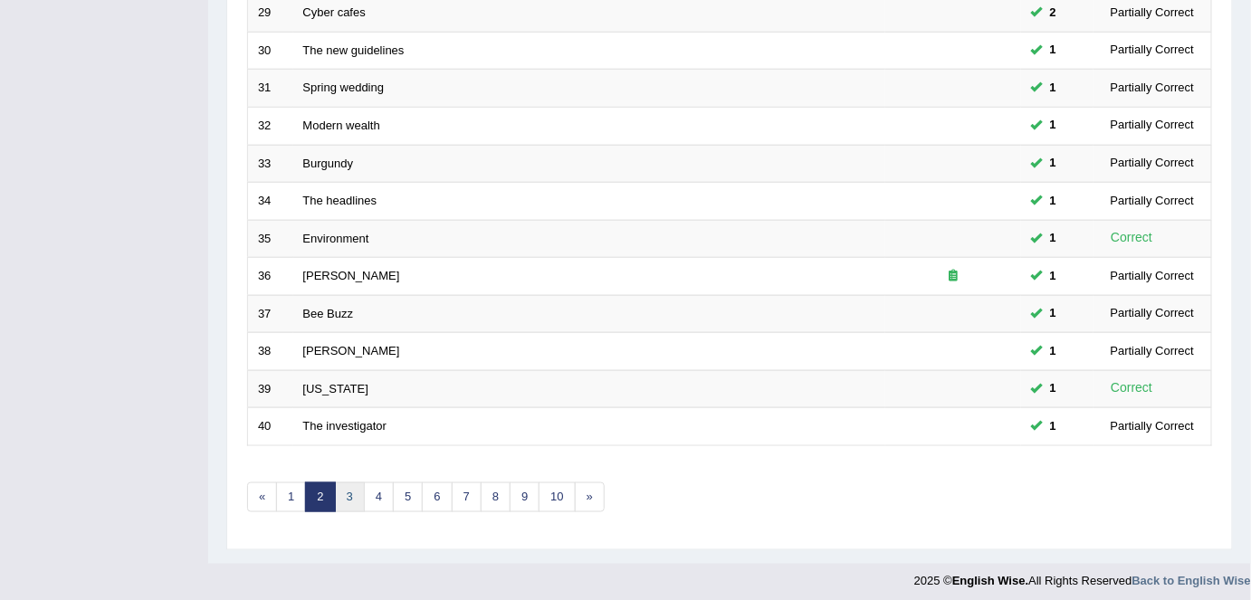
click at [352, 490] on link "3" at bounding box center [350, 497] width 30 height 30
